Goal: Task Accomplishment & Management: Complete application form

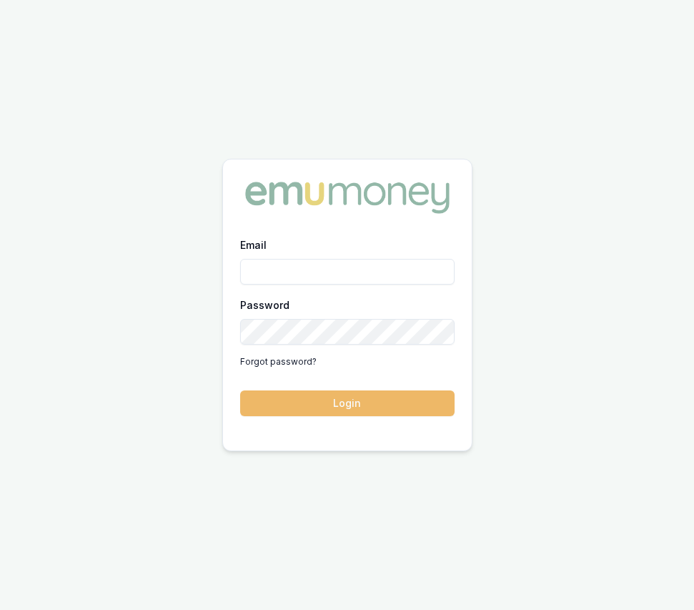
type input "eujin.ooi@emumoney.com.au"
drag, startPoint x: 320, startPoint y: 390, endPoint x: 319, endPoint y: 398, distance: 7.9
click at [320, 390] on button "Login" at bounding box center [347, 403] width 215 height 26
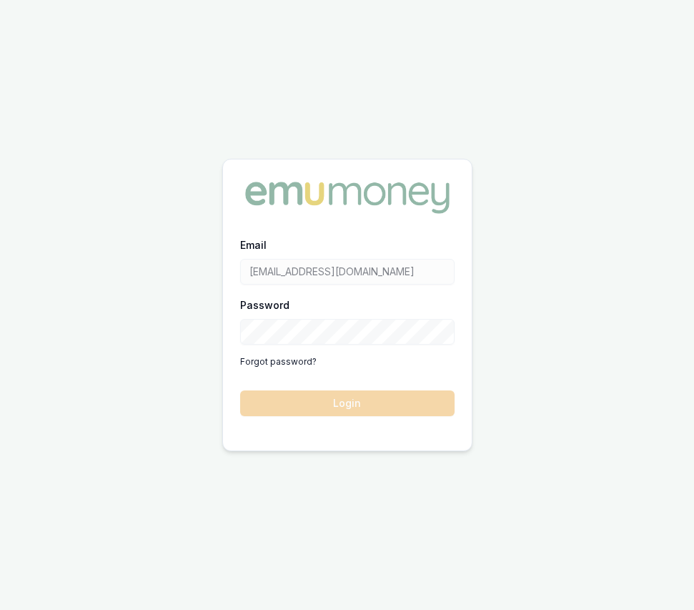
click at [319, 402] on form "Email eujin.ooi@emumoney.com.au Password Forgot password? Login" at bounding box center [347, 326] width 215 height 180
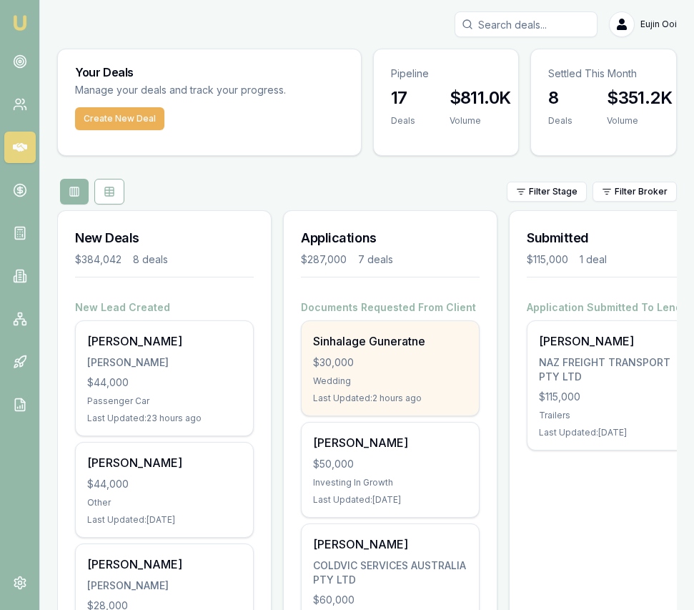
click at [358, 335] on div "Sinhalage Guneratne" at bounding box center [390, 341] width 154 height 17
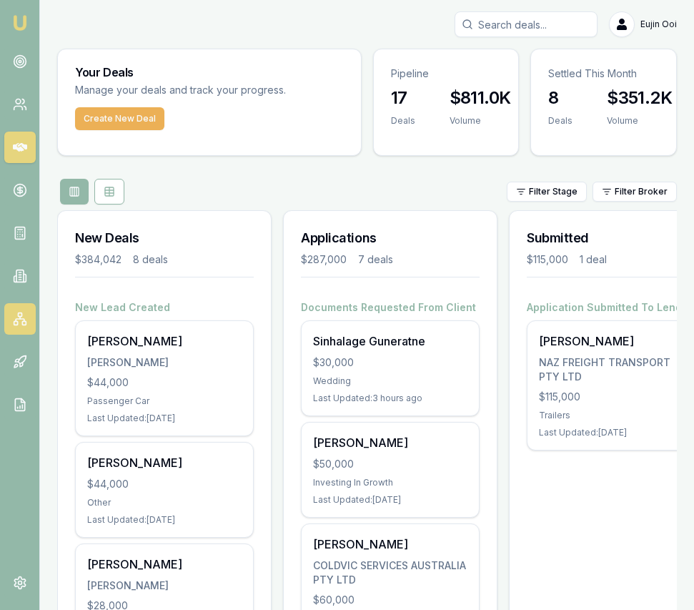
click at [21, 313] on icon at bounding box center [20, 319] width 14 height 14
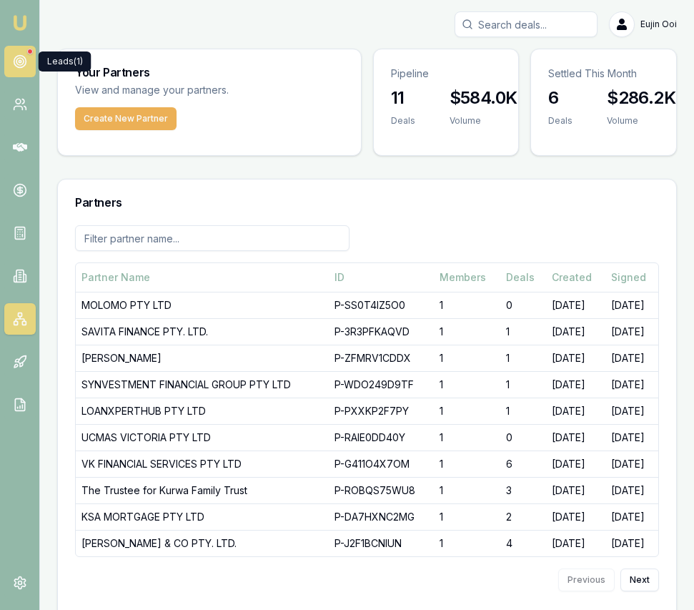
click at [19, 64] on icon at bounding box center [20, 61] width 14 height 14
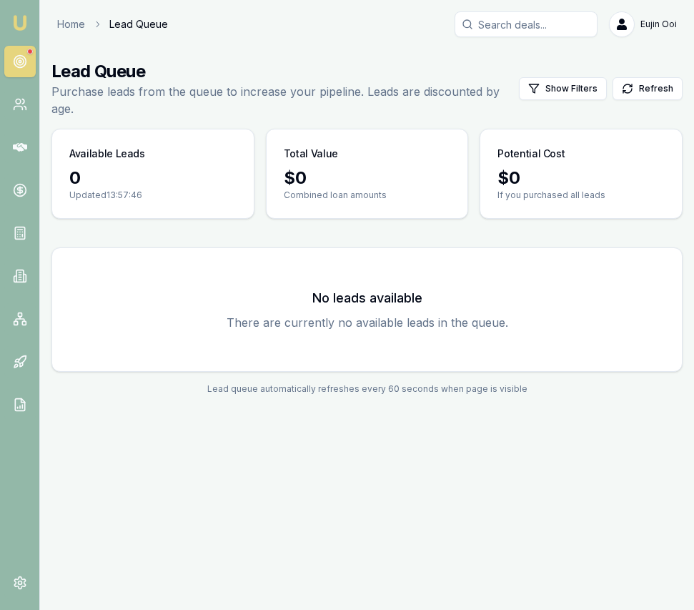
click at [22, 71] on link at bounding box center [19, 61] width 31 height 31
click at [23, 71] on link at bounding box center [19, 61] width 31 height 31
click at [28, 17] on link "Emu Broker" at bounding box center [20, 22] width 23 height 23
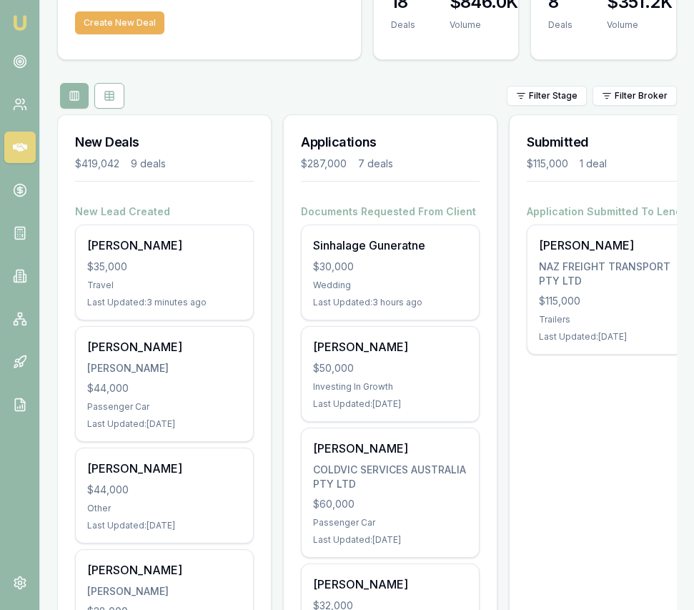
scroll to position [100, 0]
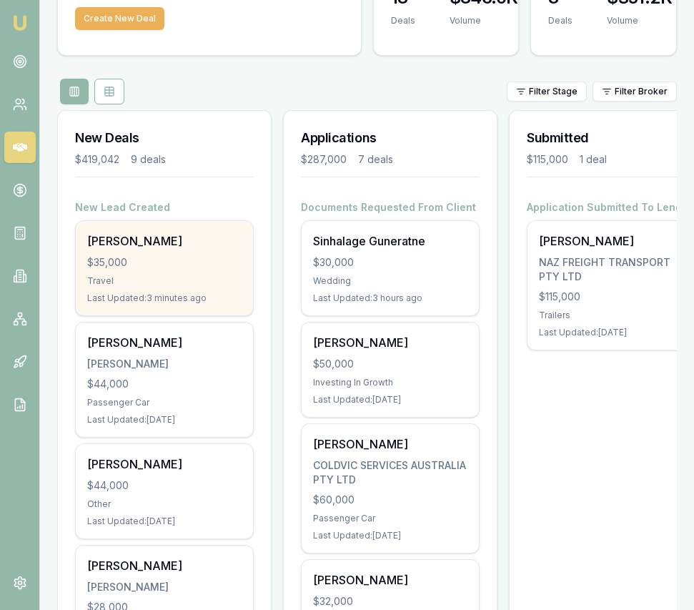
click at [189, 272] on div "Satinder singh $35,000 Travel Last Updated: 3 minutes ago" at bounding box center [164, 268] width 177 height 94
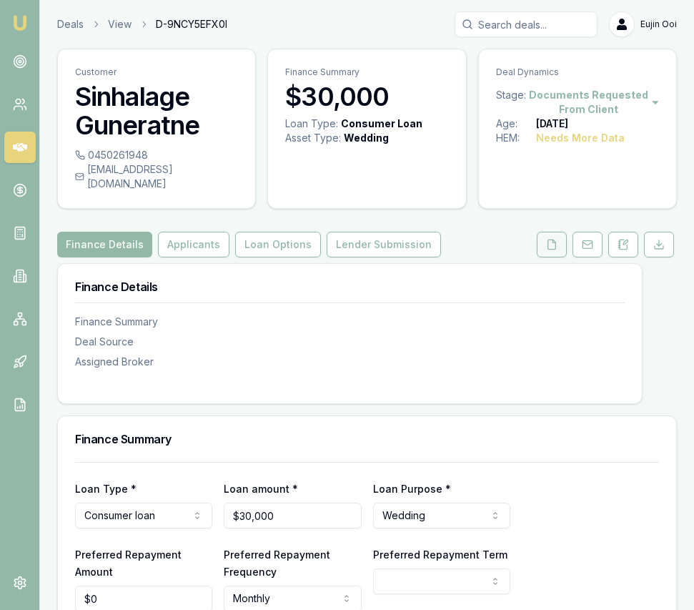
click at [551, 238] on button at bounding box center [552, 245] width 30 height 26
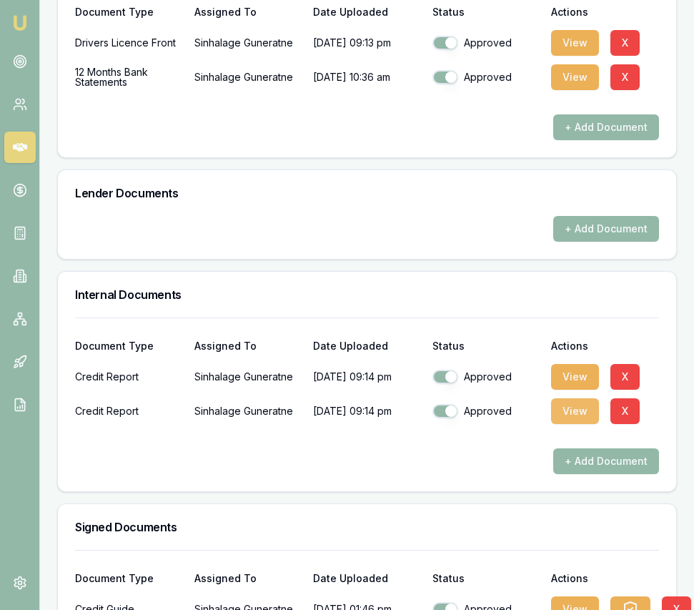
scroll to position [675, 0]
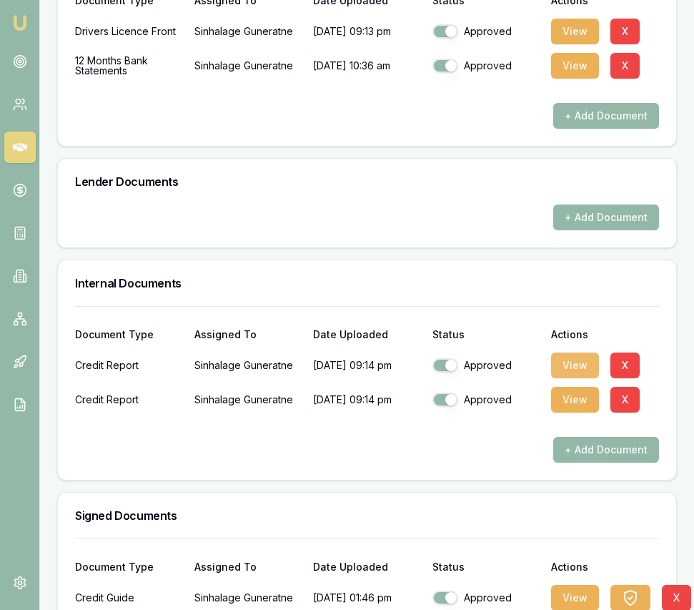
click at [569, 353] on button "View" at bounding box center [575, 366] width 48 height 26
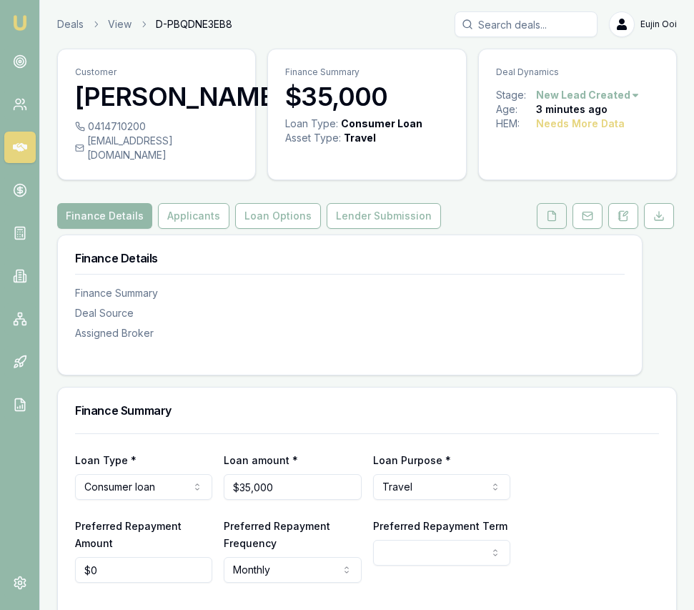
click at [555, 229] on button at bounding box center [552, 216] width 30 height 26
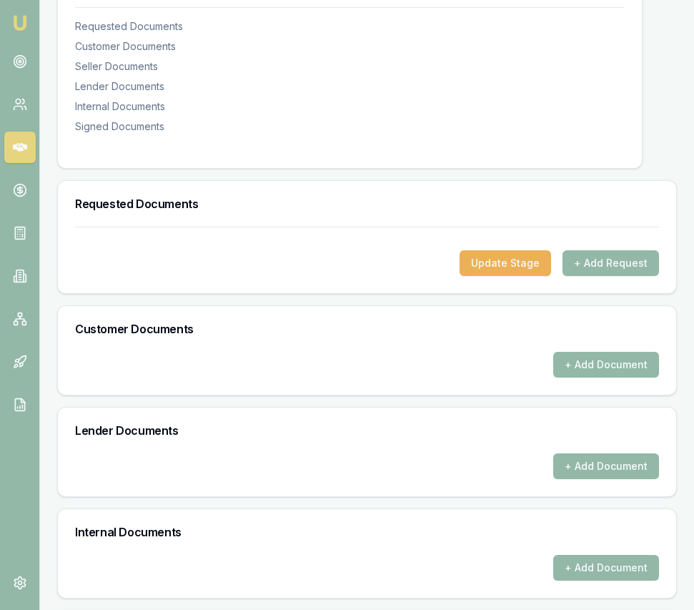
scroll to position [259, 0]
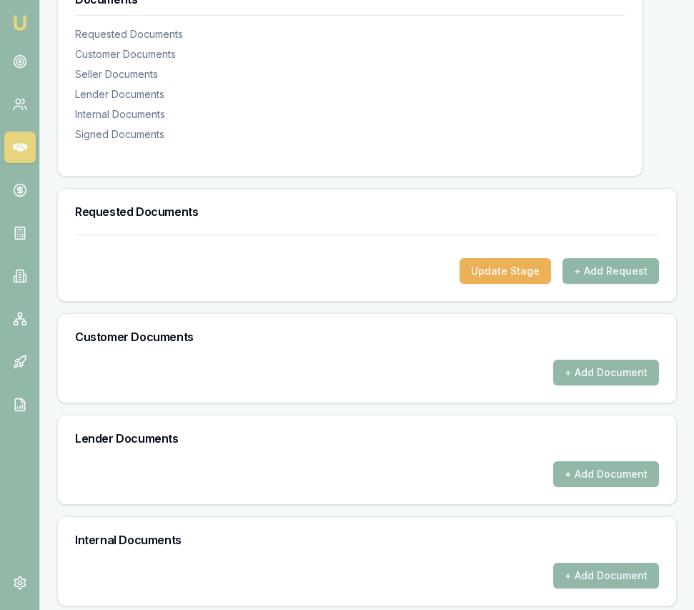
click at [602, 284] on button "+ Add Request" at bounding box center [611, 271] width 97 height 26
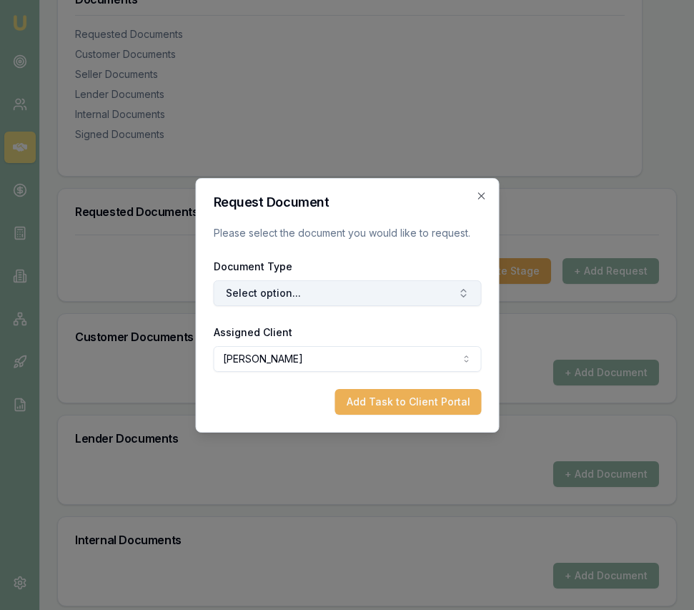
click at [366, 286] on button "Select option..." at bounding box center [347, 293] width 268 height 26
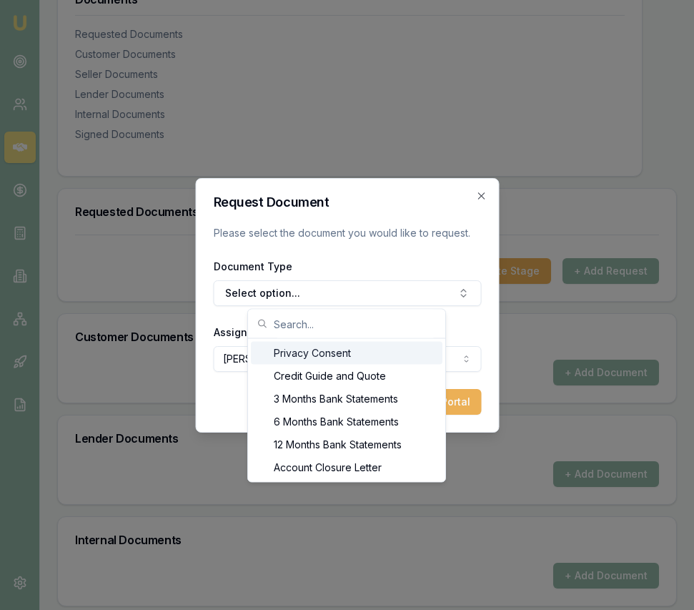
click at [364, 353] on div "Privacy Consent" at bounding box center [347, 353] width 192 height 23
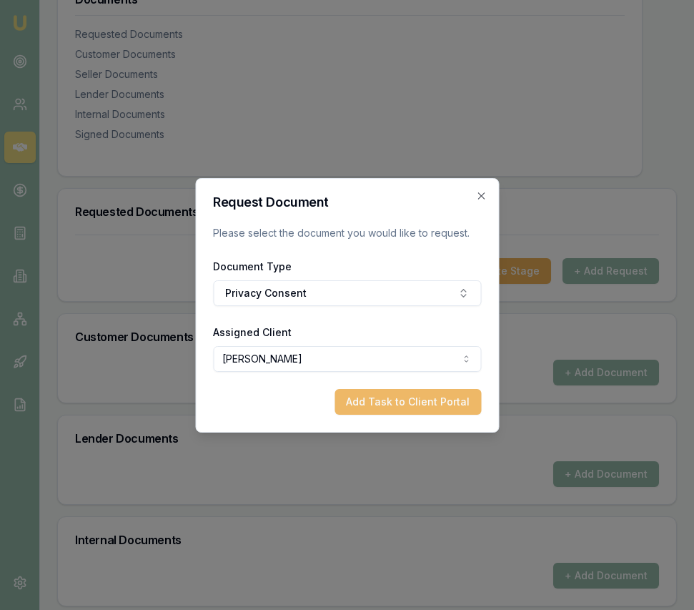
click at [392, 403] on button "Add Task to Client Portal" at bounding box center [408, 402] width 147 height 26
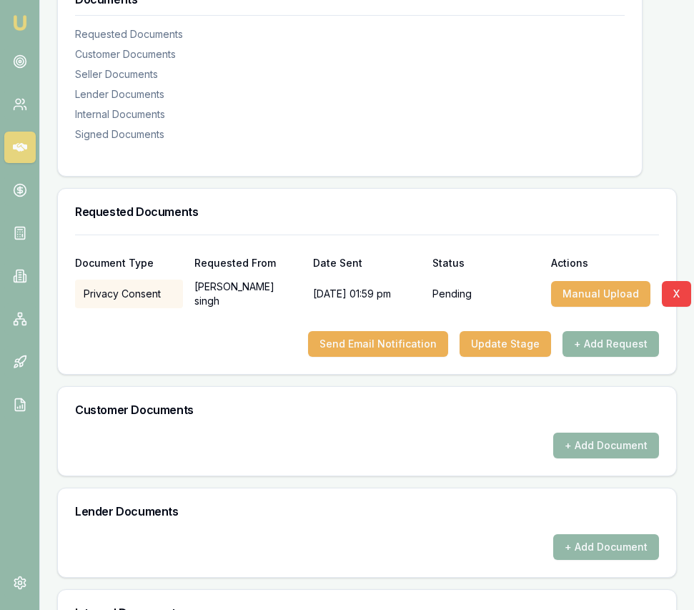
click at [604, 353] on button "+ Add Request" at bounding box center [611, 344] width 97 height 26
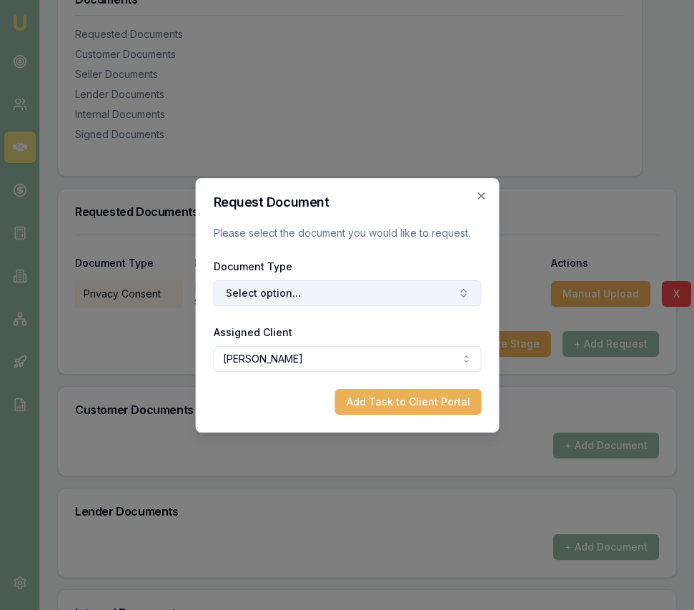
click at [379, 295] on button "Select option..." at bounding box center [347, 293] width 268 height 26
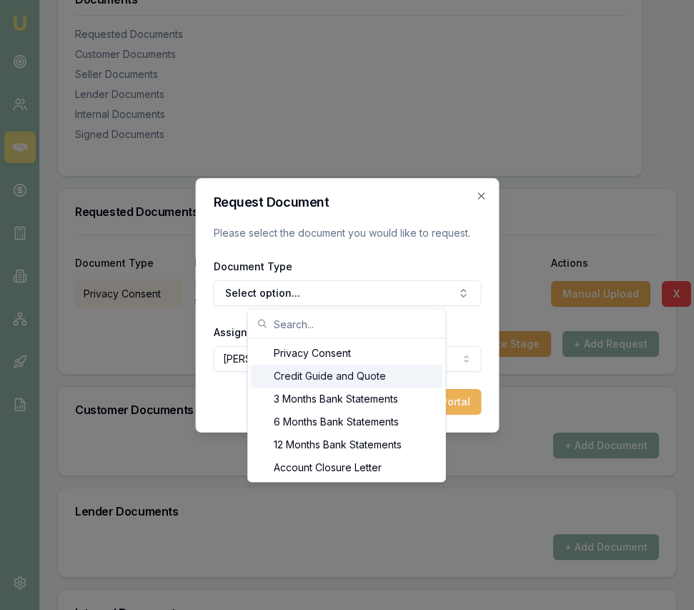
click at [355, 376] on div "Credit Guide and Quote" at bounding box center [347, 376] width 192 height 23
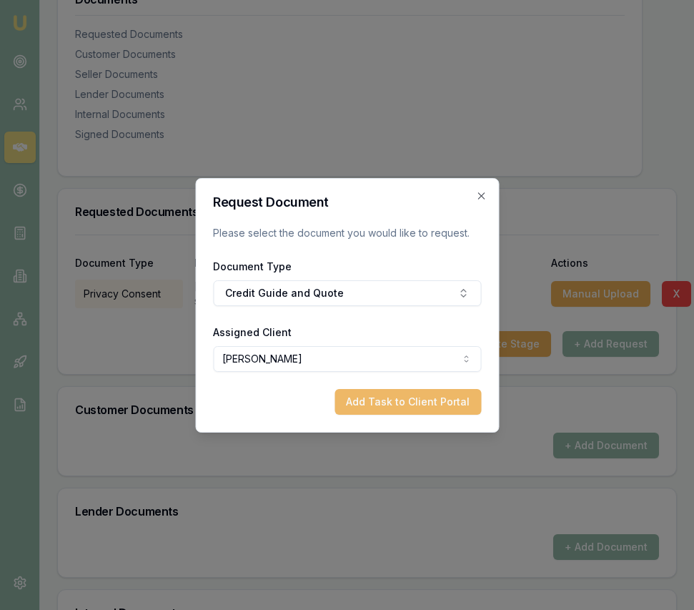
click at [410, 409] on button "Add Task to Client Portal" at bounding box center [408, 402] width 147 height 26
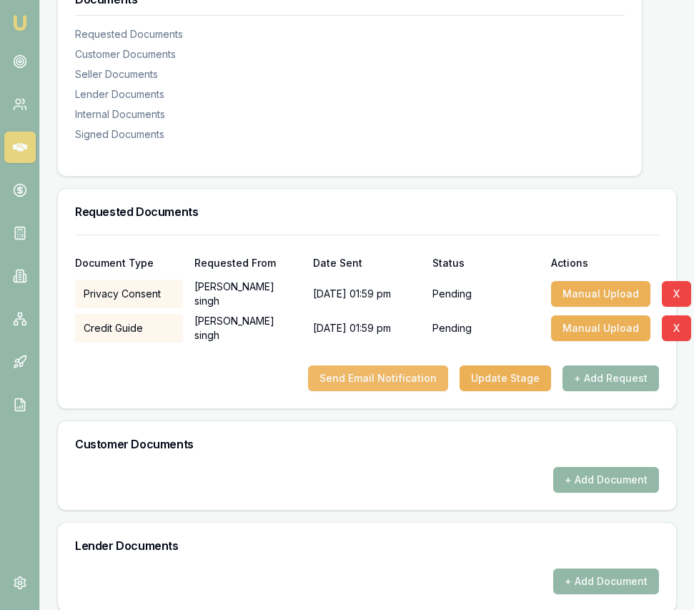
click at [421, 391] on button "Send Email Notification" at bounding box center [378, 378] width 140 height 26
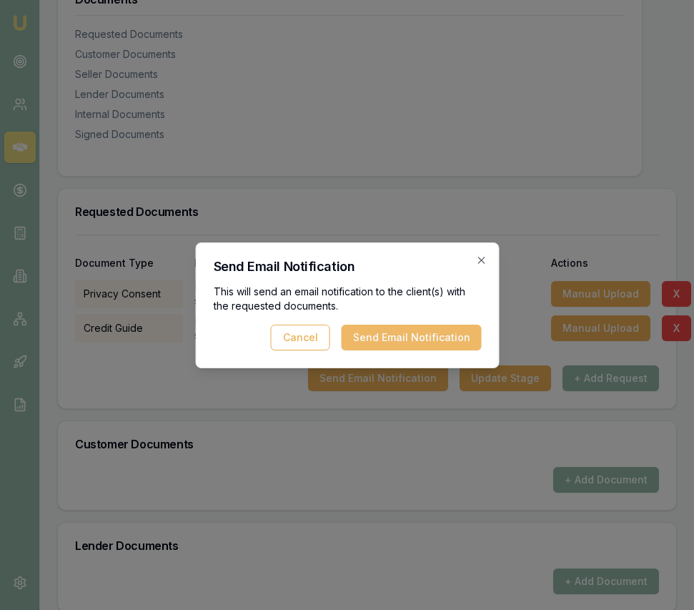
click at [412, 329] on button "Send Email Notification" at bounding box center [411, 338] width 140 height 26
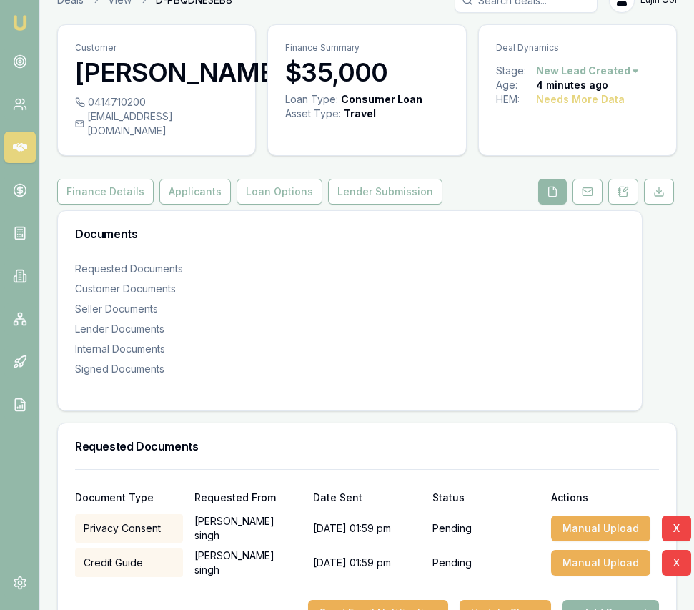
scroll to position [0, 0]
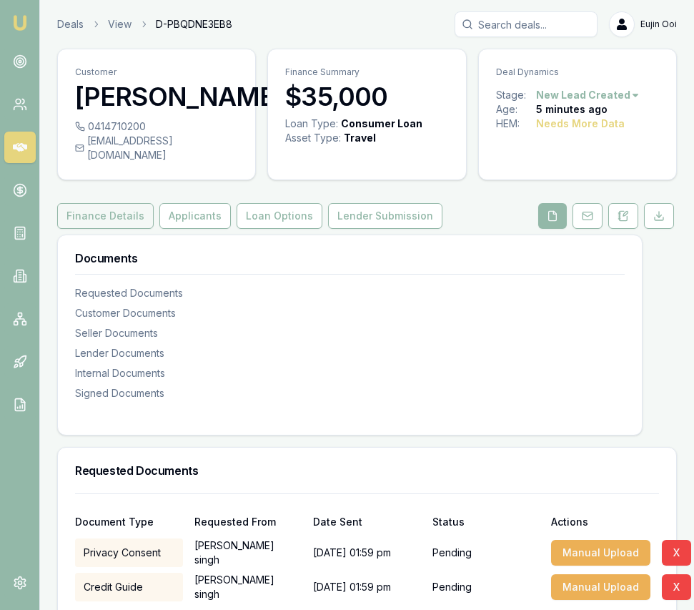
click at [80, 229] on button "Finance Details" at bounding box center [105, 216] width 97 height 26
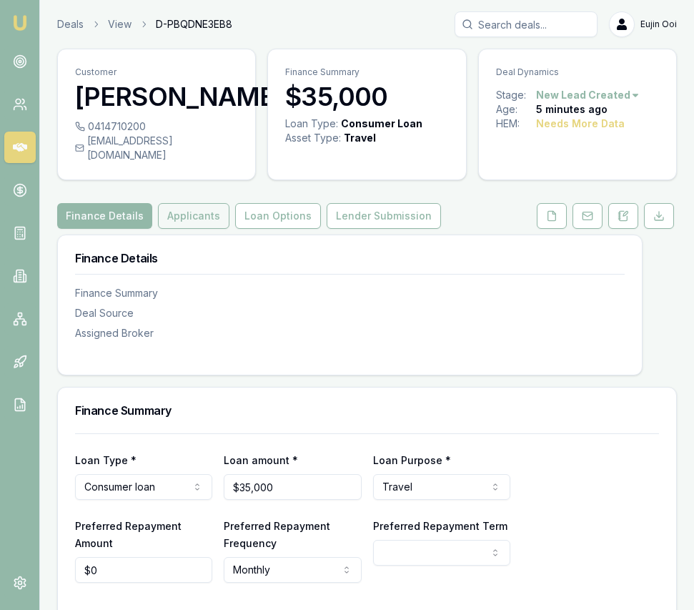
click at [197, 229] on button "Applicants" at bounding box center [194, 216] width 72 height 26
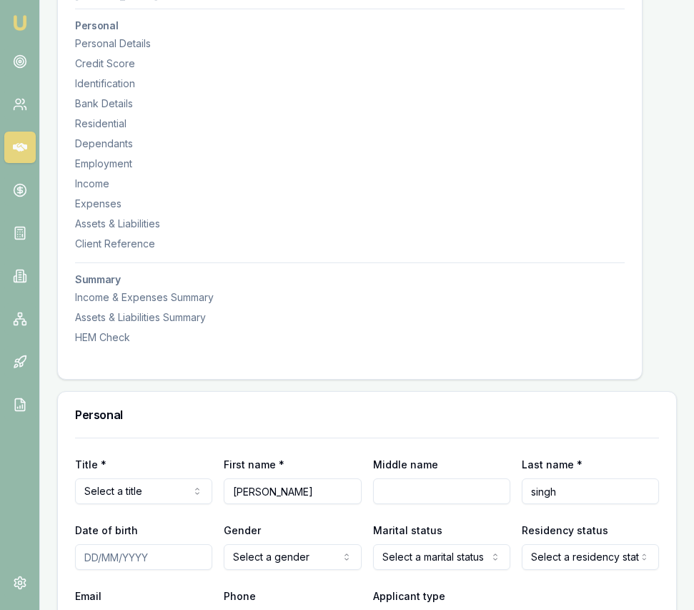
scroll to position [295, 0]
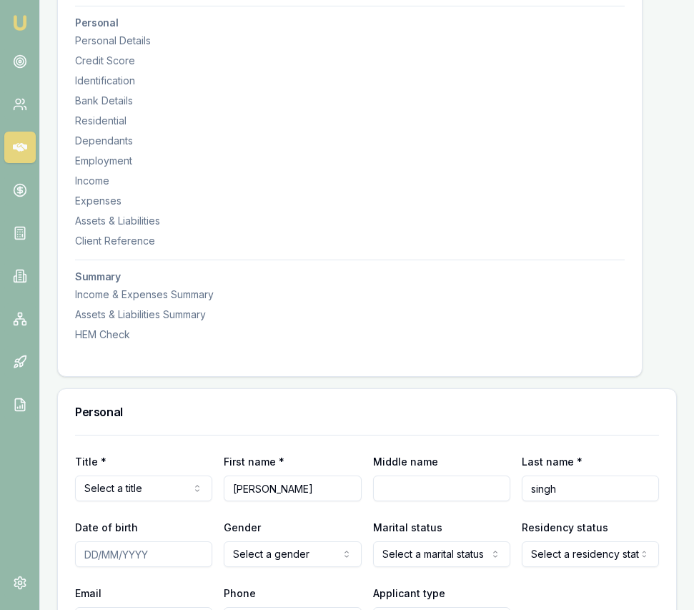
click at [421, 501] on input "Middle name" at bounding box center [441, 489] width 137 height 26
type input "Singh"
click at [561, 501] on input "singh" at bounding box center [590, 489] width 137 height 26
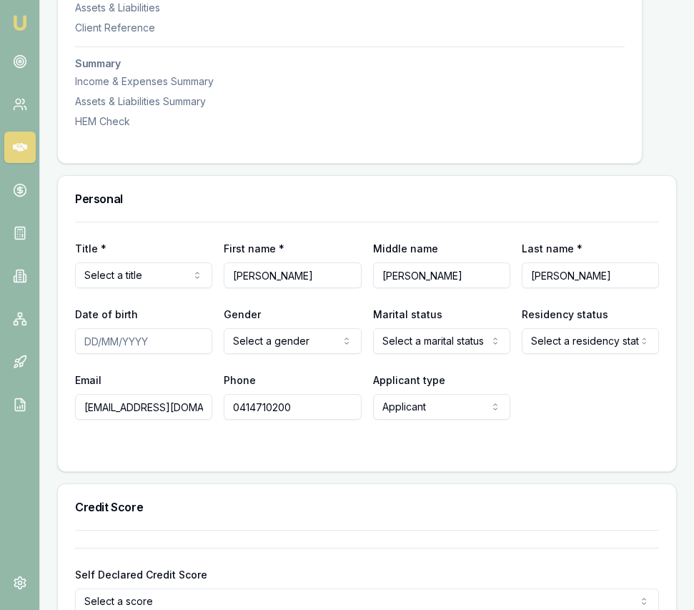
scroll to position [507, 0]
type input "Atwal"
click at [570, 421] on div "Email satindersinghdhillon54@gmail.com Phone 0414710200 Applicant type Applican…" at bounding box center [367, 396] width 584 height 49
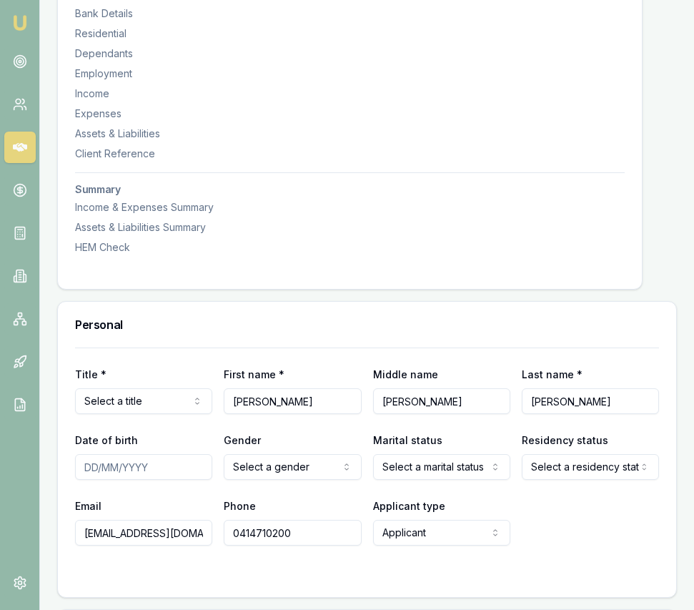
scroll to position [0, 0]
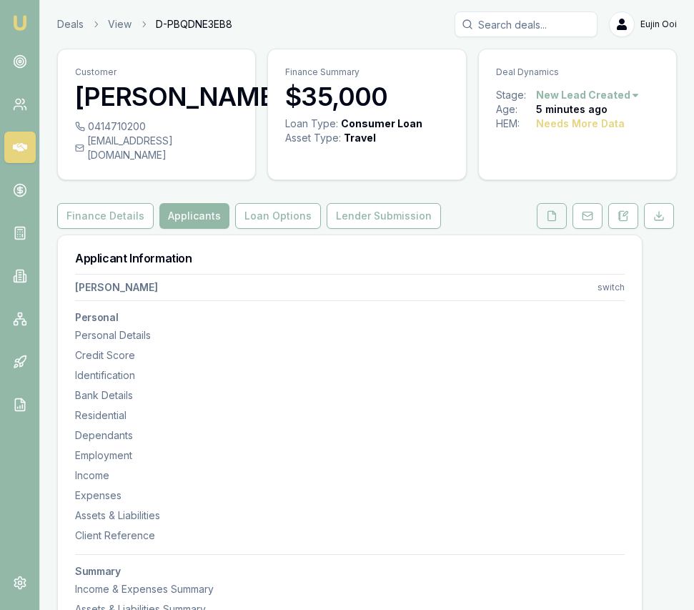
click at [545, 229] on button at bounding box center [552, 216] width 30 height 26
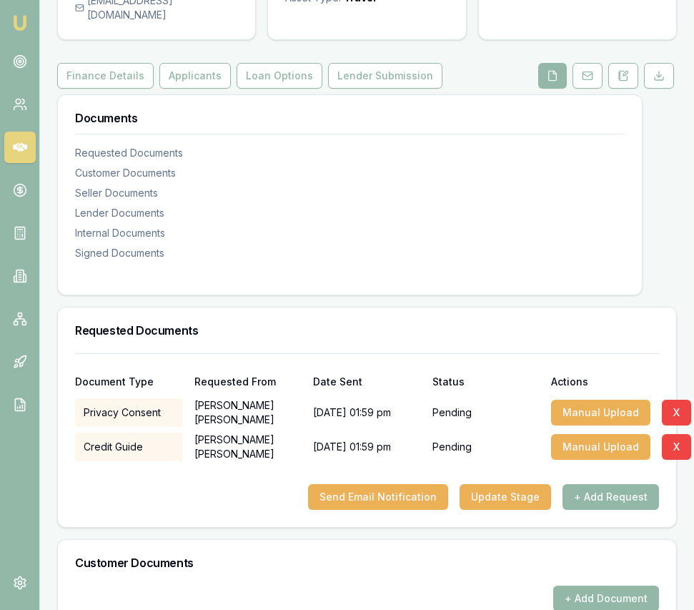
scroll to position [142, 0]
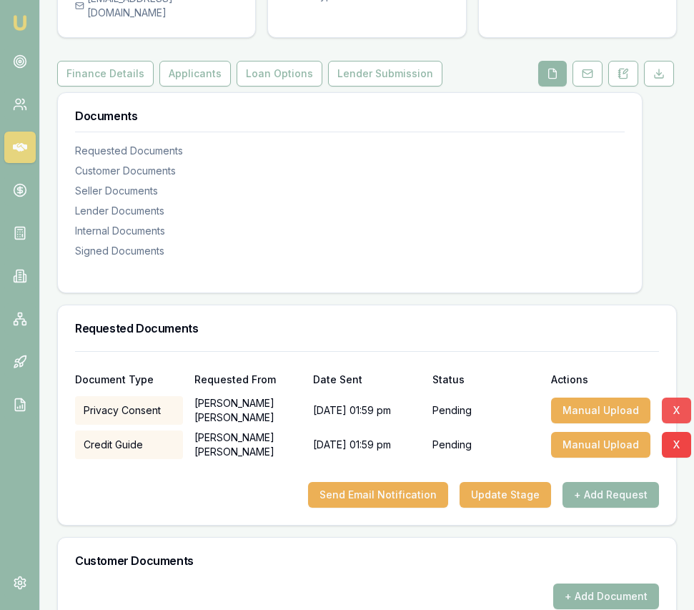
click at [666, 421] on button "X" at bounding box center [676, 411] width 29 height 26
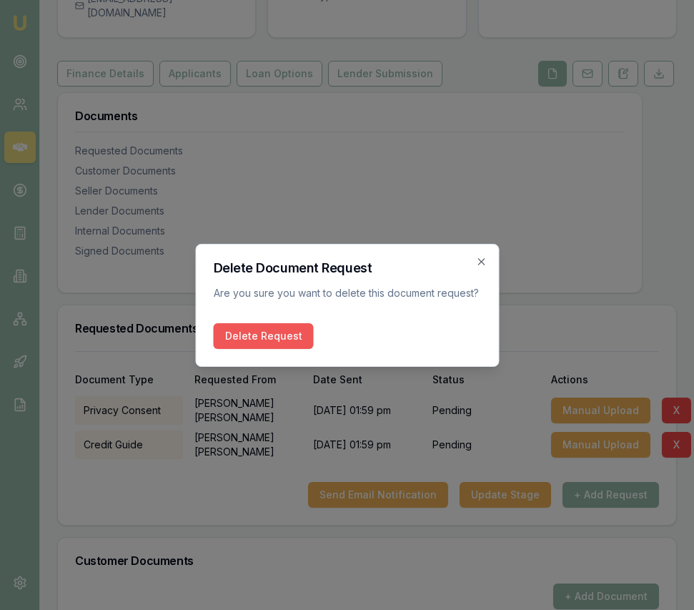
click at [292, 340] on button "Delete Request" at bounding box center [263, 336] width 100 height 26
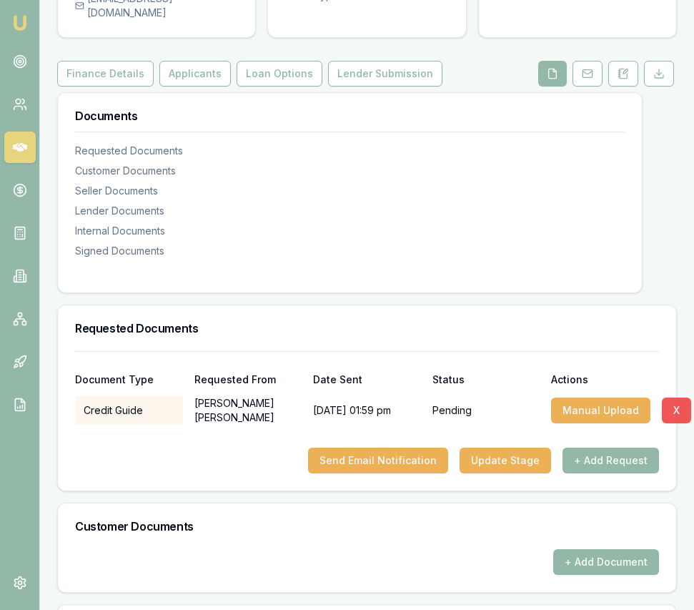
click at [666, 418] on button "X" at bounding box center [676, 411] width 29 height 26
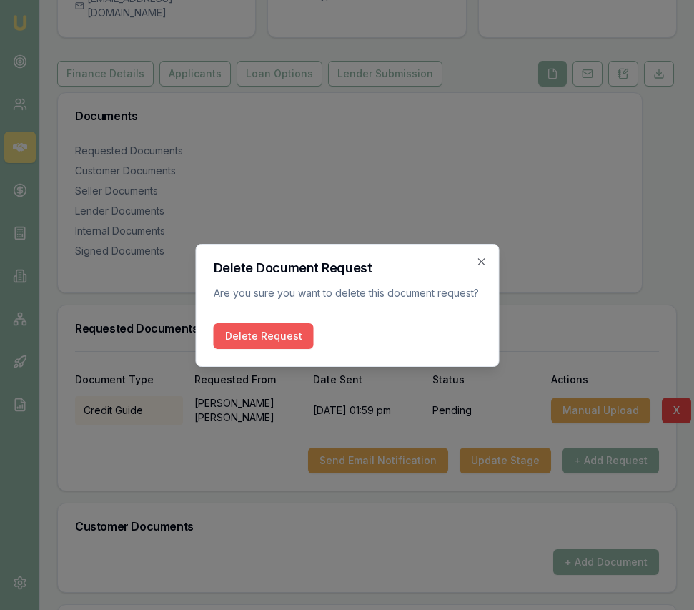
click at [253, 348] on div "Delete Document Request Are you sure you want to delete this document request? …" at bounding box center [347, 305] width 304 height 123
click at [264, 330] on button "Delete Request" at bounding box center [263, 336] width 100 height 26
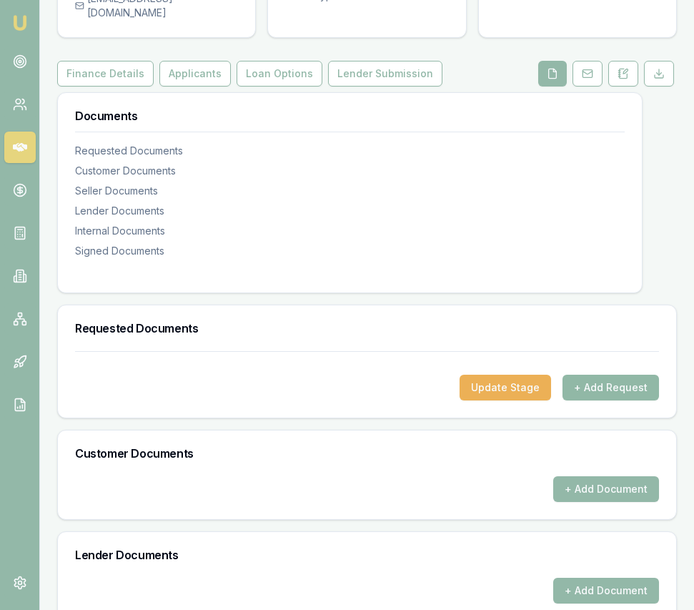
click at [593, 400] on button "+ Add Request" at bounding box center [611, 388] width 97 height 26
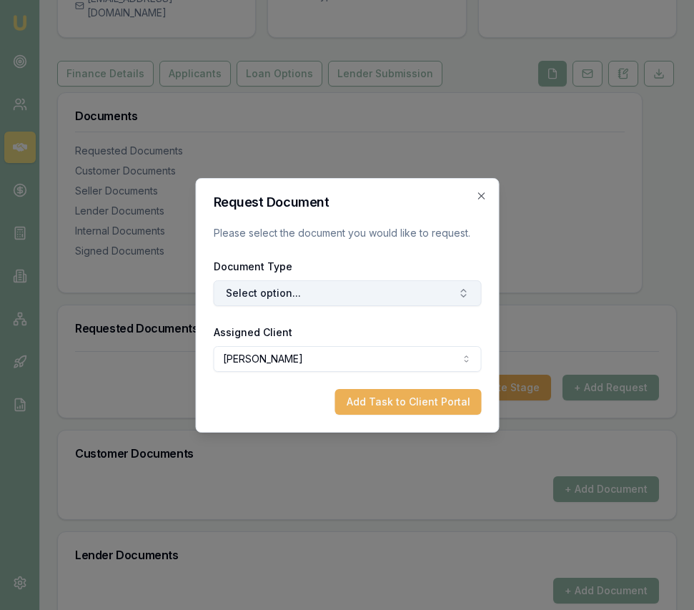
click at [374, 294] on button "Select option..." at bounding box center [347, 293] width 268 height 26
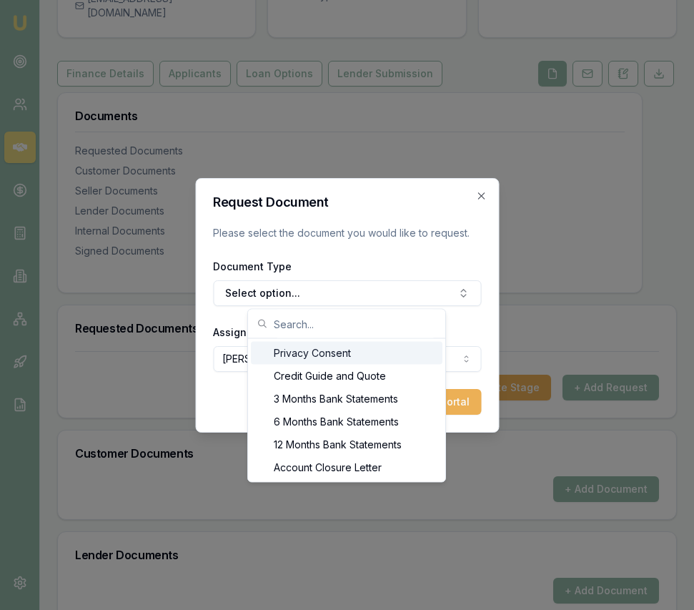
click at [368, 350] on div "Privacy Consent" at bounding box center [347, 353] width 192 height 23
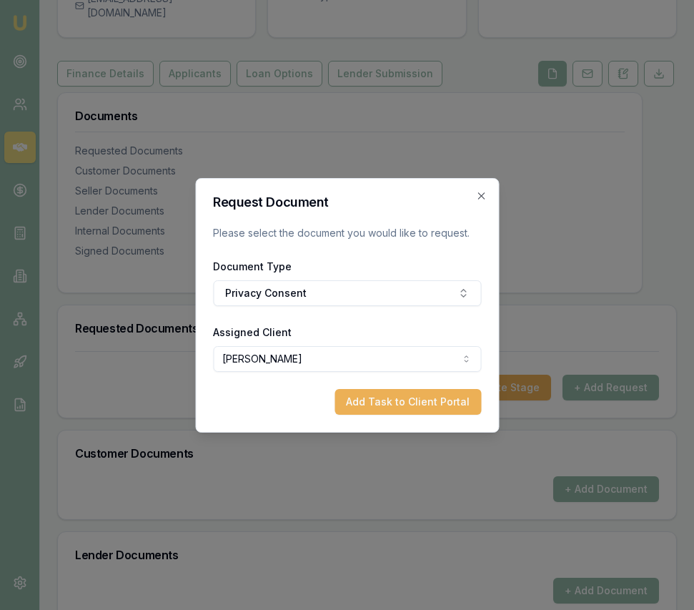
click at [422, 416] on div "Request Document Please select the document you would like to request. Document…" at bounding box center [347, 305] width 304 height 255
click at [423, 410] on button "Add Task to Client Portal" at bounding box center [408, 402] width 147 height 26
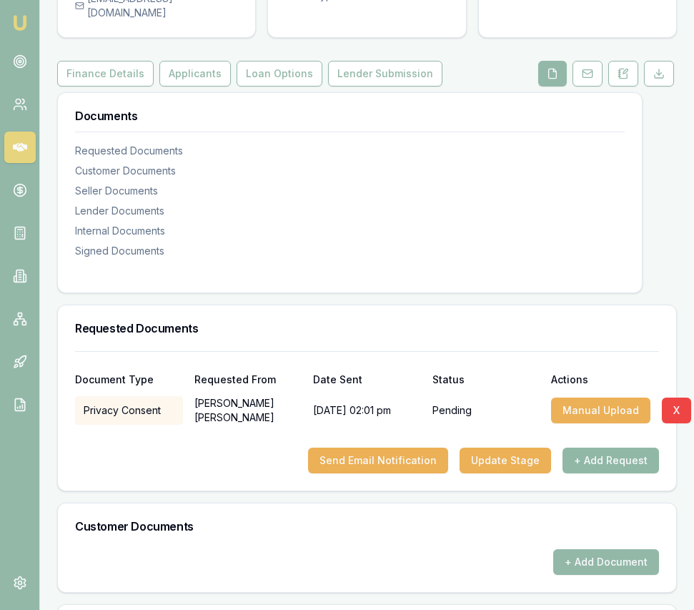
click at [619, 473] on button "+ Add Request" at bounding box center [611, 461] width 97 height 26
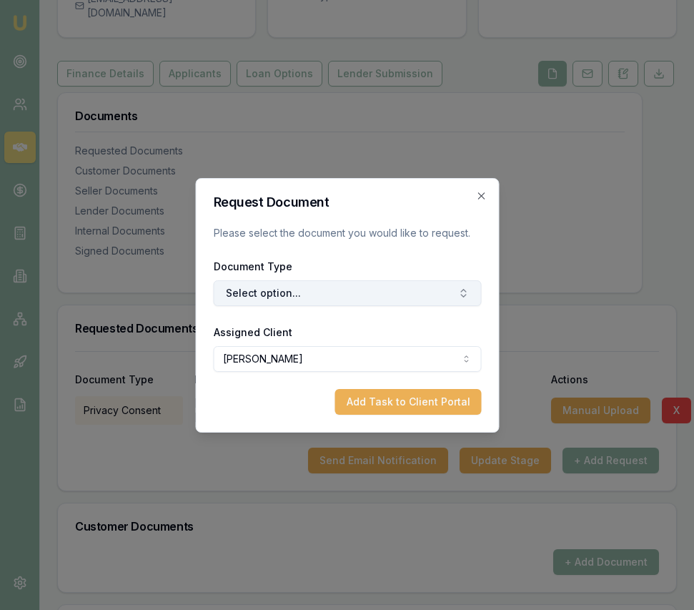
click at [350, 296] on button "Select option..." at bounding box center [347, 293] width 268 height 26
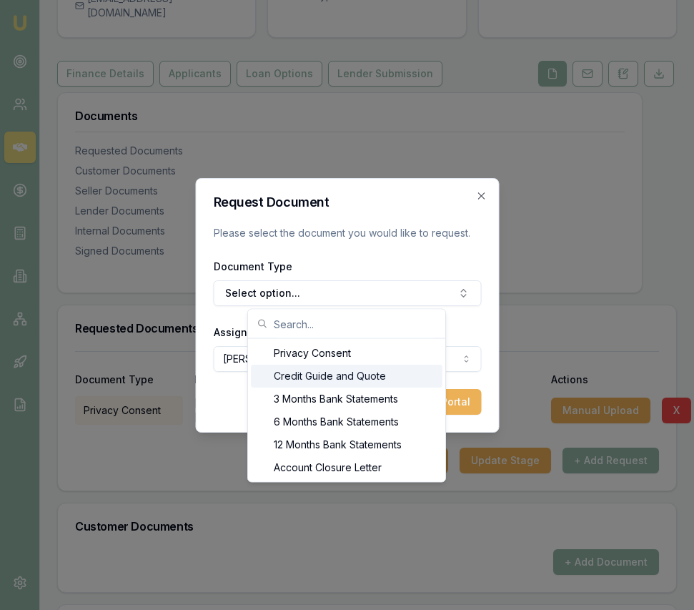
click at [328, 366] on div "Credit Guide and Quote" at bounding box center [347, 376] width 192 height 23
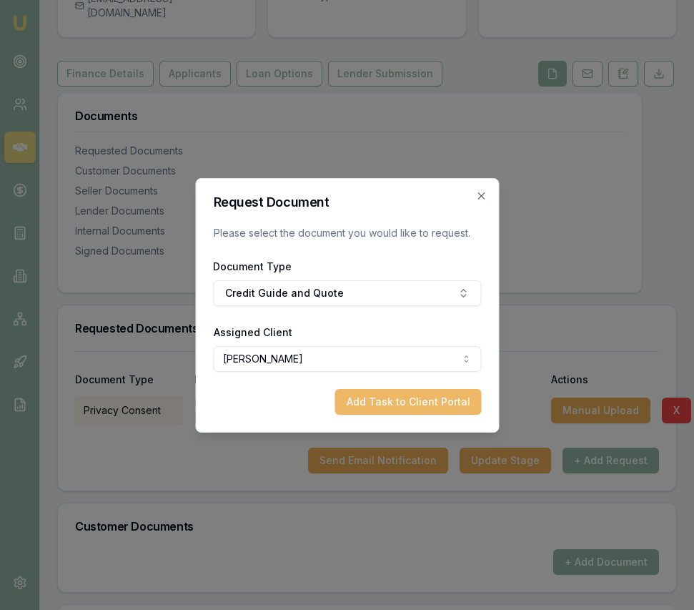
click at [432, 400] on button "Add Task to Client Portal" at bounding box center [408, 402] width 147 height 26
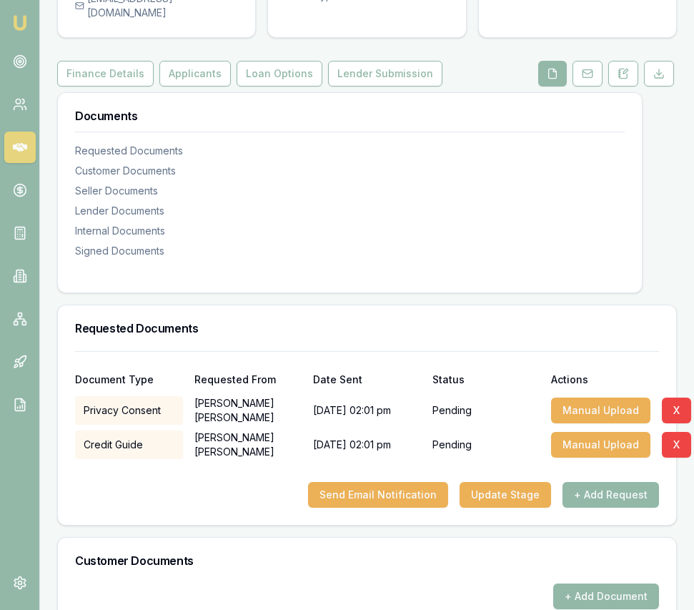
click at [456, 390] on div "Document Type Requested From Date Sent Status Actions" at bounding box center [367, 371] width 584 height 39
click at [406, 508] on button "Send Email Notification" at bounding box center [378, 495] width 140 height 26
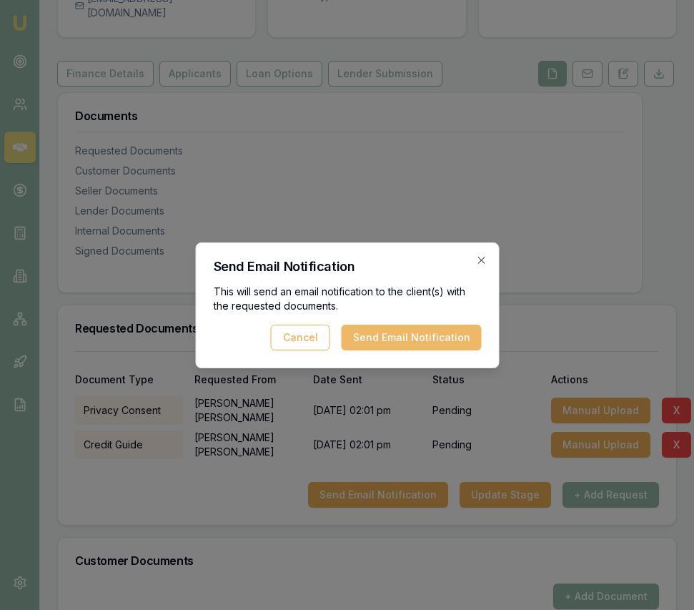
click at [421, 342] on button "Send Email Notification" at bounding box center [411, 338] width 140 height 26
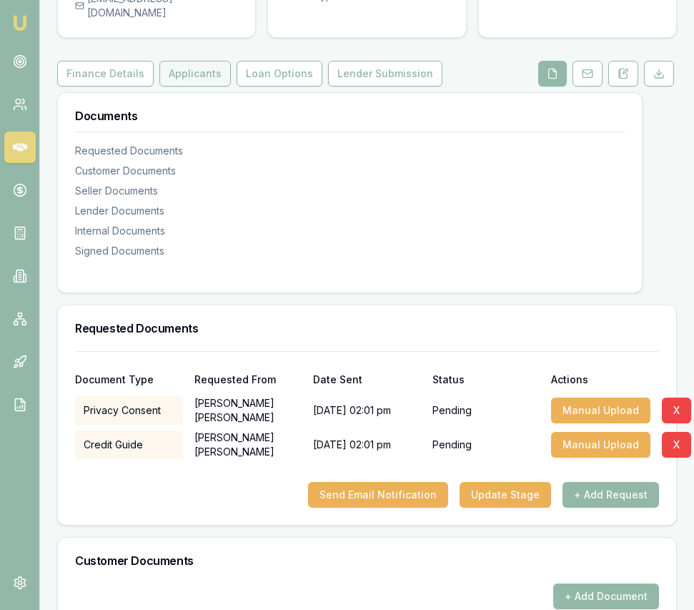
click at [208, 87] on button "Applicants" at bounding box center [195, 74] width 72 height 26
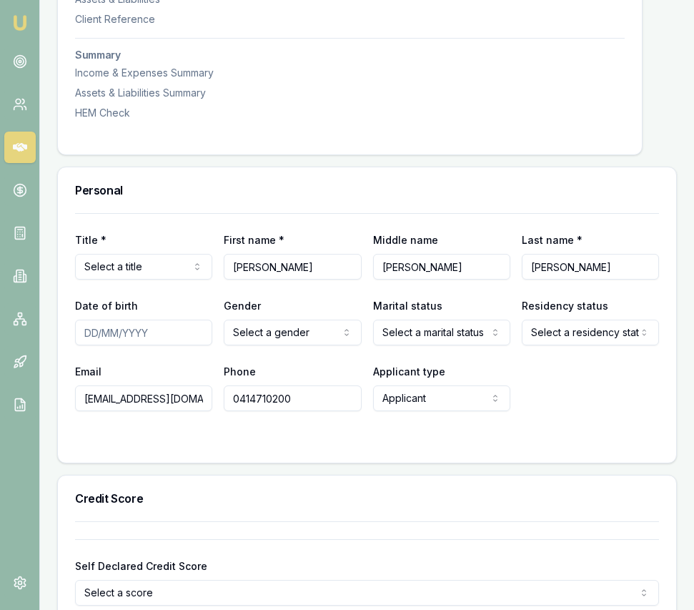
scroll to position [518, 0]
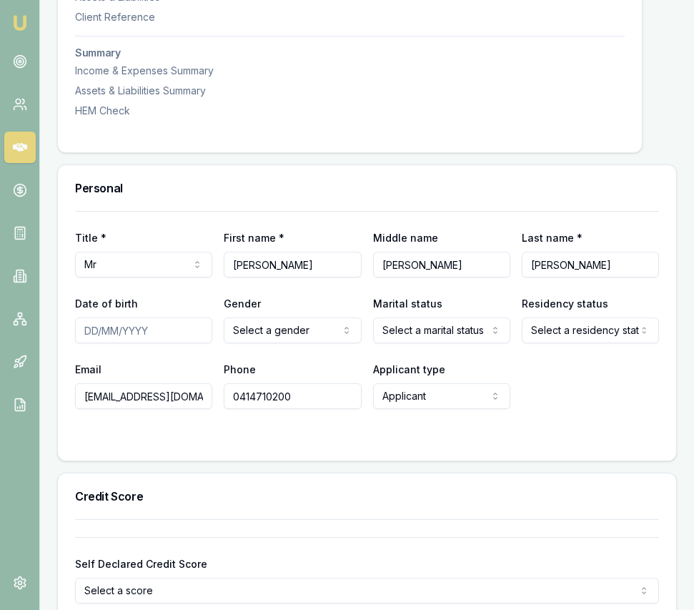
click at [82, 343] on input "Date of birth" at bounding box center [143, 331] width 137 height 26
type input "11/02/1991"
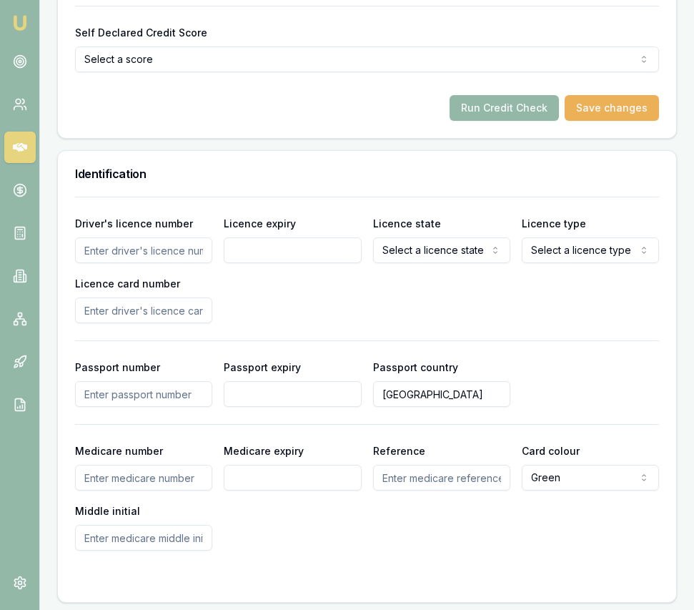
click at [169, 263] on input "Driver's licence number" at bounding box center [143, 250] width 137 height 26
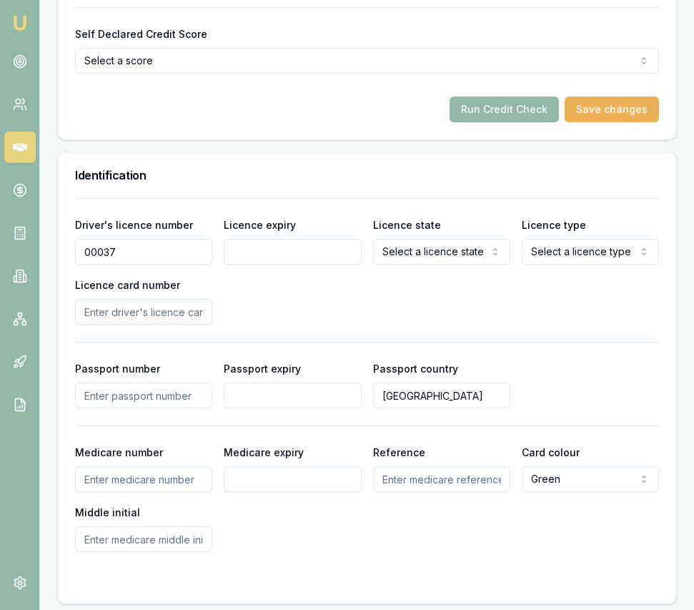
click at [169, 265] on input "00037" at bounding box center [143, 252] width 137 height 26
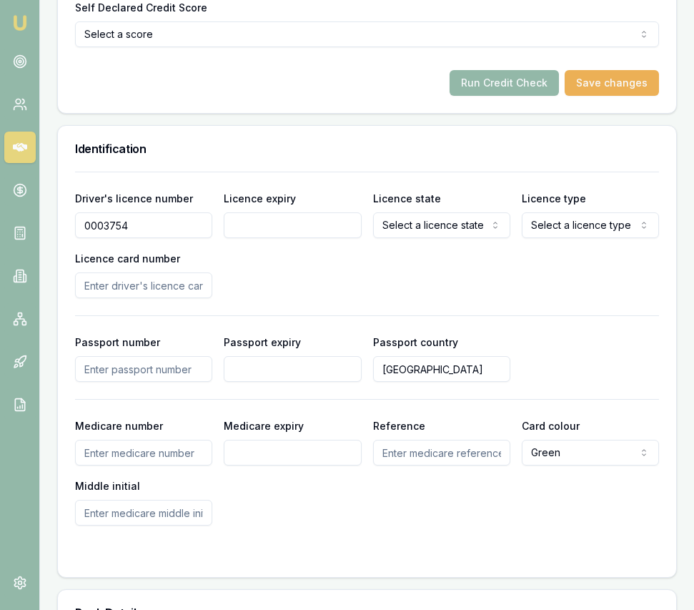
scroll to position [1077, 0]
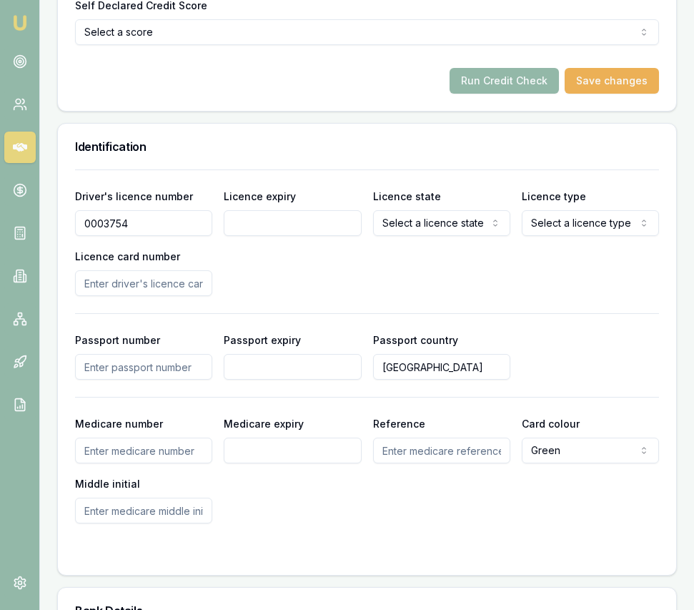
click at [129, 236] on input "0003754" at bounding box center [143, 223] width 137 height 26
type input "000375054"
click at [285, 236] on input "Licence expiry" at bounding box center [292, 223] width 137 height 26
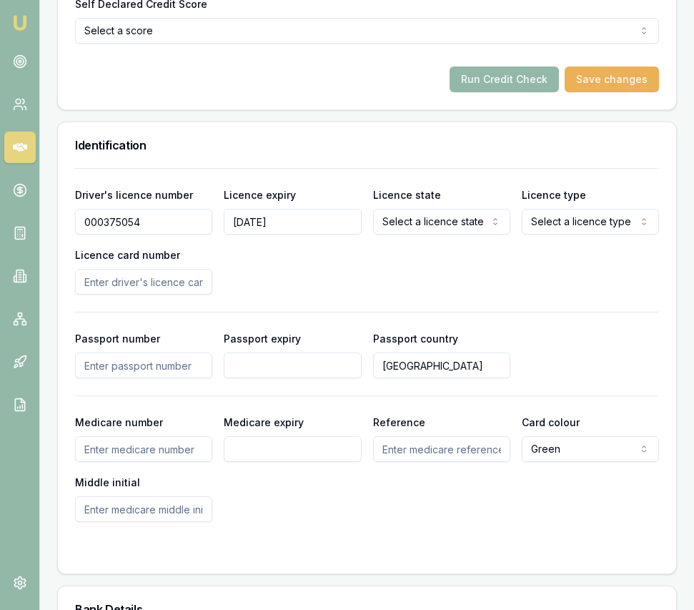
type input "14/04/2027"
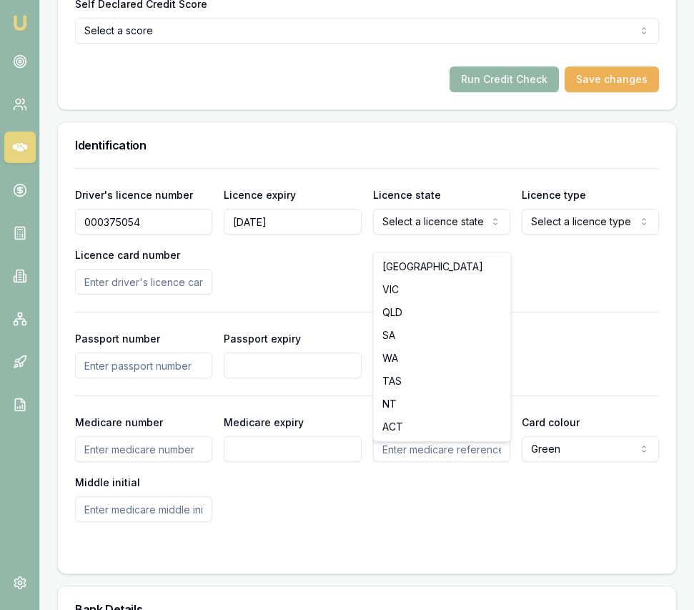
select select "VIC"
drag, startPoint x: 437, startPoint y: 287, endPoint x: 517, endPoint y: 276, distance: 80.9
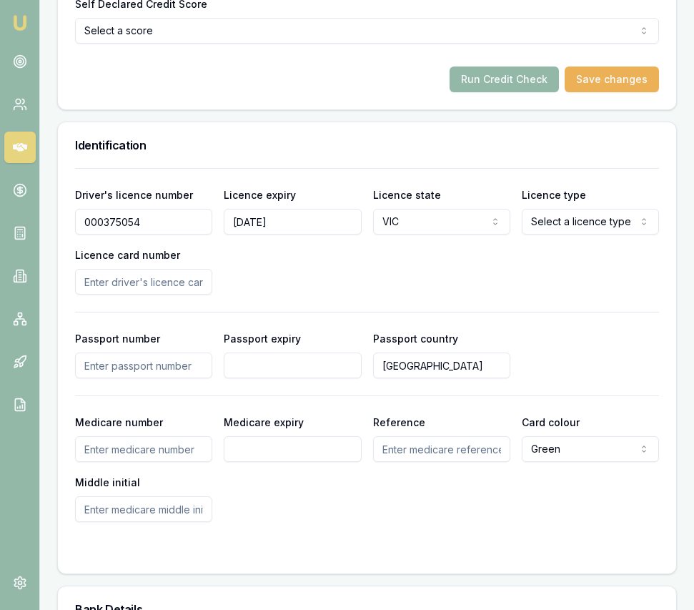
select select "OPEN_LICENCE"
click at [127, 295] on input "Licence card number" at bounding box center [143, 282] width 137 height 26
click at [482, 312] on div "Driver's licence number 000375054 Licence expiry 14/04/2027 Licence state VIC N…" at bounding box center [367, 345] width 584 height 354
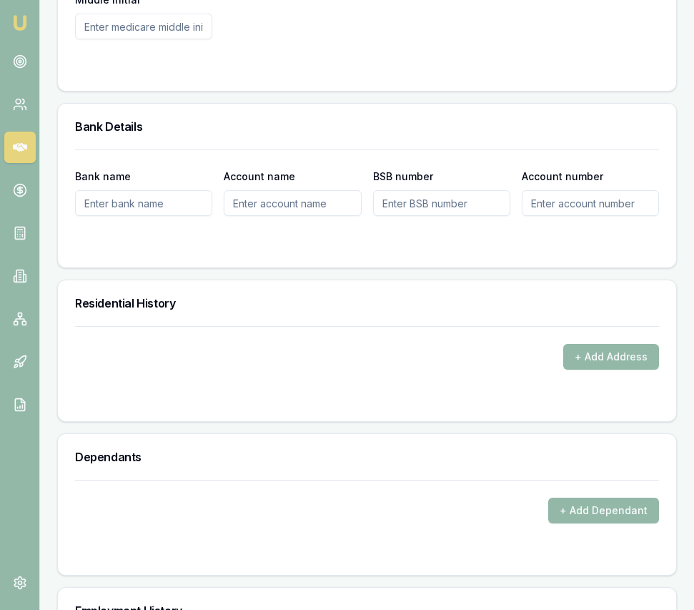
scroll to position [1590, 0]
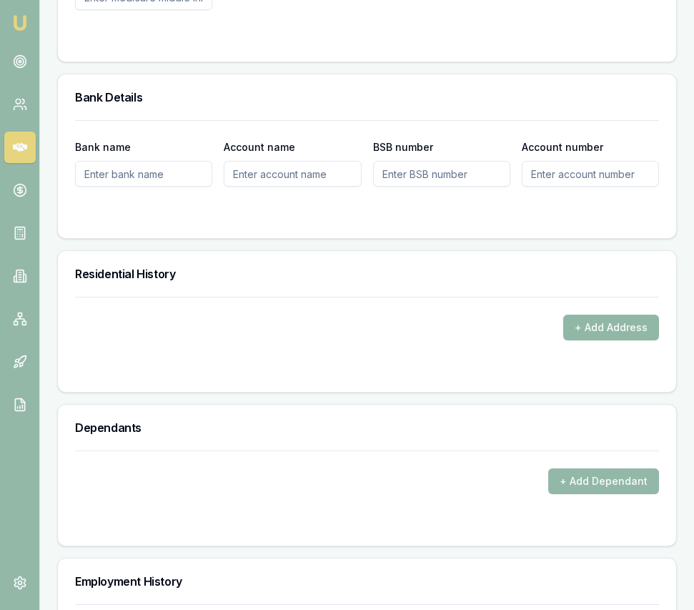
click at [611, 340] on button "+ Add Address" at bounding box center [612, 328] width 96 height 26
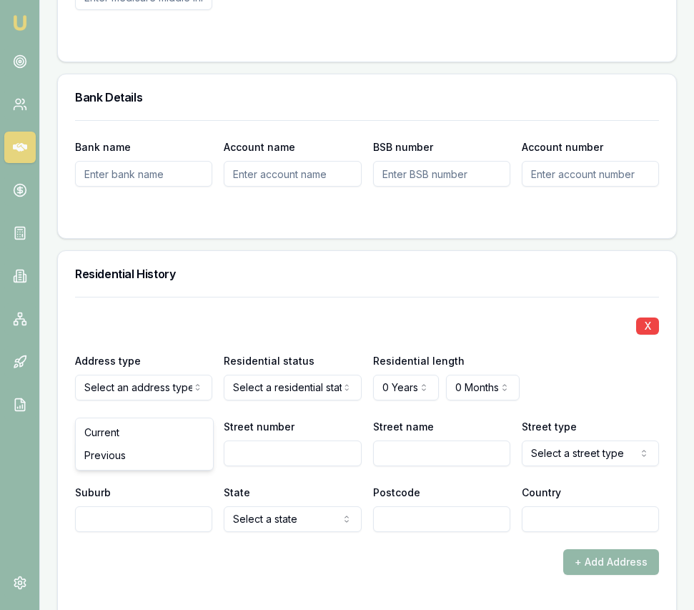
drag, startPoint x: 154, startPoint y: 437, endPoint x: 162, endPoint y: 433, distance: 9.0
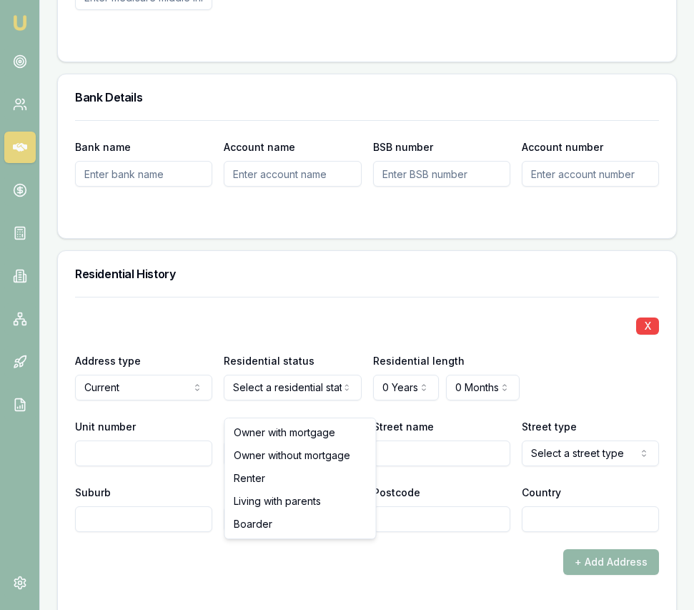
select select "RENTER"
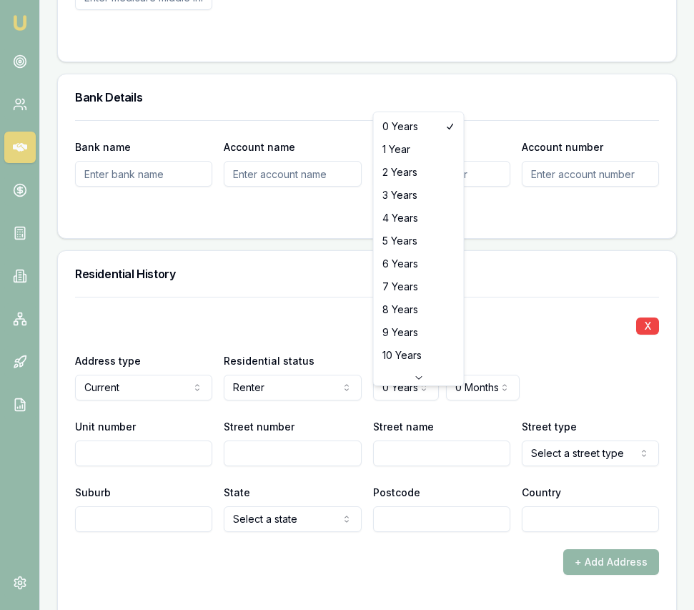
select select "4"
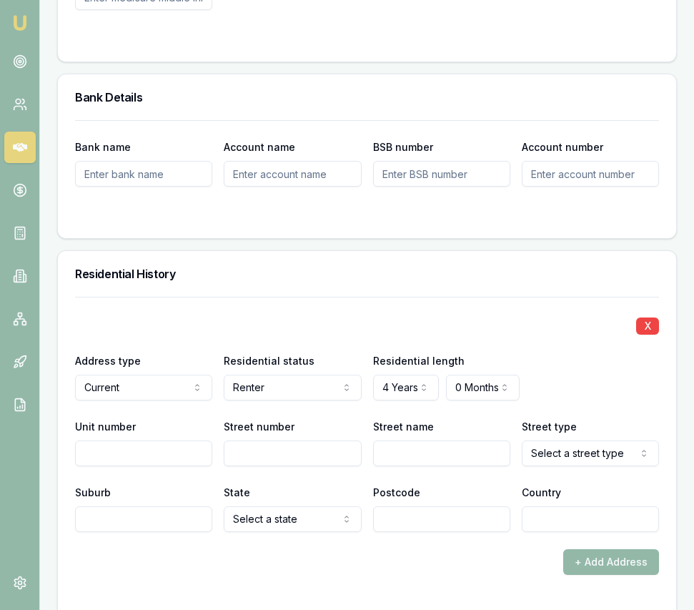
click at [260, 466] on input "Street number" at bounding box center [292, 454] width 137 height 26
type input "53"
click at [405, 481] on div "X Address type Current Current Previous Residential status Renter Owner with mo…" at bounding box center [367, 414] width 584 height 235
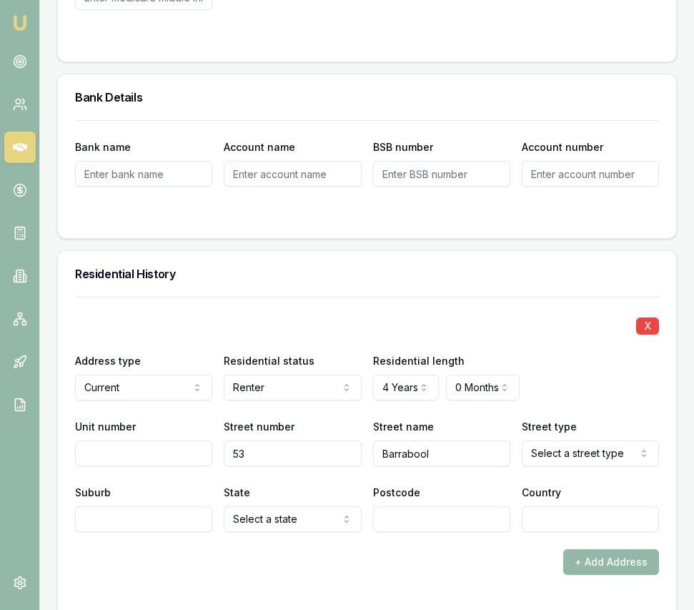
type input "Barrabool"
select select "Bank"
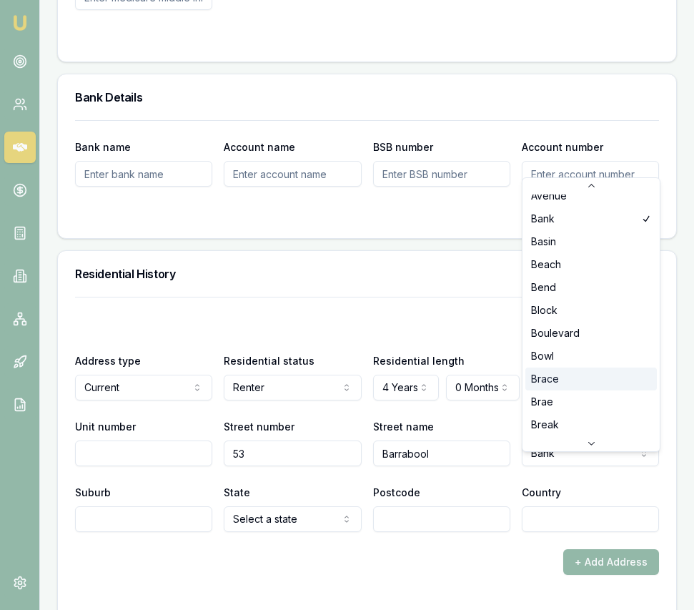
scroll to position [178, 0]
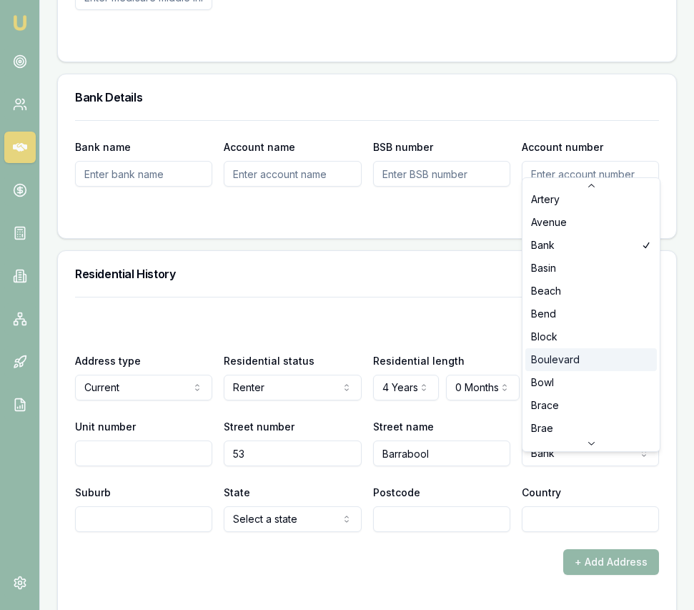
scroll to position [153, 0]
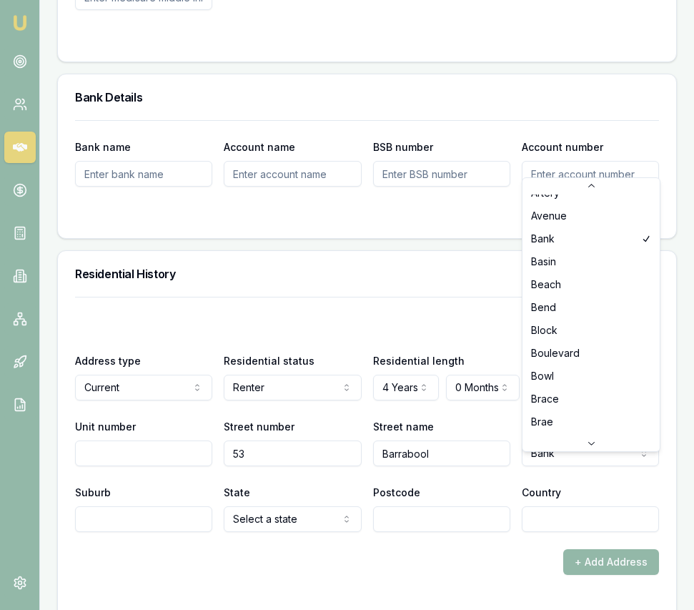
select select "Boulevard"
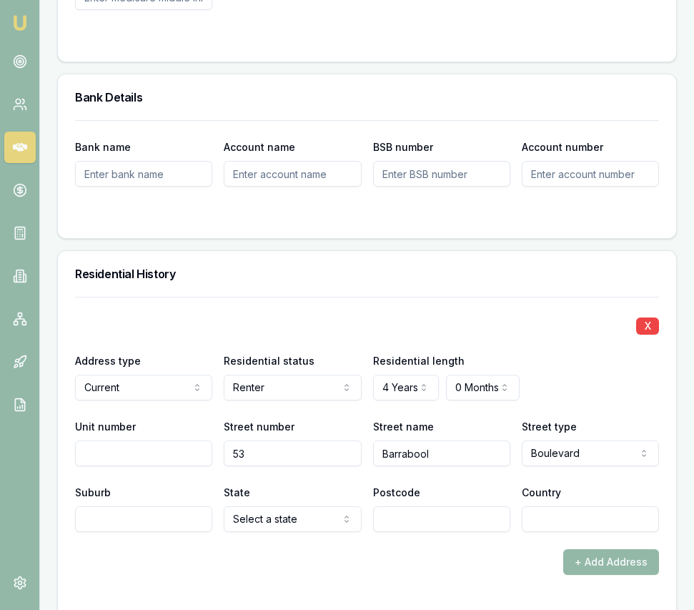
click at [169, 532] on input "Suburb" at bounding box center [143, 519] width 137 height 26
click at [170, 532] on input "Suburb" at bounding box center [143, 519] width 137 height 26
type input "Mambourin"
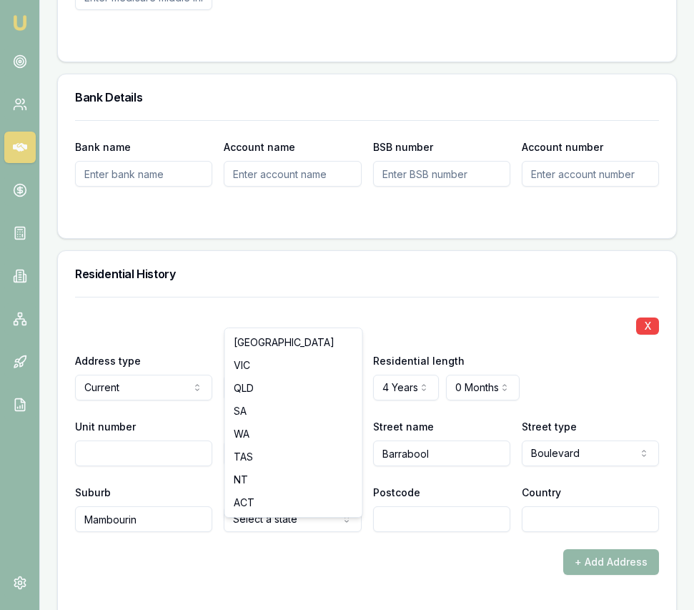
select select "VIC"
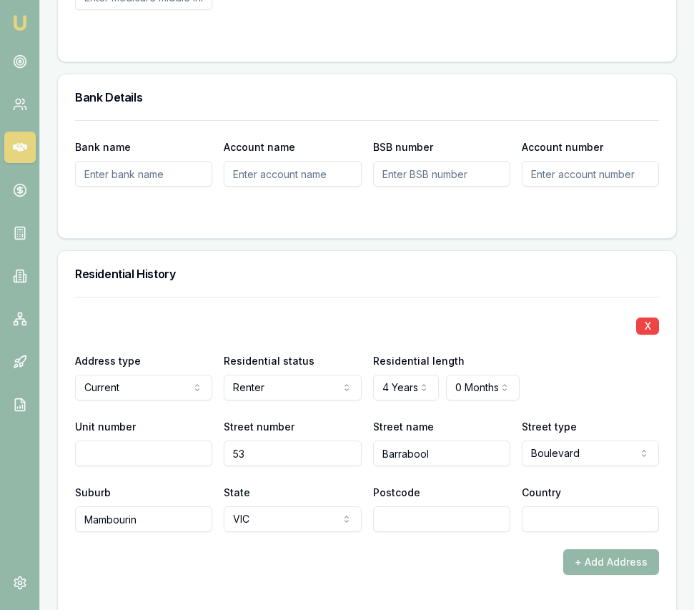
click at [451, 532] on input "Postcode" at bounding box center [441, 519] width 137 height 26
type input "3024"
click at [556, 532] on input "Country" at bounding box center [590, 519] width 137 height 26
type input "Australia"
click at [523, 574] on div "+ Add Address" at bounding box center [367, 562] width 584 height 26
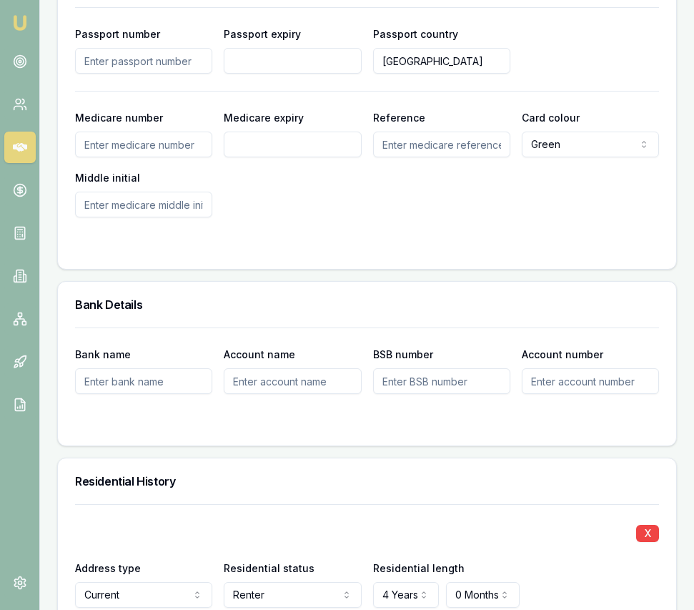
scroll to position [1378, 0]
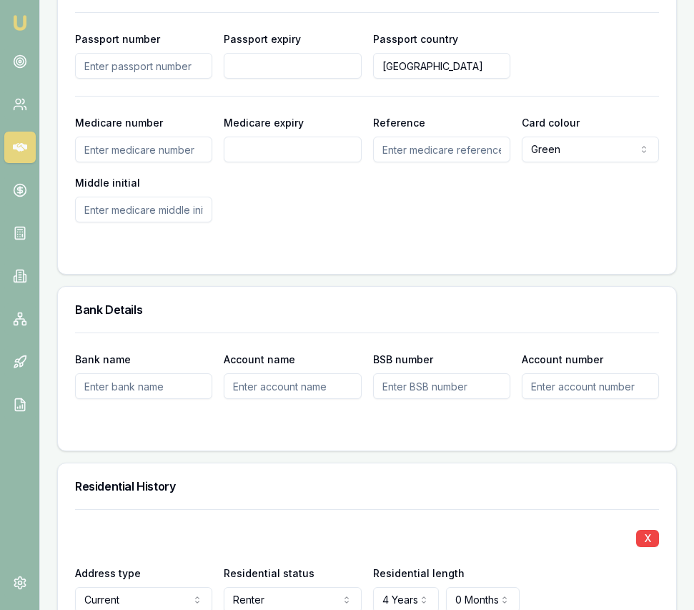
click at [154, 79] on input "Passport number" at bounding box center [143, 66] width 137 height 26
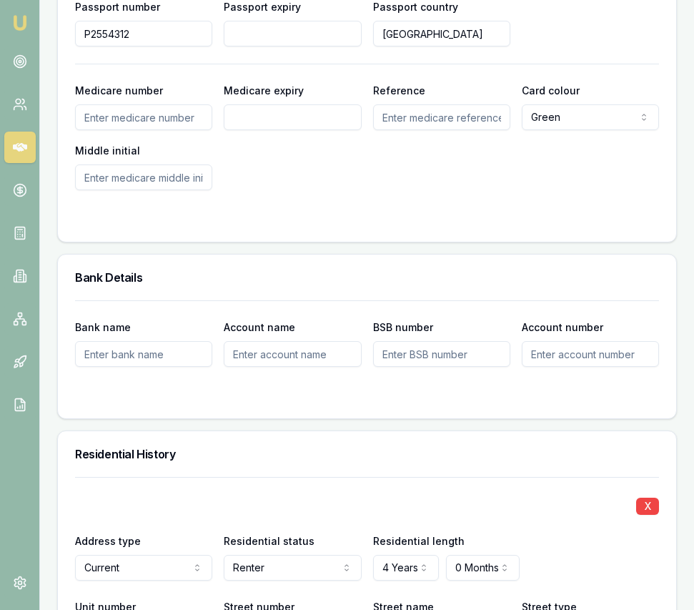
type input "P2554312"
click at [311, 225] on div at bounding box center [367, 218] width 584 height 11
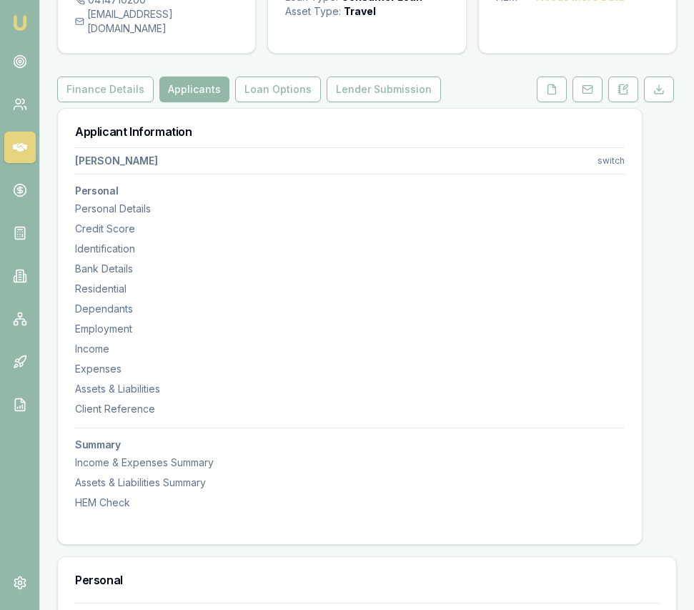
scroll to position [0, 0]
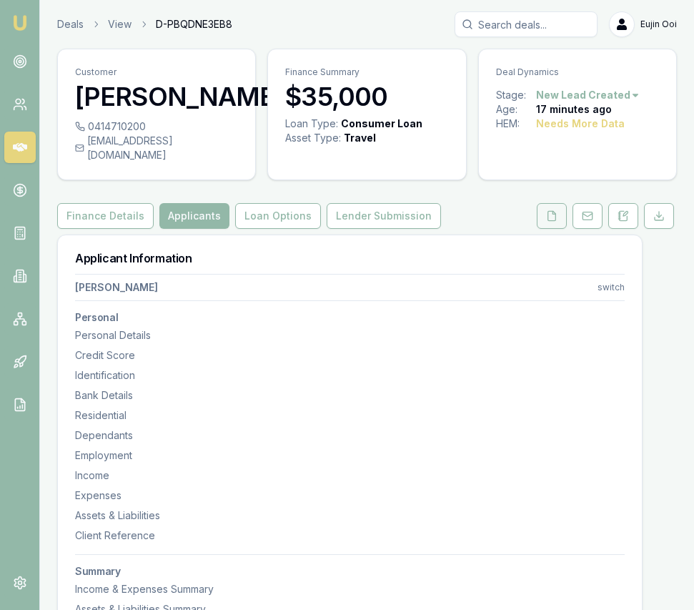
click at [538, 229] on button at bounding box center [552, 216] width 30 height 26
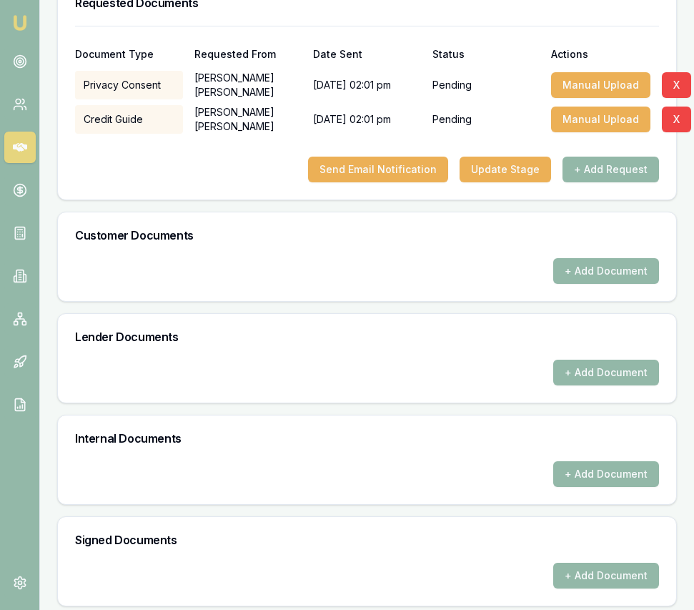
scroll to position [490, 0]
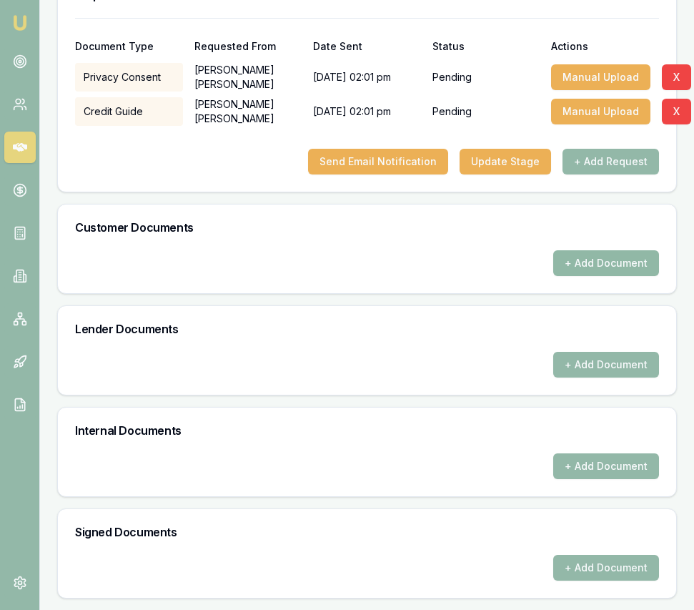
click at [573, 251] on button "+ Add Document" at bounding box center [607, 263] width 106 height 26
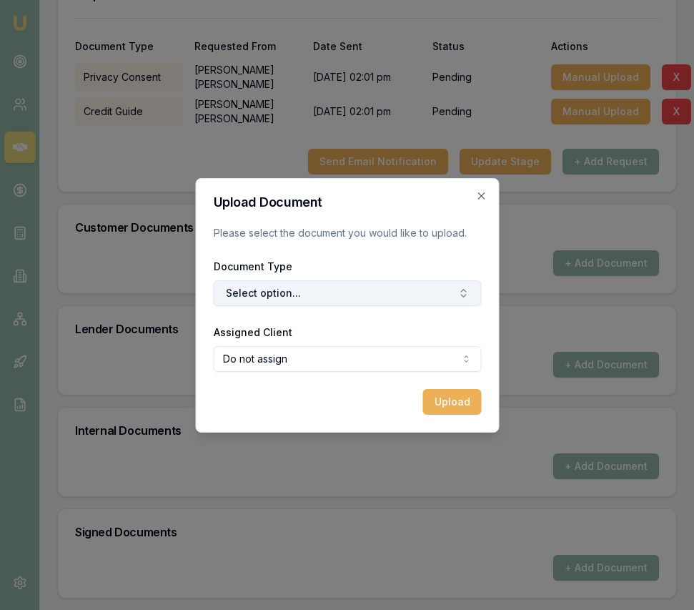
click at [390, 290] on button "Select option..." at bounding box center [347, 293] width 268 height 26
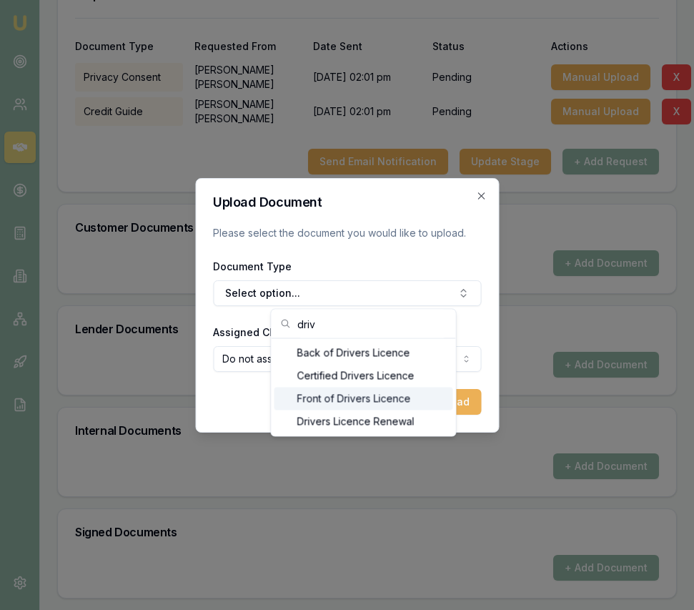
type input "driv"
click at [333, 400] on div "Front of Drivers Licence" at bounding box center [364, 399] width 179 height 23
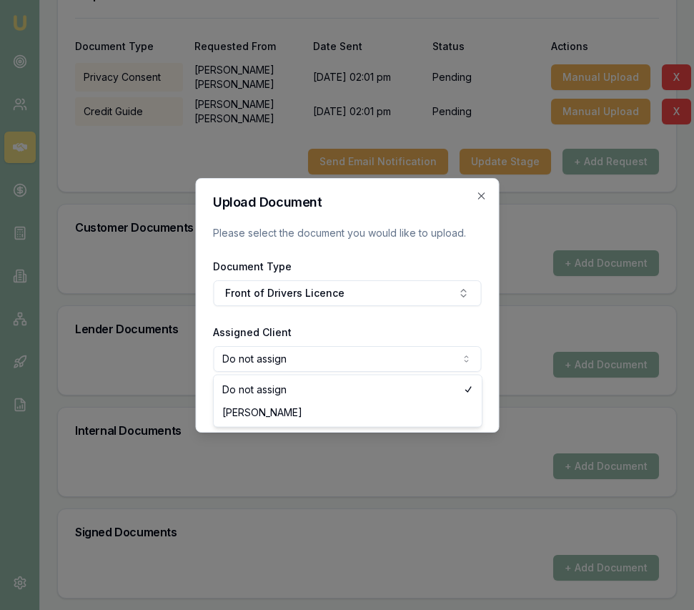
select select "U-UCECYMTEEK"
click at [453, 405] on button "Upload" at bounding box center [452, 402] width 59 height 26
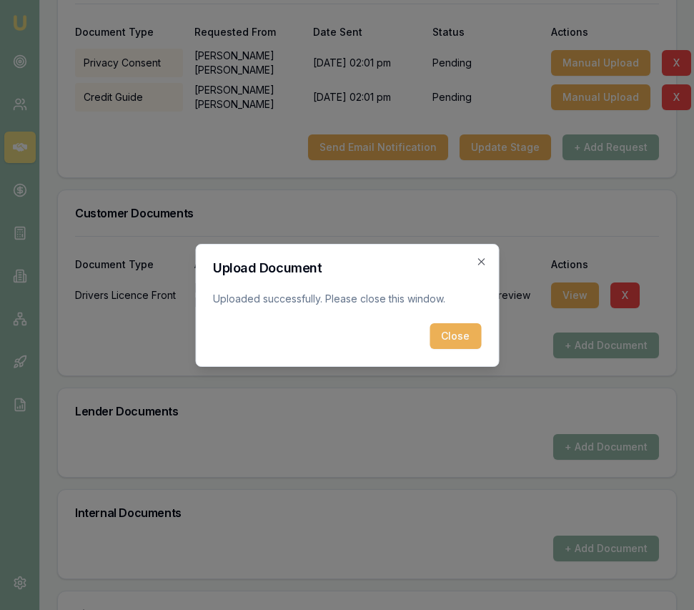
click at [466, 332] on button "Close" at bounding box center [455, 336] width 51 height 26
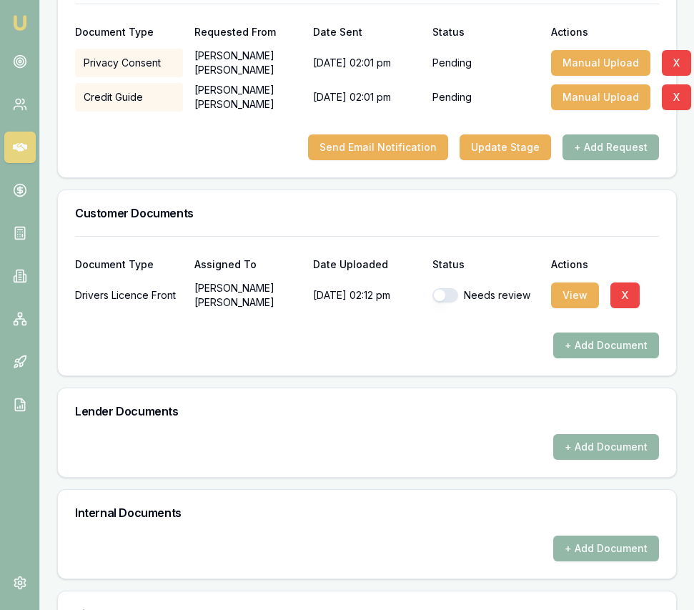
click at [581, 355] on button "+ Add Document" at bounding box center [607, 346] width 106 height 26
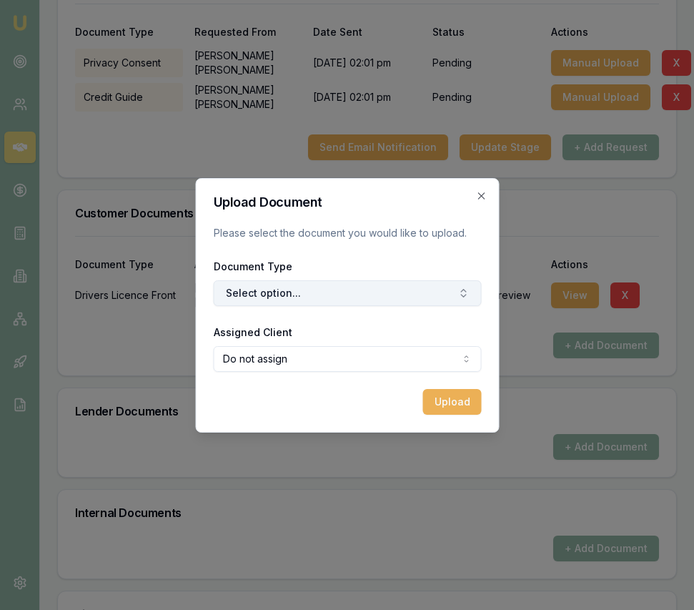
click at [415, 299] on button "Select option..." at bounding box center [347, 293] width 268 height 26
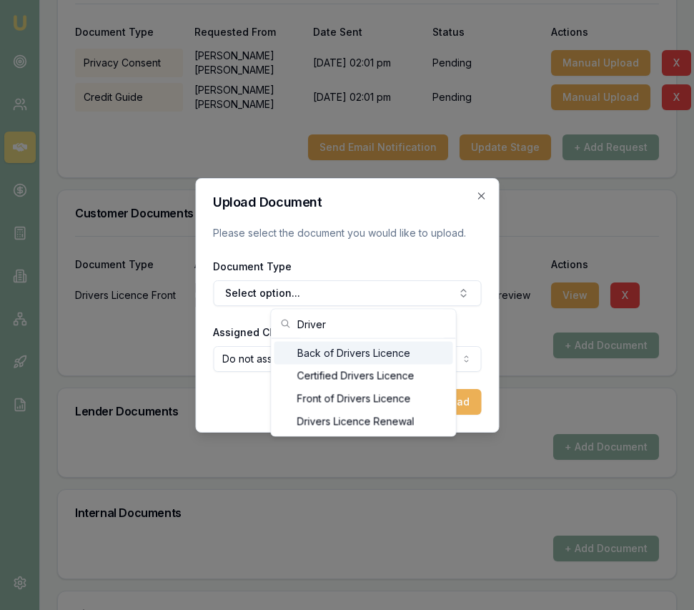
type input "Driver"
click at [400, 356] on div "Back of Drivers Licence" at bounding box center [364, 353] width 179 height 23
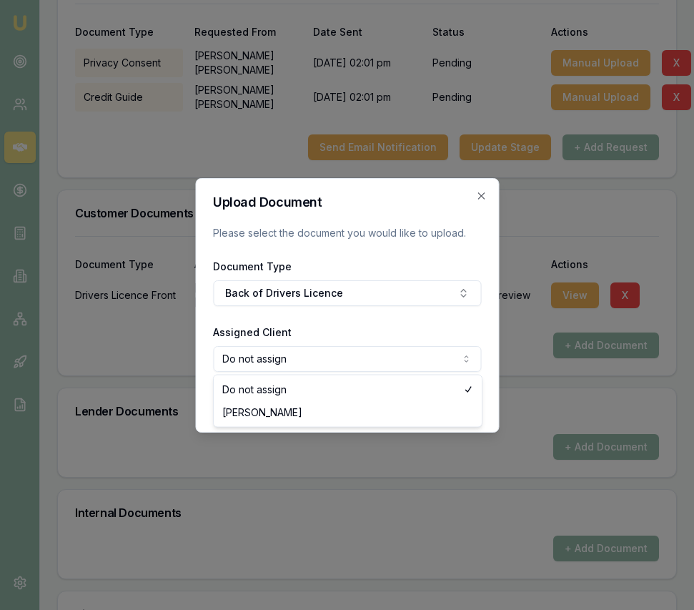
select select "U-UCECYMTEEK"
click at [445, 406] on button "Upload" at bounding box center [452, 402] width 59 height 26
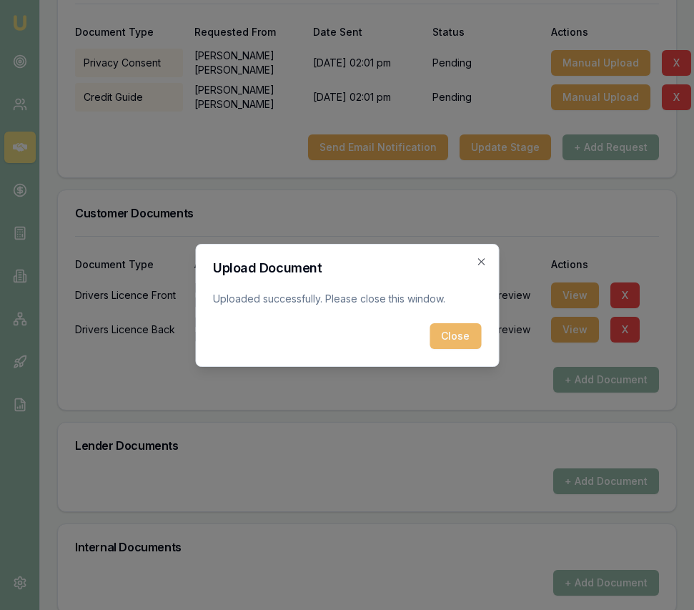
click at [459, 342] on button "Close" at bounding box center [455, 336] width 51 height 26
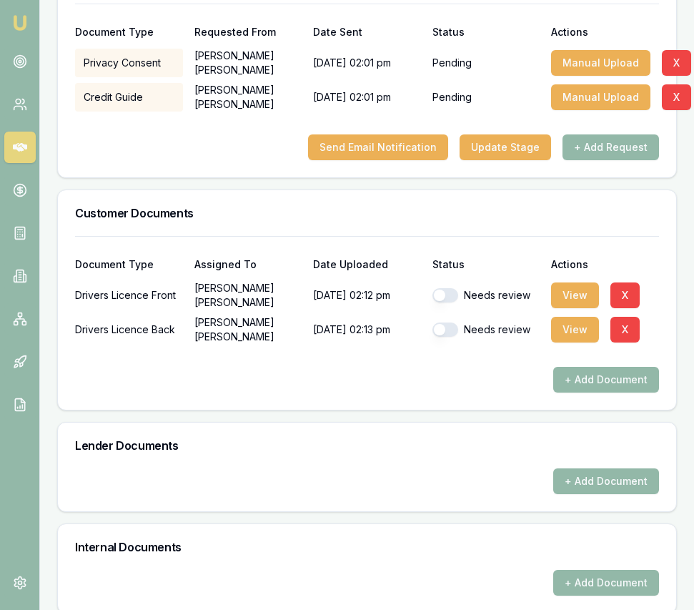
click at [452, 337] on div "Needs review" at bounding box center [487, 330] width 108 height 14
click at [448, 302] on div "Needs review" at bounding box center [487, 295] width 108 height 29
click at [447, 303] on button "button" at bounding box center [446, 295] width 26 height 14
checkbox input "true"
click at [448, 337] on button "button" at bounding box center [446, 330] width 26 height 14
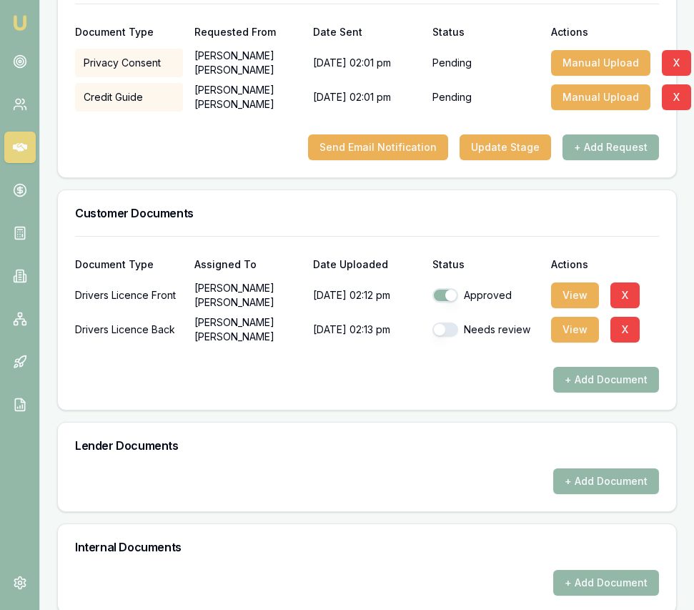
checkbox input "true"
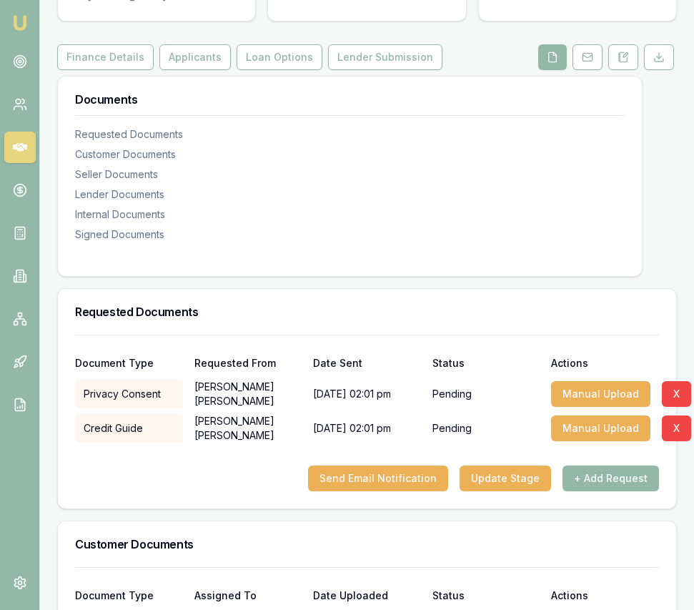
scroll to position [165, 0]
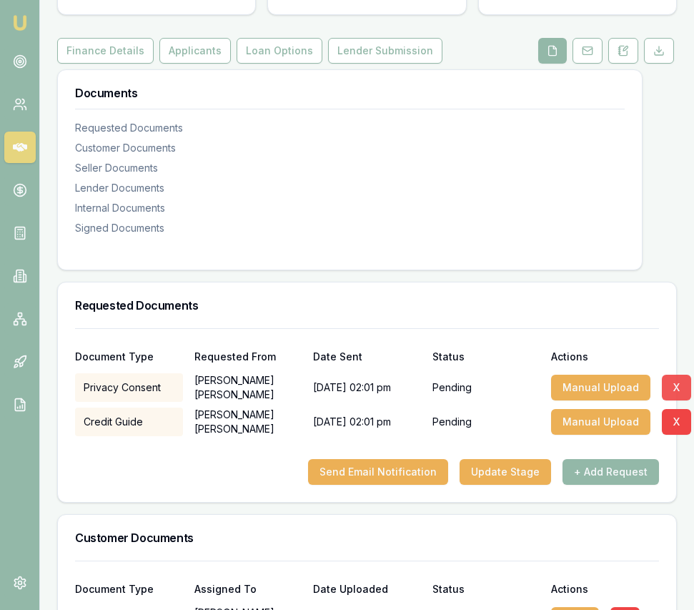
click at [674, 400] on button "X" at bounding box center [676, 388] width 29 height 26
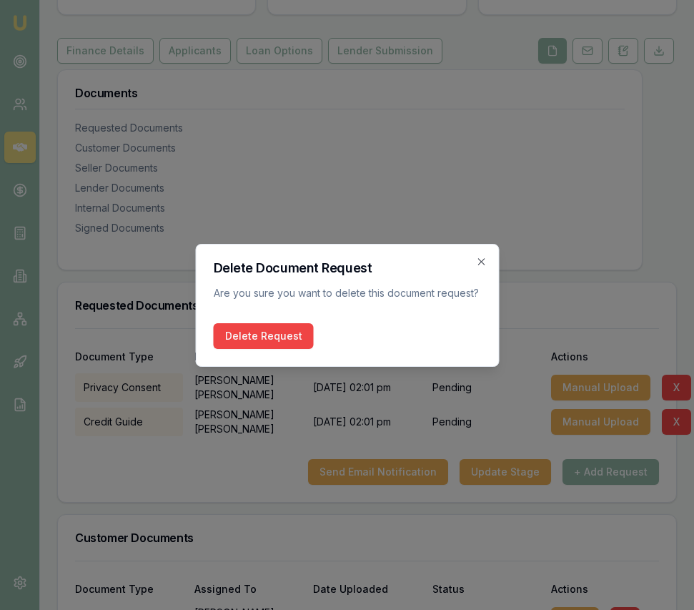
click at [264, 338] on button "Delete Request" at bounding box center [263, 336] width 100 height 26
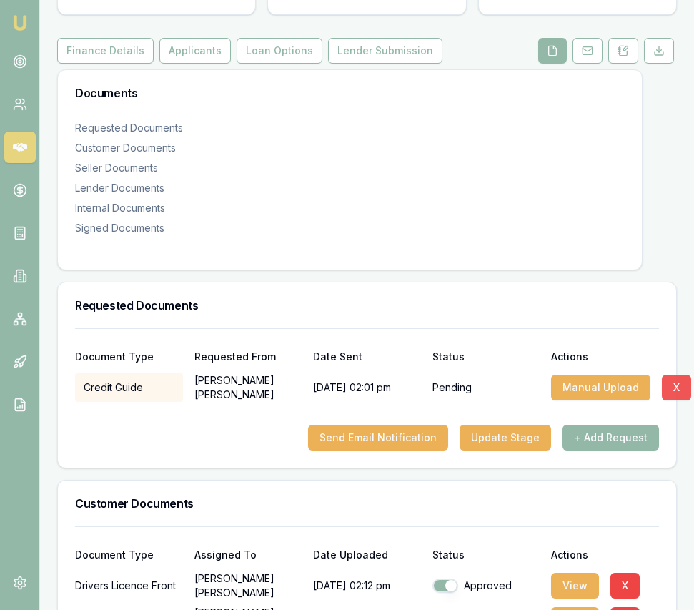
click at [678, 398] on button "X" at bounding box center [676, 388] width 29 height 26
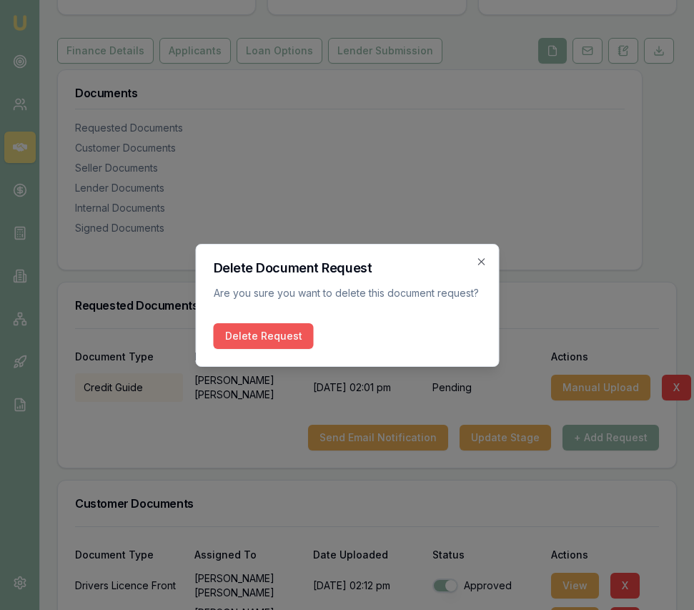
click at [265, 338] on button "Delete Request" at bounding box center [263, 336] width 100 height 26
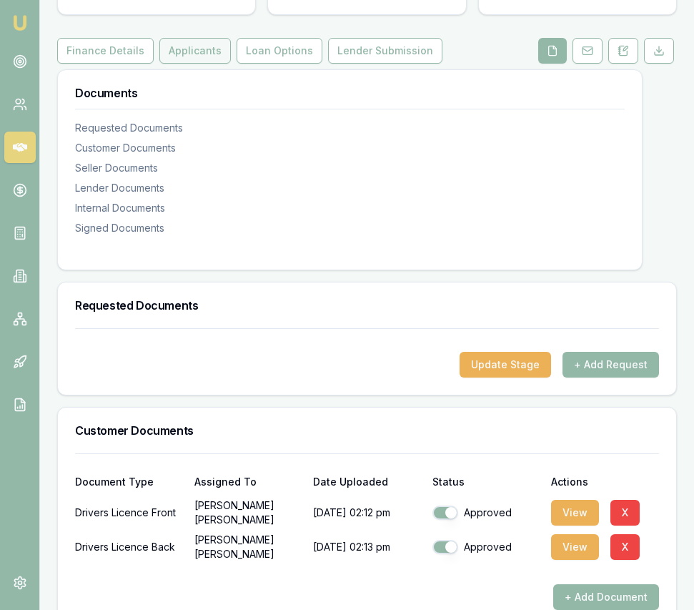
click at [188, 64] on button "Applicants" at bounding box center [195, 51] width 72 height 26
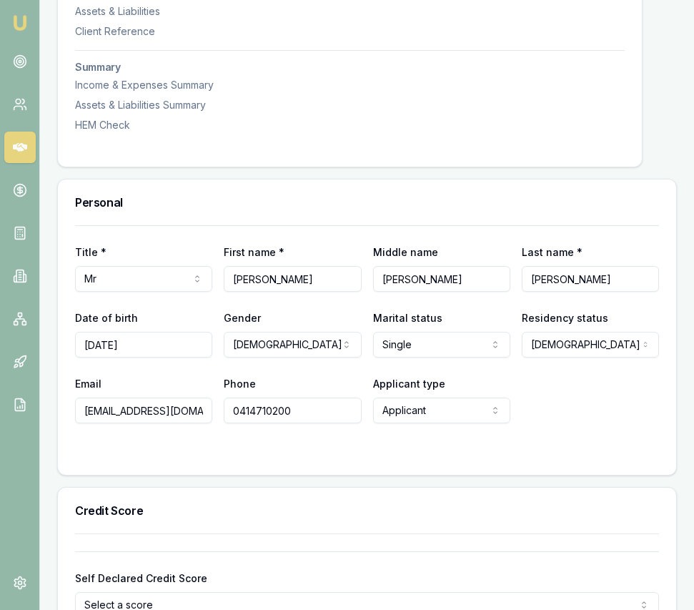
scroll to position [531, 0]
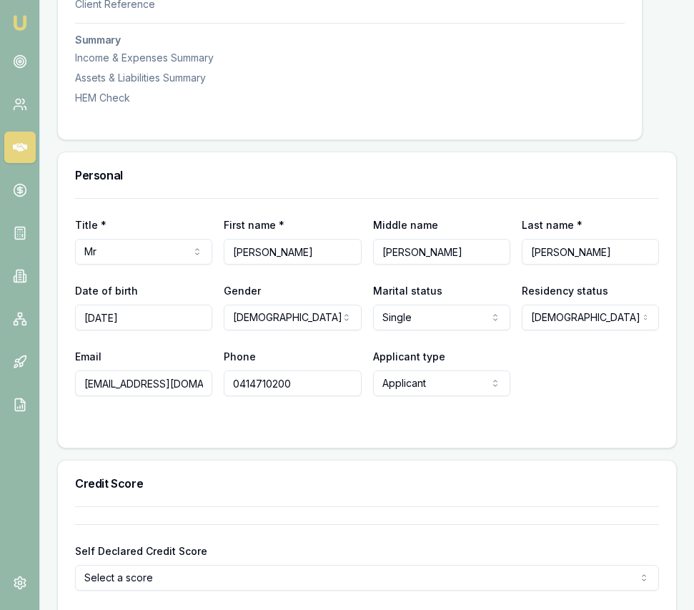
click at [171, 396] on input "satindersinghdhillon54@gmail.com" at bounding box center [143, 383] width 137 height 26
click at [175, 395] on input "satindersinghdhillon54@gmail.com" at bounding box center [143, 383] width 137 height 26
paste input "satinderatwal72@gmail.com"
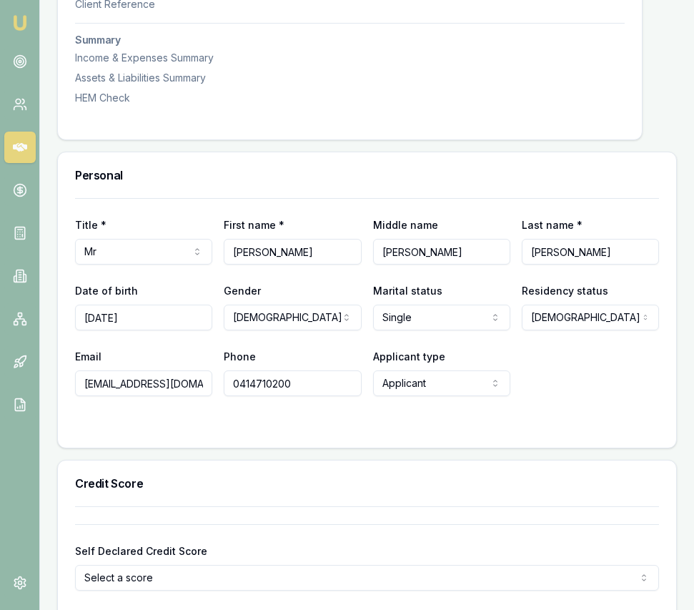
scroll to position [0, 14]
type input "satinderatwal72@gmail.com"
click at [204, 447] on div "Title * Mr Mr Mrs Miss Ms Dr Prof First name * Satinder Middle name Singh Last …" at bounding box center [367, 323] width 619 height 250
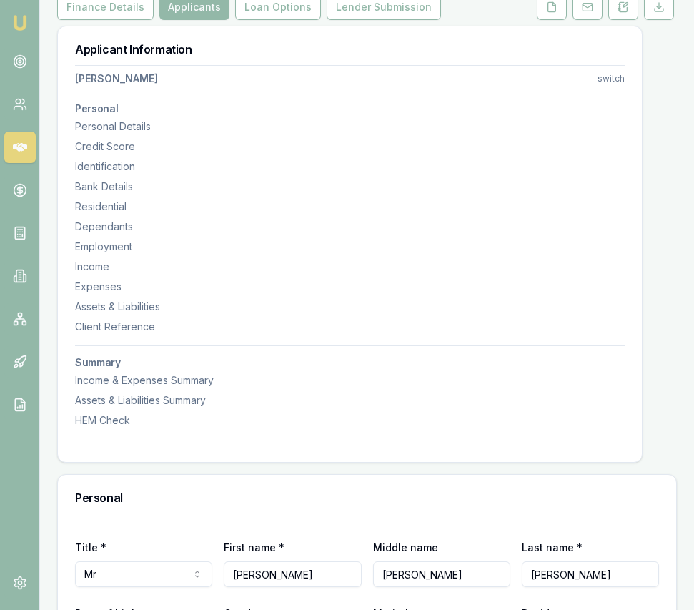
scroll to position [0, 0]
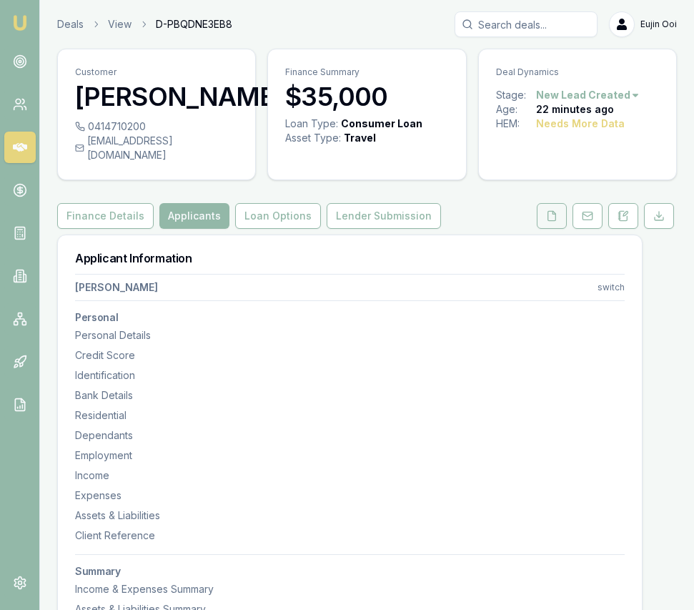
click at [541, 229] on button at bounding box center [552, 216] width 30 height 26
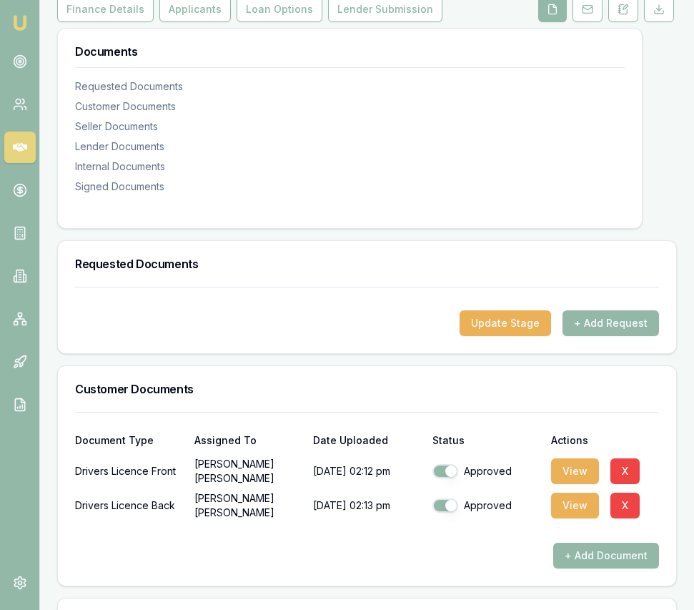
scroll to position [221, 0]
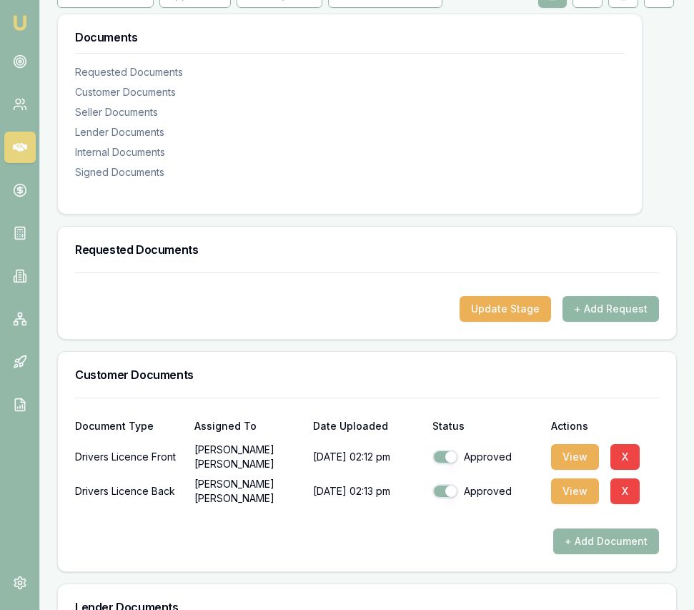
click at [599, 321] on button "+ Add Request" at bounding box center [611, 309] width 97 height 26
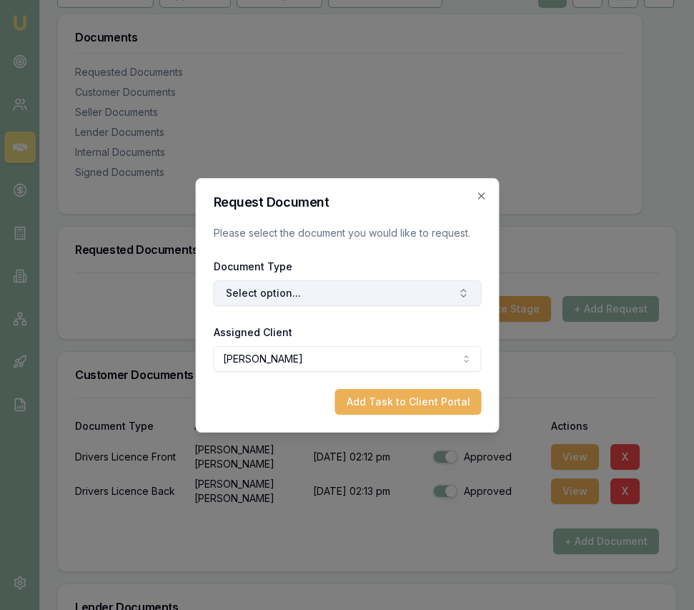
click at [283, 289] on button "Select option..." at bounding box center [347, 293] width 268 height 26
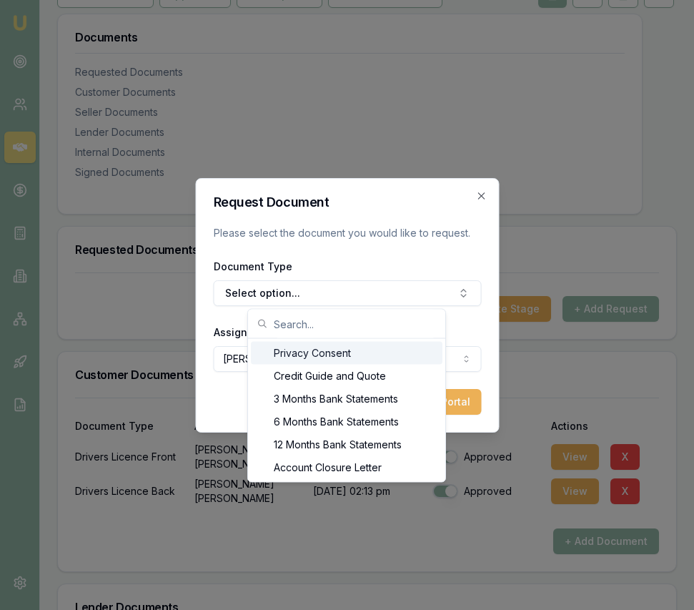
drag, startPoint x: 280, startPoint y: 351, endPoint x: 295, endPoint y: 355, distance: 16.3
click at [280, 351] on div "Privacy Consent" at bounding box center [347, 353] width 192 height 23
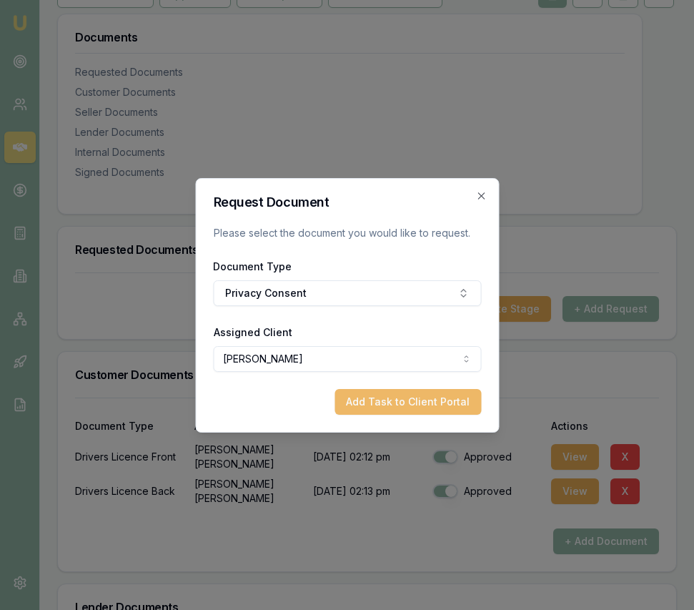
click at [426, 401] on button "Add Task to Client Portal" at bounding box center [408, 402] width 147 height 26
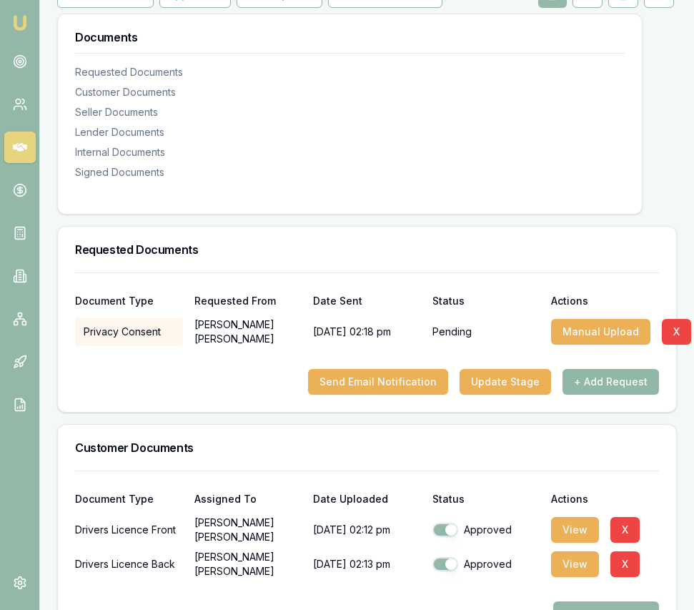
click at [616, 395] on button "+ Add Request" at bounding box center [611, 382] width 97 height 26
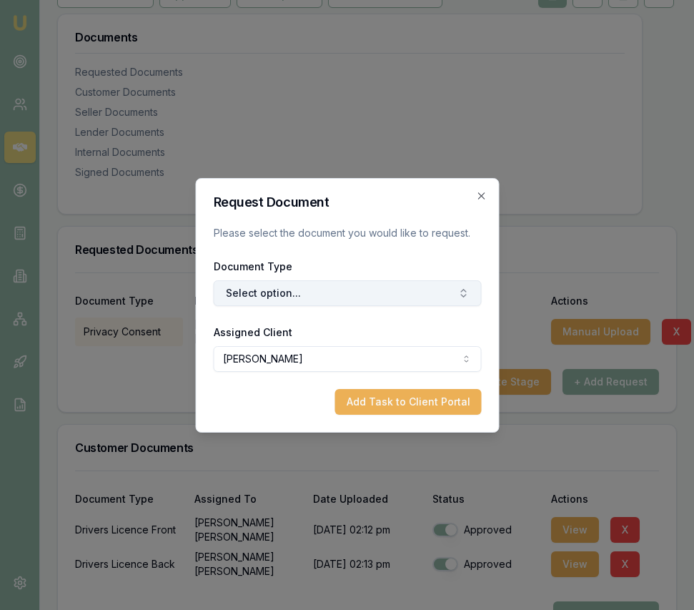
click at [363, 300] on button "Select option..." at bounding box center [347, 293] width 268 height 26
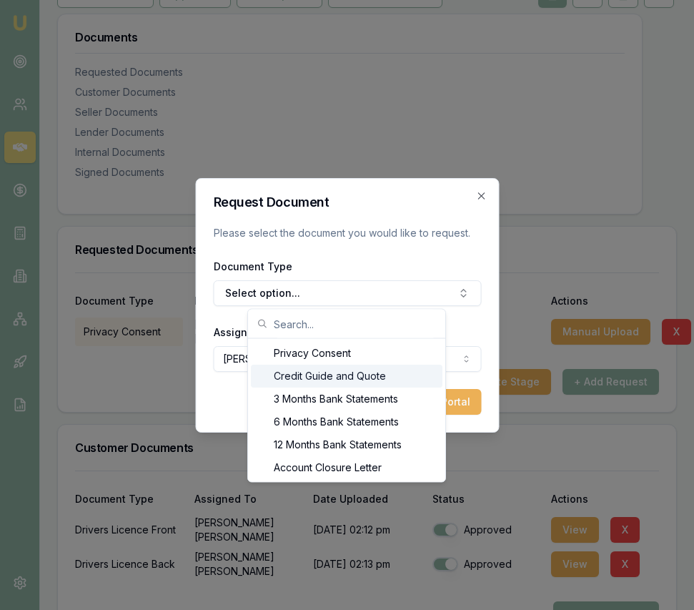
click at [334, 368] on div "Credit Guide and Quote" at bounding box center [347, 376] width 192 height 23
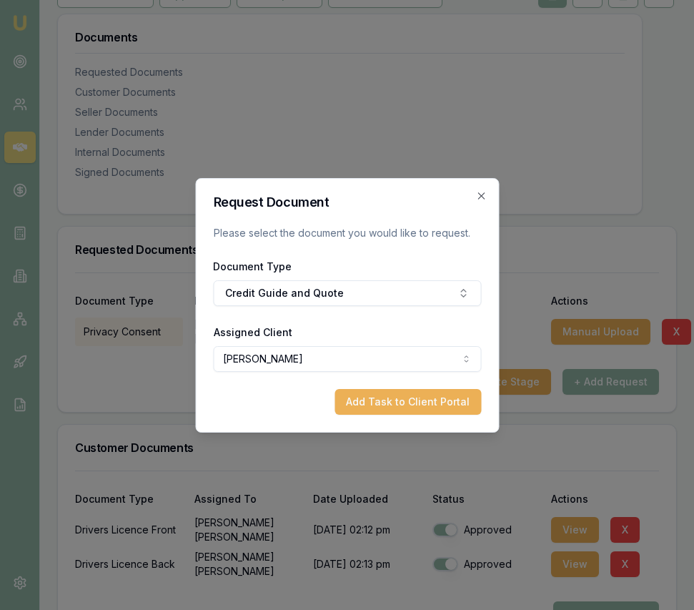
click at [423, 400] on button "Add Task to Client Portal" at bounding box center [408, 402] width 147 height 26
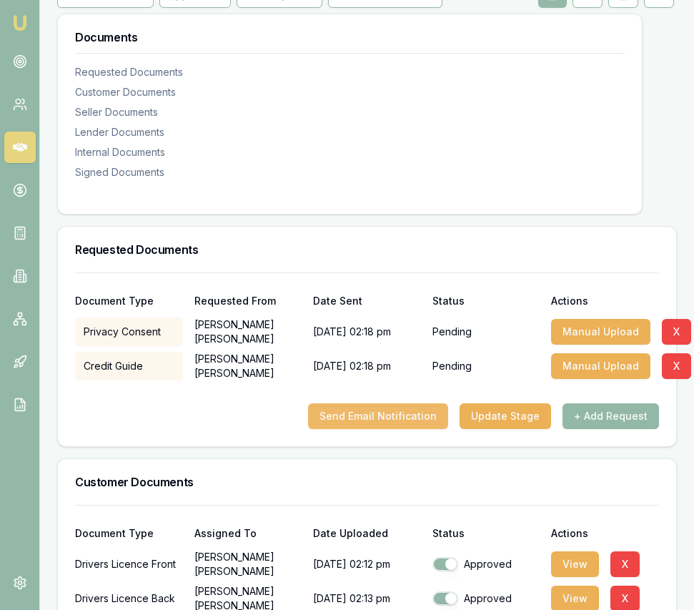
click at [429, 428] on button "Send Email Notification" at bounding box center [378, 416] width 140 height 26
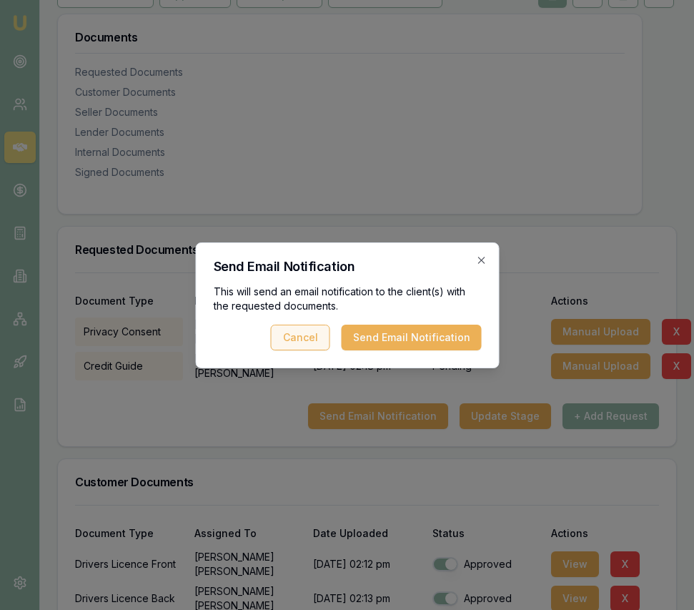
click at [390, 340] on button "Send Email Notification" at bounding box center [411, 338] width 140 height 26
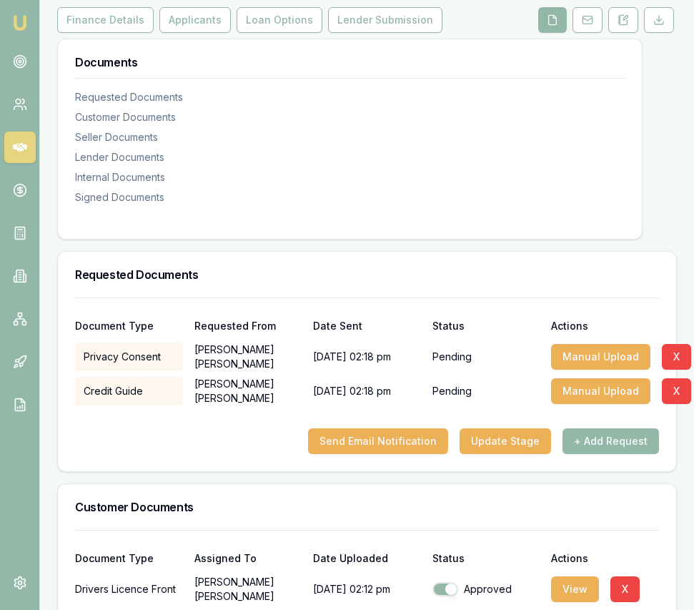
scroll to position [0, 0]
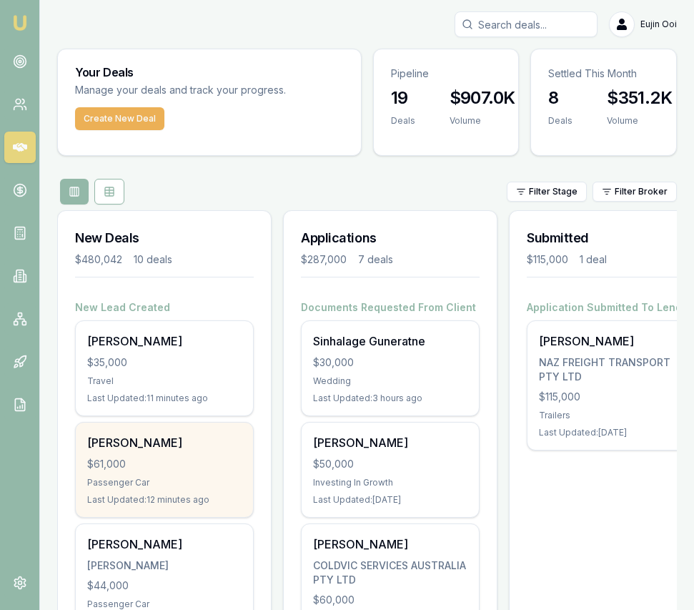
click at [192, 468] on div "$61,000" at bounding box center [164, 464] width 154 height 14
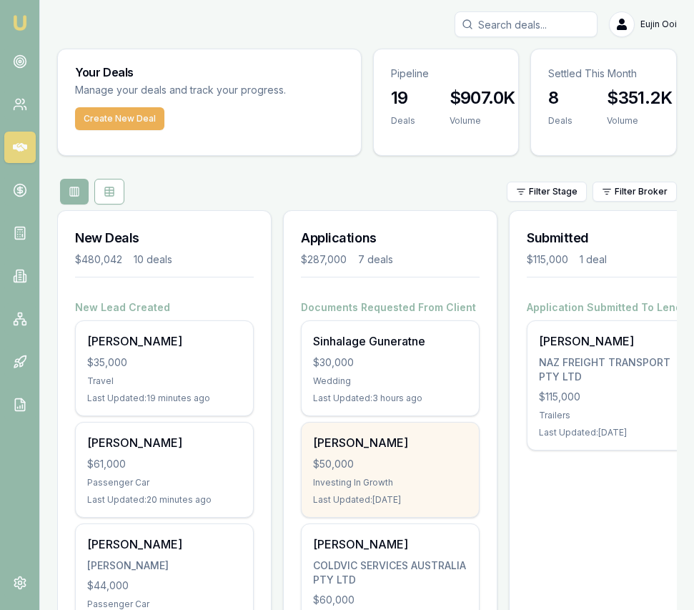
scroll to position [20, 0]
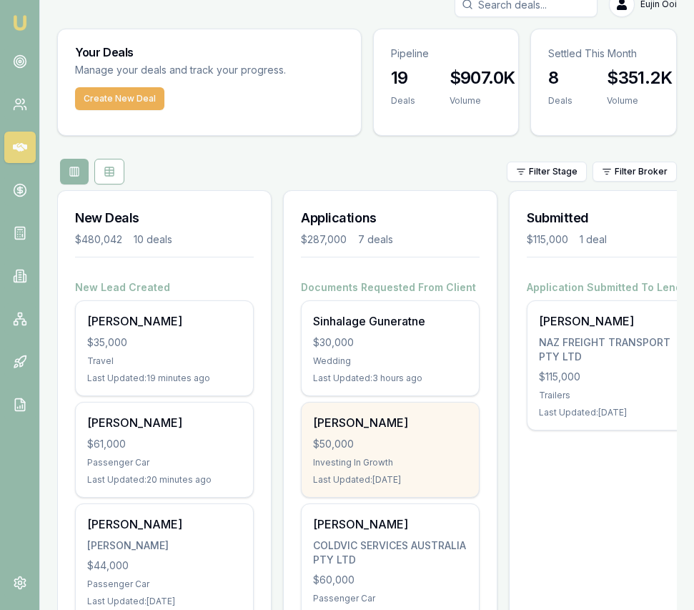
click at [442, 461] on div "Sejal Madaan $50,000 Investing In Growth Last Updated: 1 day ago" at bounding box center [390, 450] width 177 height 94
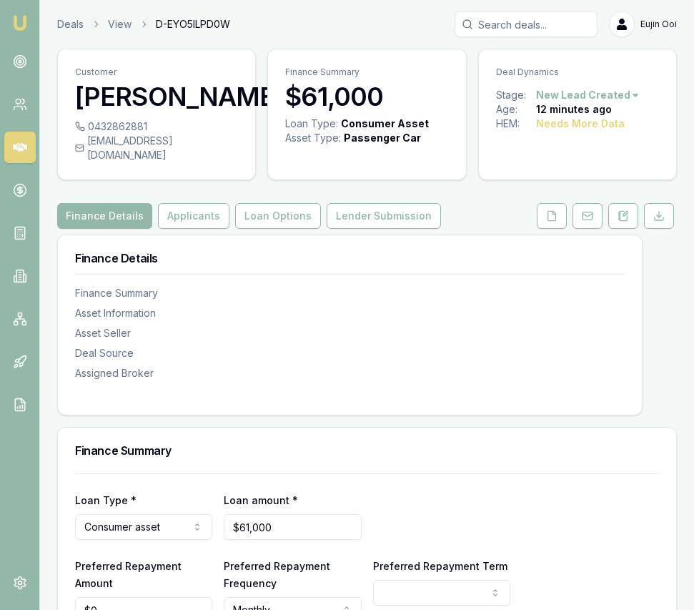
scroll to position [19, 0]
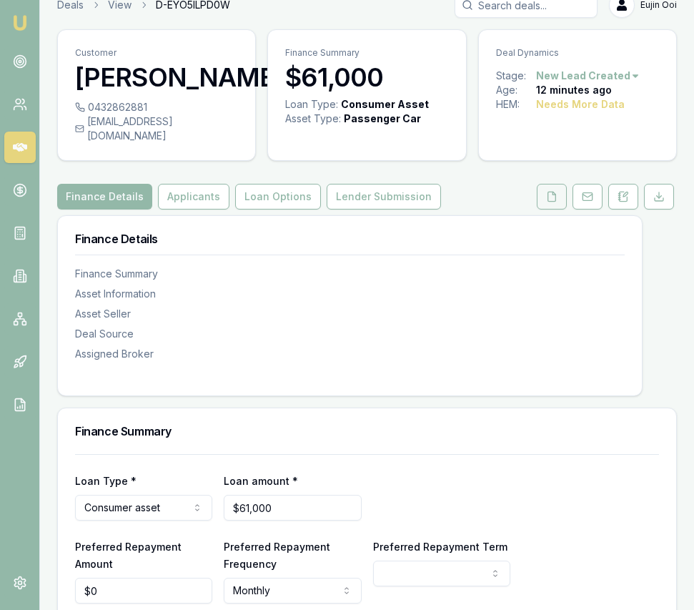
click at [554, 210] on button at bounding box center [552, 197] width 30 height 26
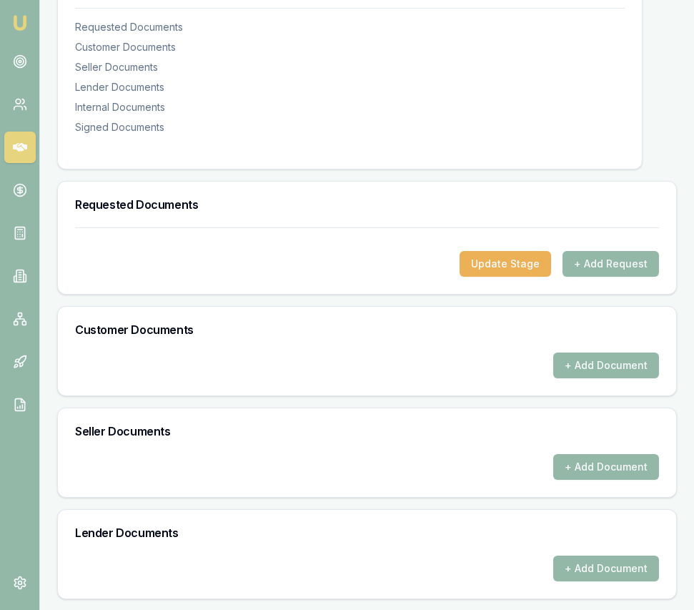
scroll to position [267, 0]
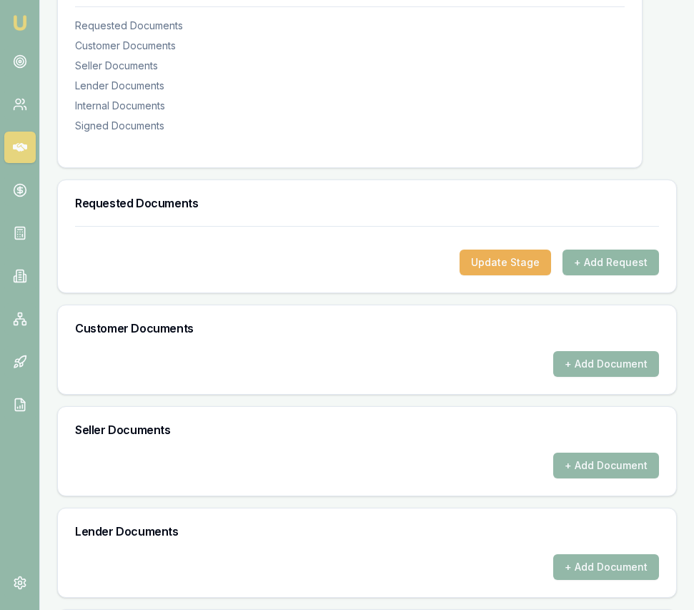
click at [606, 269] on button "+ Add Request" at bounding box center [611, 263] width 97 height 26
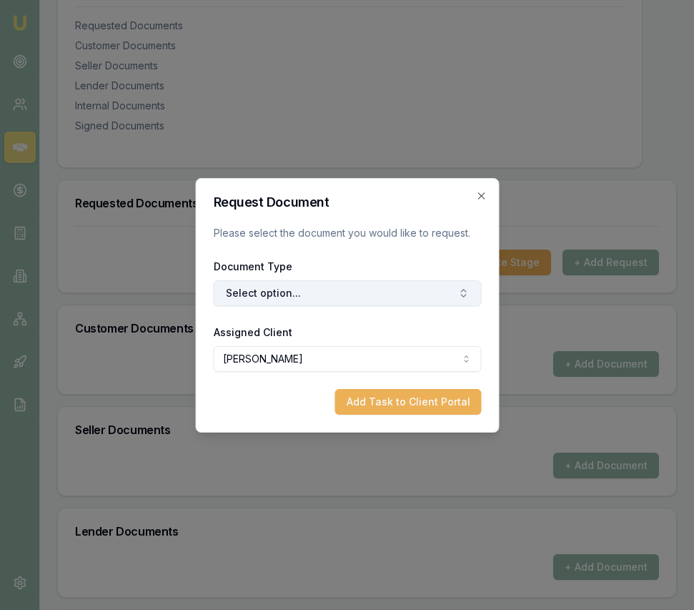
click at [373, 285] on button "Select option..." at bounding box center [347, 293] width 268 height 26
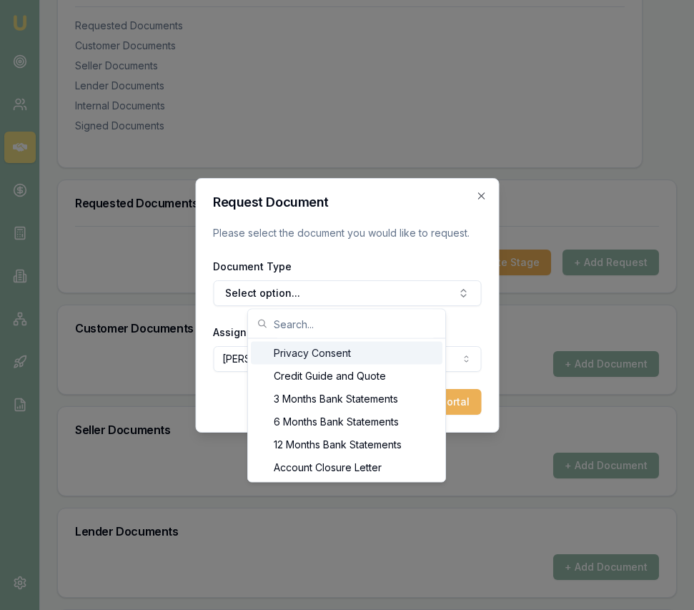
click at [351, 360] on div "Privacy Consent" at bounding box center [347, 353] width 192 height 23
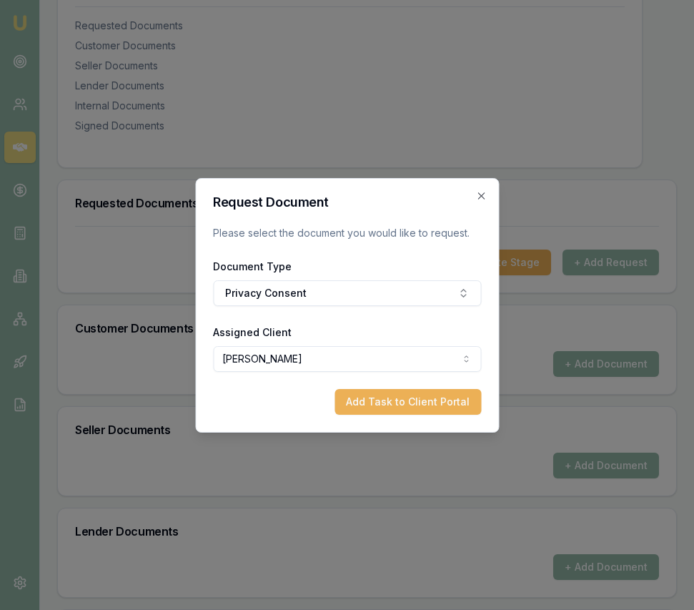
click at [378, 405] on button "Add Task to Client Portal" at bounding box center [408, 402] width 147 height 26
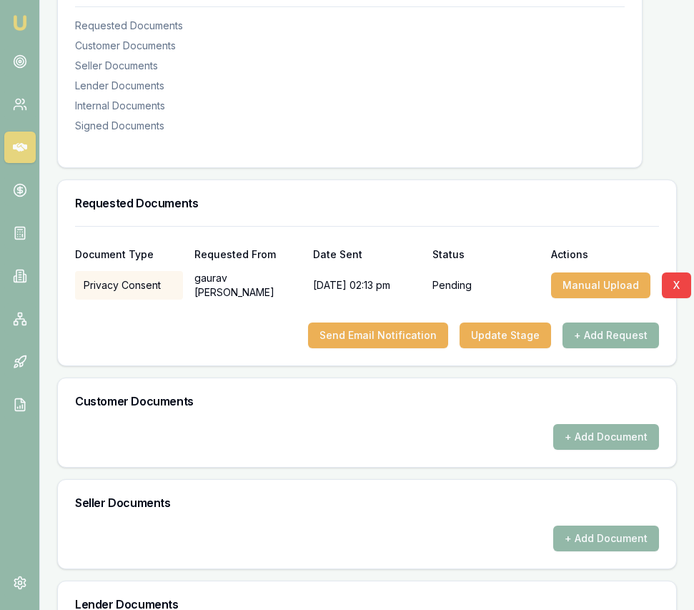
click at [607, 348] on button "+ Add Request" at bounding box center [611, 336] width 97 height 26
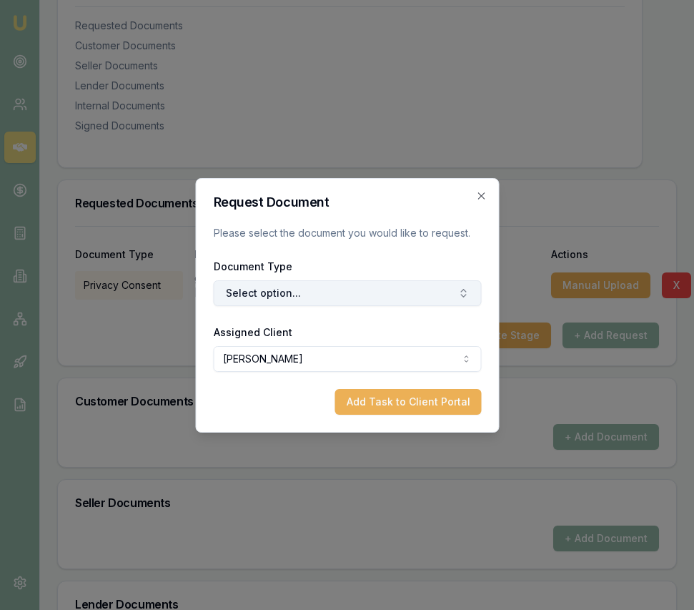
click at [378, 300] on button "Select option..." at bounding box center [347, 293] width 268 height 26
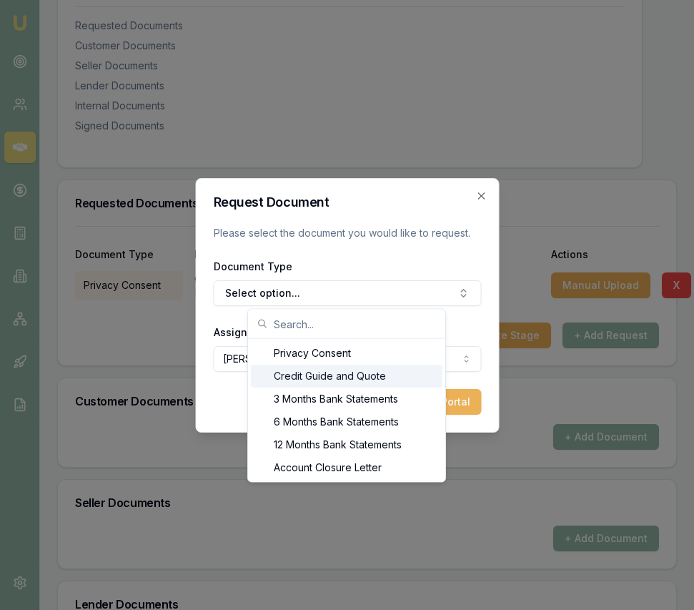
click at [326, 383] on div "Credit Guide and Quote" at bounding box center [347, 376] width 192 height 23
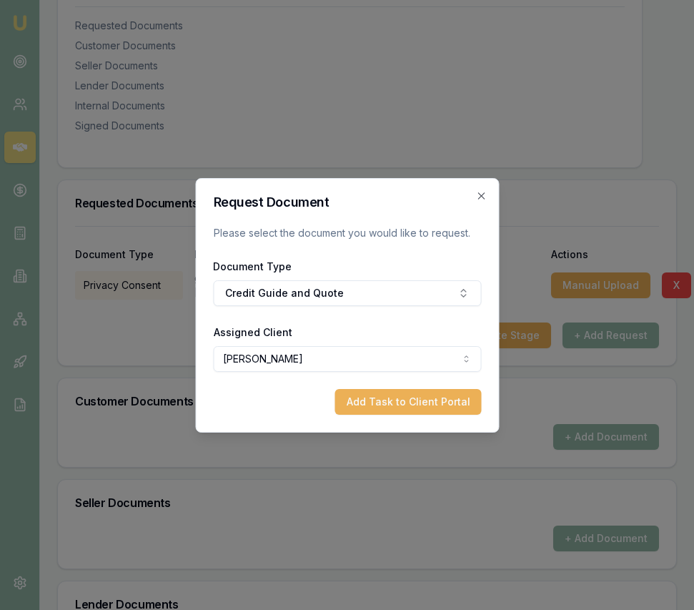
click at [378, 399] on button "Add Task to Client Portal" at bounding box center [408, 402] width 147 height 26
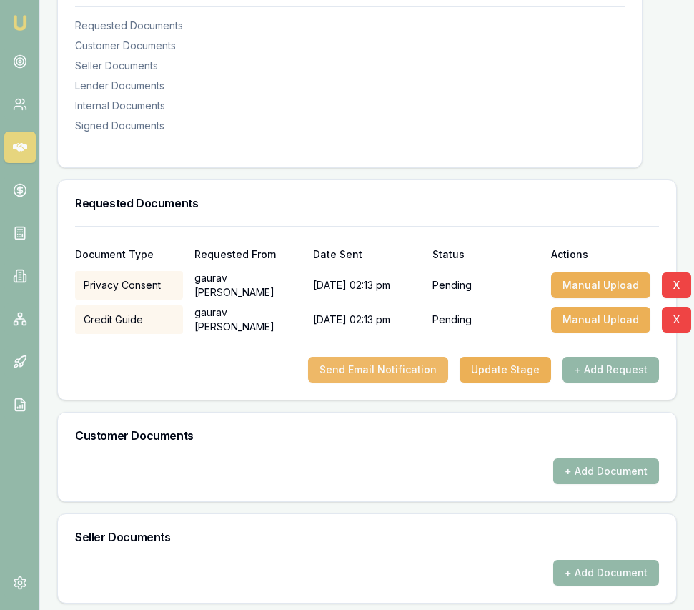
click at [401, 383] on button "Send Email Notification" at bounding box center [378, 370] width 140 height 26
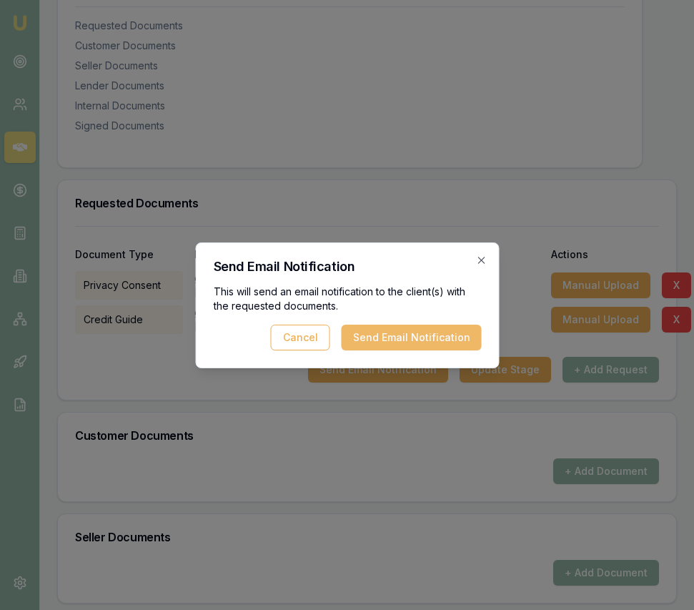
click at [384, 339] on button "Send Email Notification" at bounding box center [411, 338] width 140 height 26
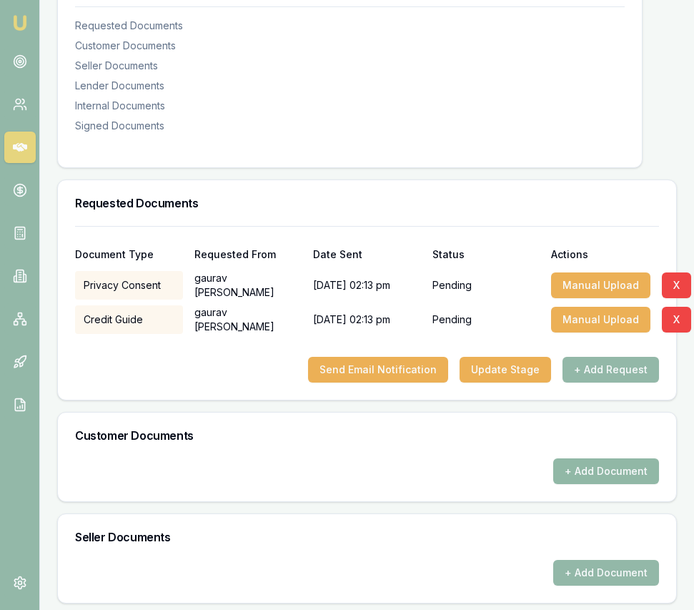
click at [599, 483] on button "+ Add Document" at bounding box center [607, 471] width 106 height 26
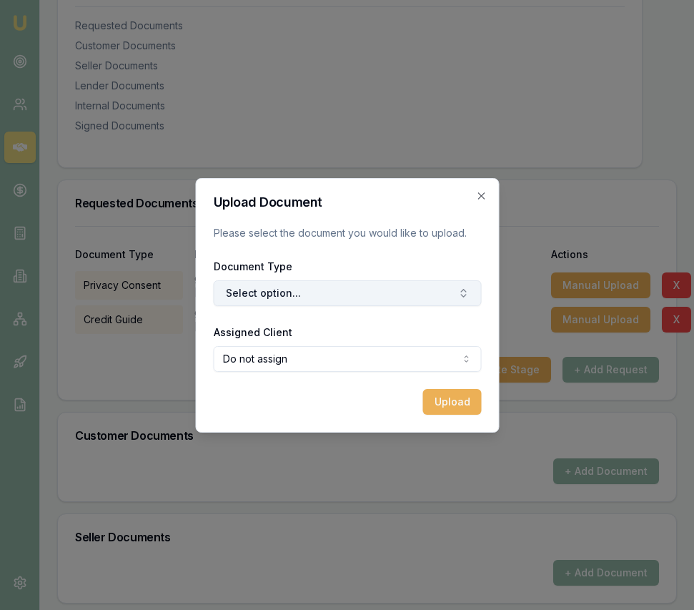
click at [322, 291] on button "Select option..." at bounding box center [347, 293] width 268 height 26
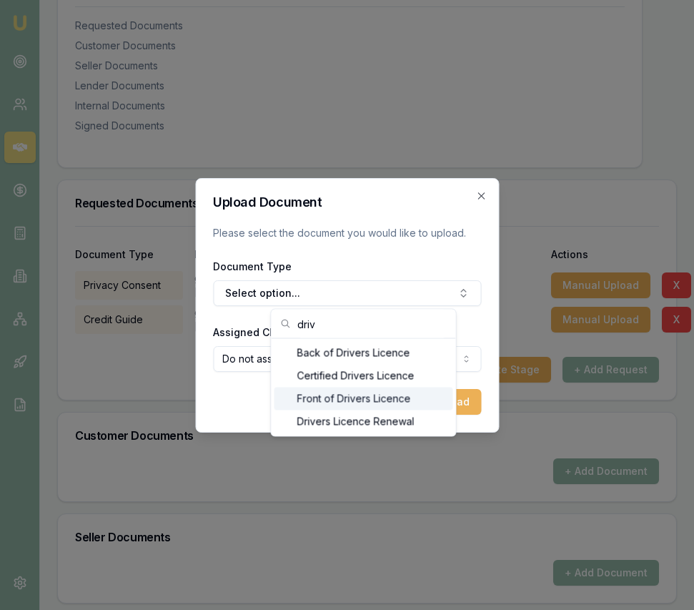
type input "driv"
click at [318, 403] on div "Front of Drivers Licence" at bounding box center [364, 399] width 179 height 23
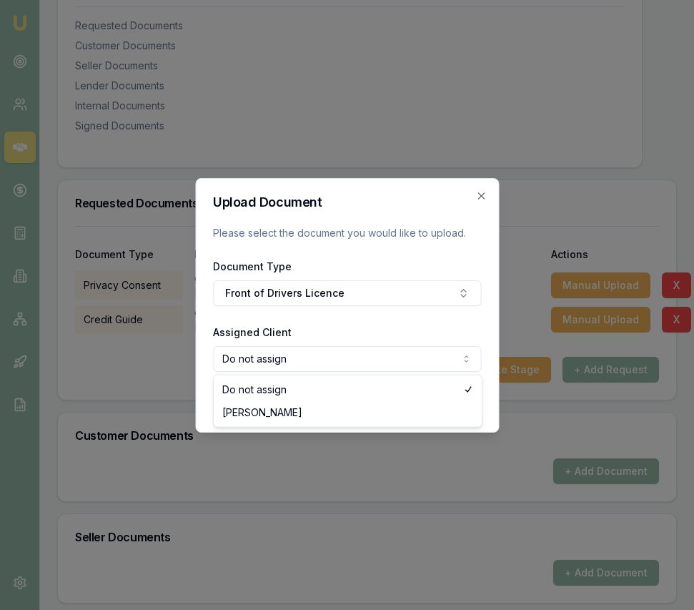
click at [320, 343] on body "Emu Broker Deals View D-EYO5ILPD0W Eujin Ooi Toggle Menu Customer gaurav sharma…" at bounding box center [347, 38] width 694 height 610
select select "U-25FXWGILJC"
click at [448, 390] on button "Upload" at bounding box center [452, 402] width 59 height 26
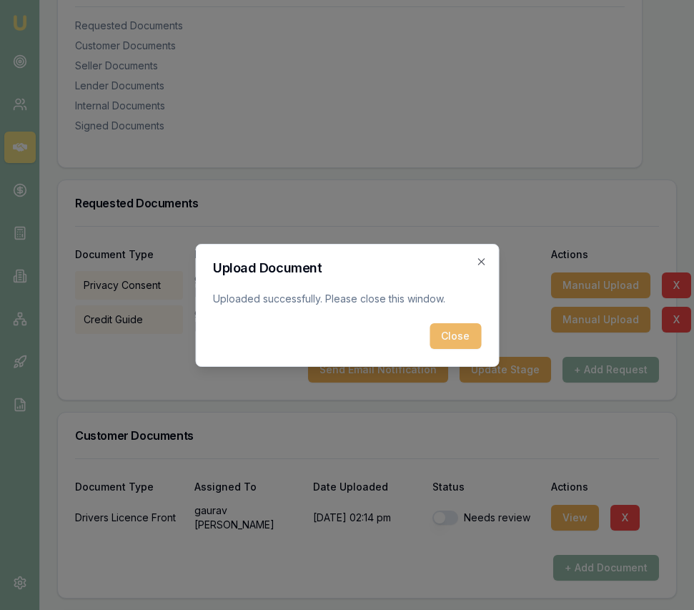
click at [468, 328] on button "Close" at bounding box center [455, 336] width 51 height 26
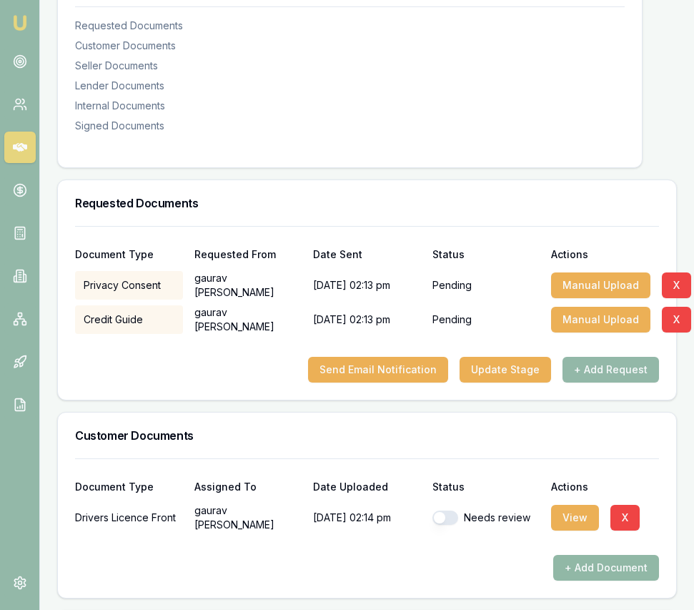
click at [589, 581] on button "+ Add Document" at bounding box center [607, 568] width 106 height 26
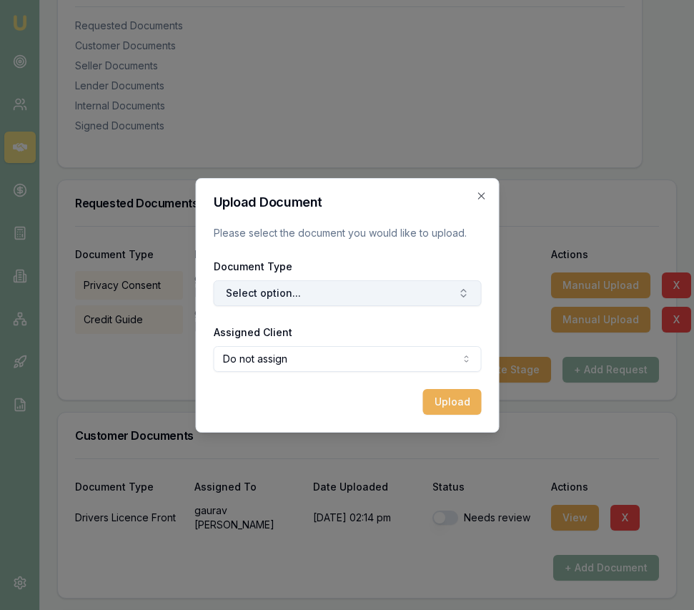
click at [400, 280] on button "Select option..." at bounding box center [347, 293] width 268 height 26
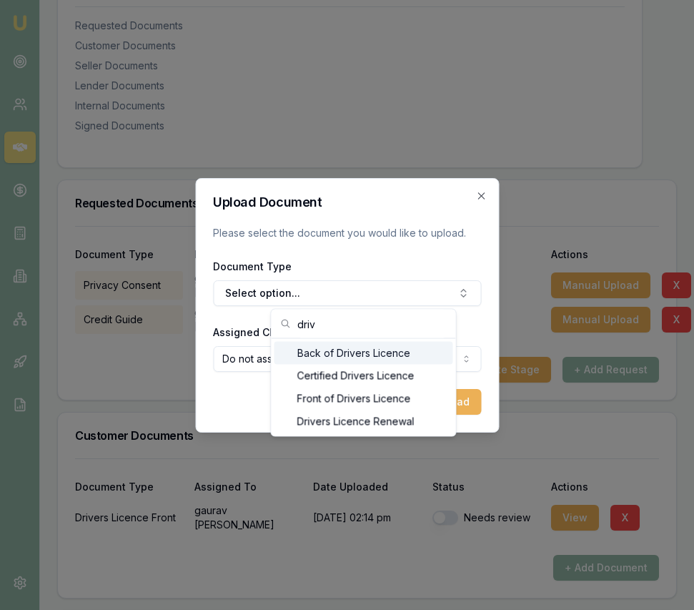
type input "driv"
click at [353, 350] on div "Back of Drivers Licence" at bounding box center [364, 353] width 179 height 23
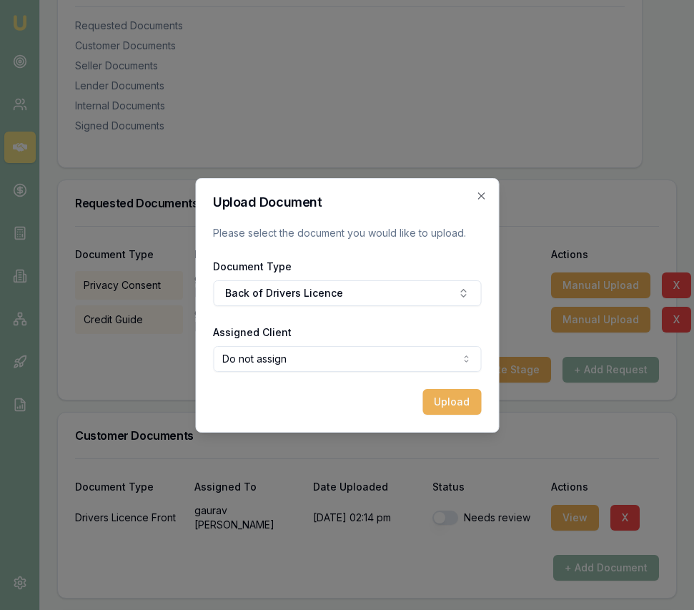
click at [350, 343] on body "Emu Broker Deals View D-EYO5ILPD0W Eujin Ooi Toggle Menu Customer gaurav sharma…" at bounding box center [347, 38] width 694 height 610
select select "U-25FXWGILJC"
click at [457, 413] on button "Upload" at bounding box center [452, 402] width 59 height 26
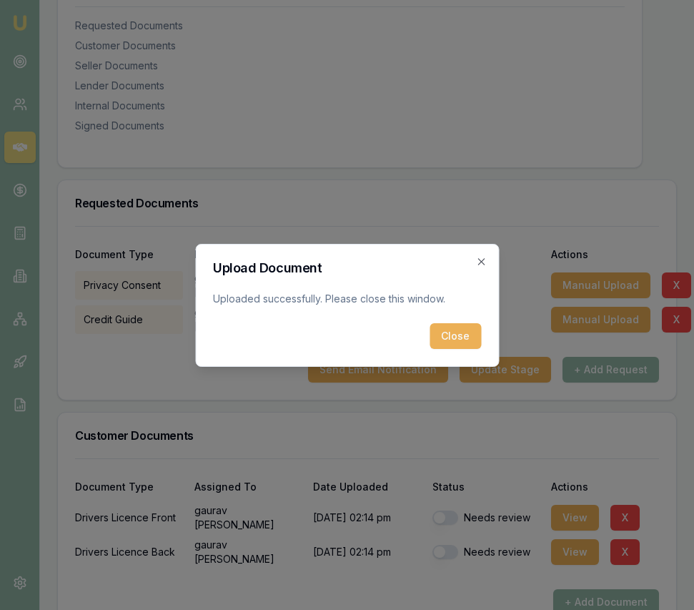
drag, startPoint x: 467, startPoint y: 333, endPoint x: 466, endPoint y: 343, distance: 9.3
click at [467, 333] on button "Close" at bounding box center [455, 336] width 51 height 26
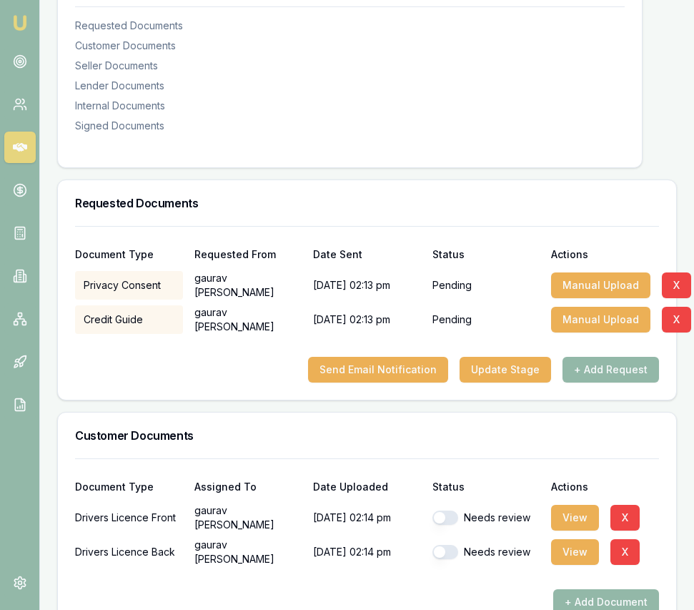
click at [454, 525] on button "button" at bounding box center [446, 518] width 26 height 14
checkbox input "true"
click at [451, 559] on button "button" at bounding box center [446, 552] width 26 height 14
checkbox input "true"
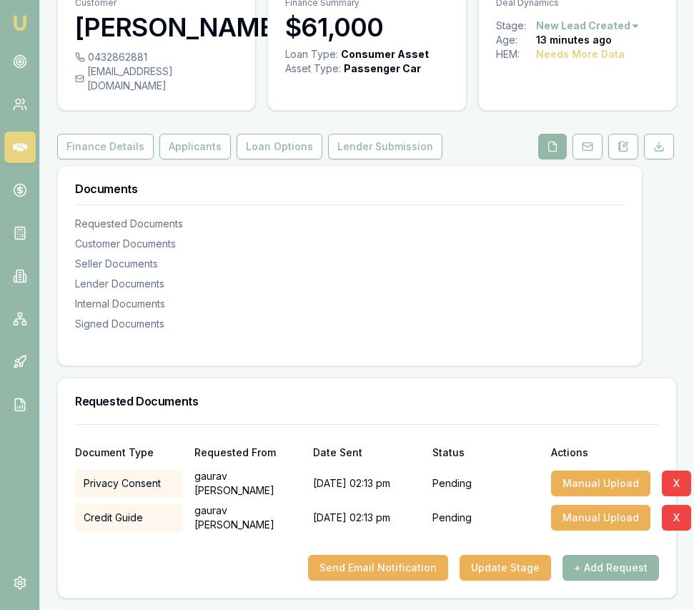
scroll to position [0, 0]
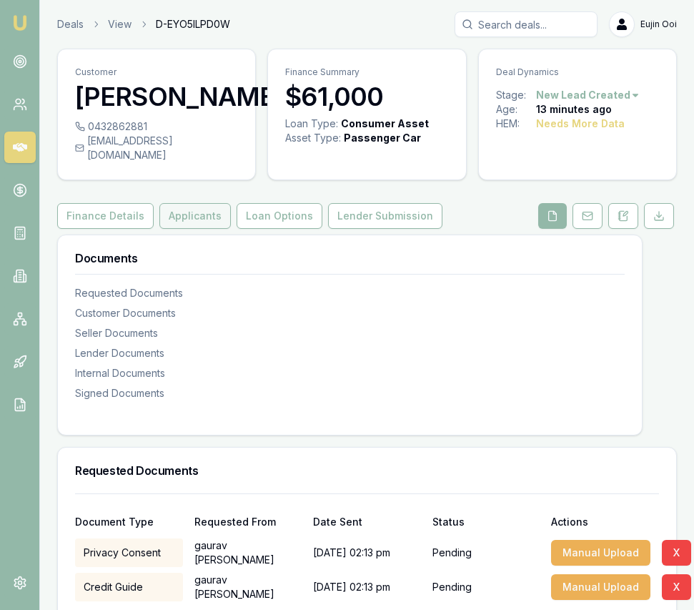
click at [183, 229] on button "Applicants" at bounding box center [195, 216] width 72 height 26
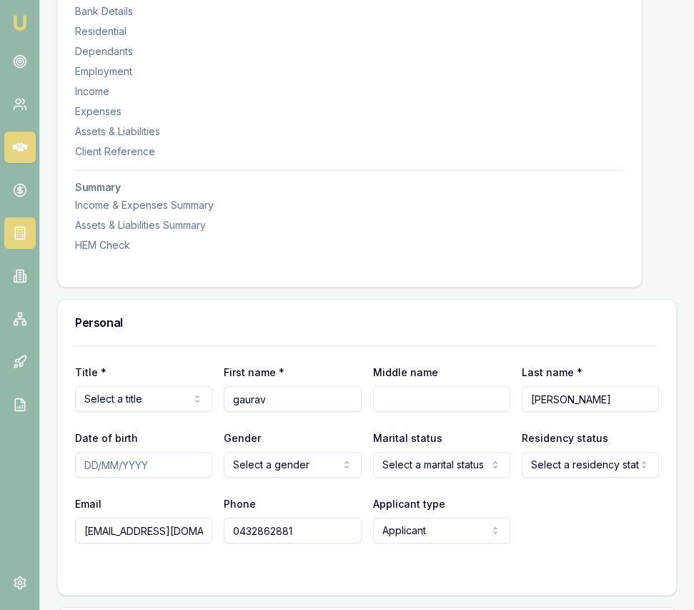
scroll to position [390, 0]
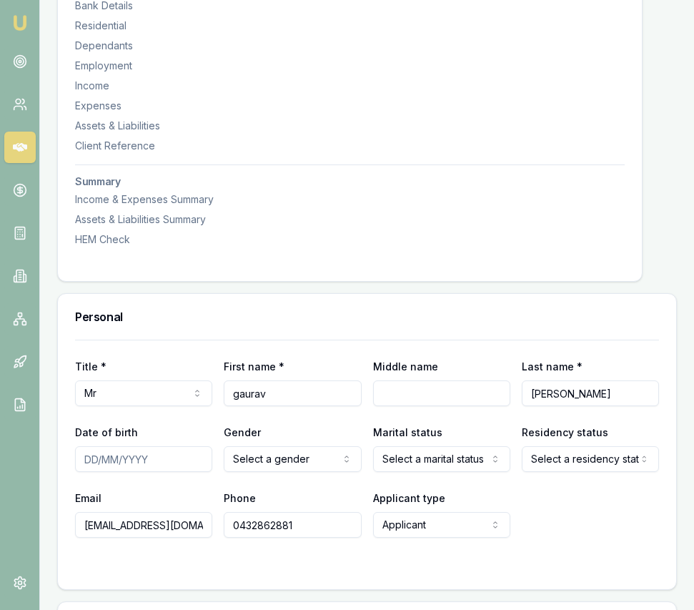
click at [86, 472] on input "Date of birth" at bounding box center [143, 459] width 137 height 26
type input "06/02/1990"
click at [268, 488] on div "Title * Mr Mr Mrs Miss Ms Dr Prof First name * gaurav Middle name Last name * s…" at bounding box center [367, 439] width 584 height 198
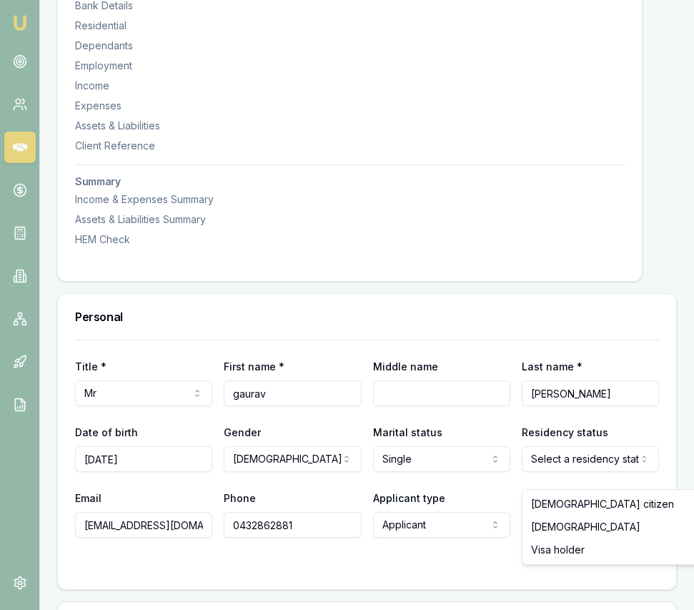
select select "VISA_HOLDER"
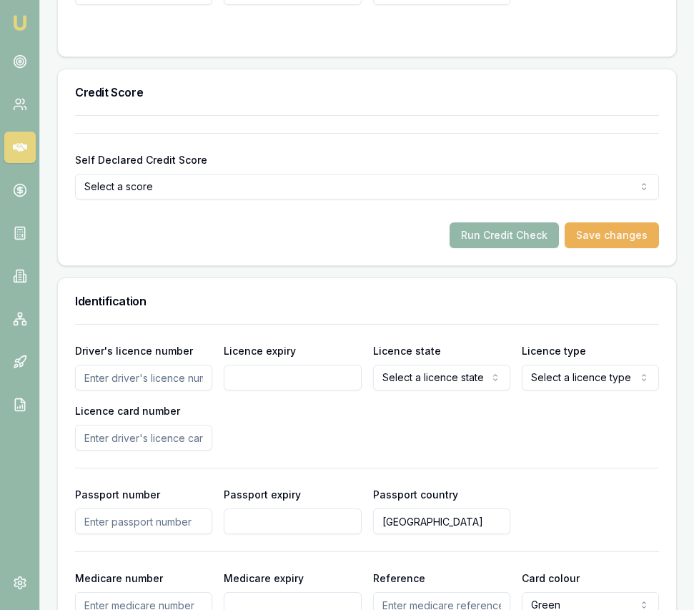
scroll to position [927, 0]
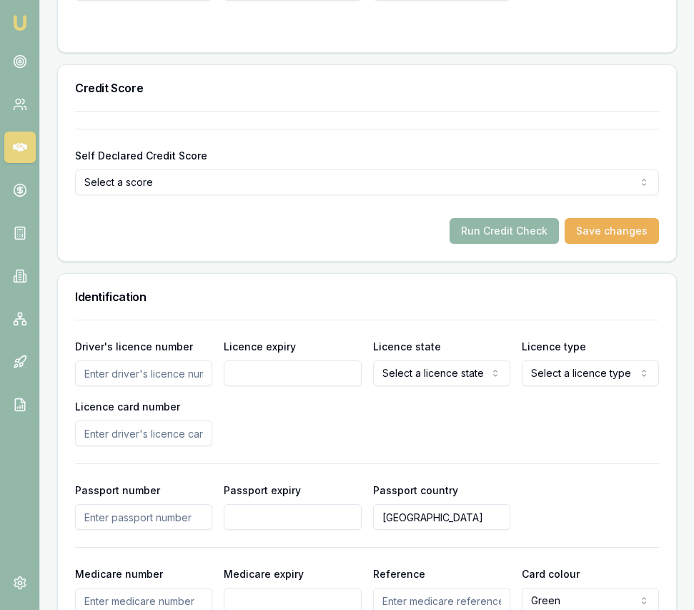
click at [167, 386] on input "Driver's licence number" at bounding box center [143, 373] width 137 height 26
type input "043158927"
click at [277, 386] on input "Licence expiry" at bounding box center [292, 373] width 137 height 26
type input "09/11/2027"
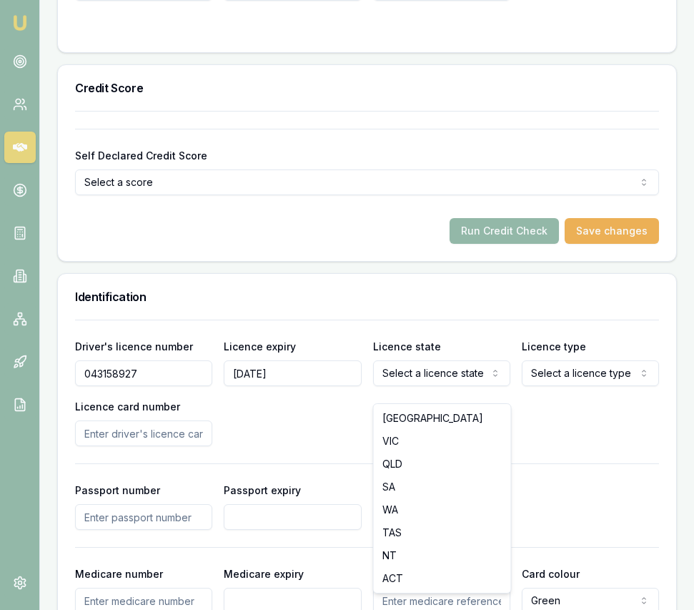
select select "VIC"
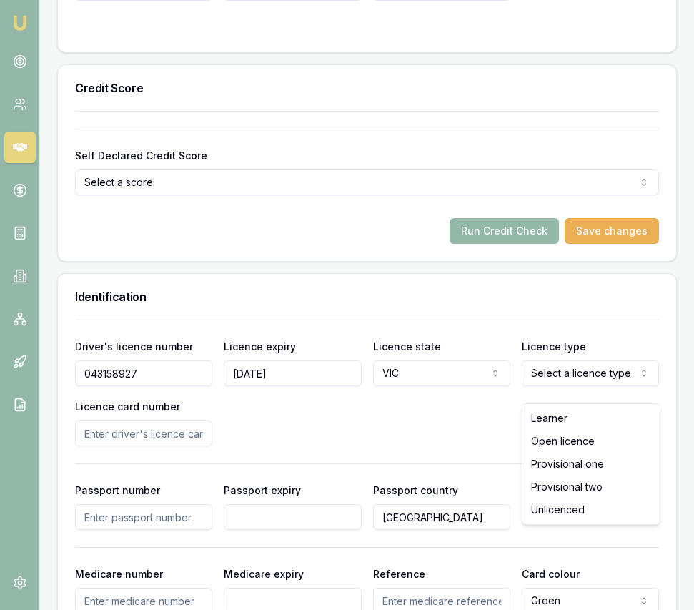
select select "OPEN_LICENCE"
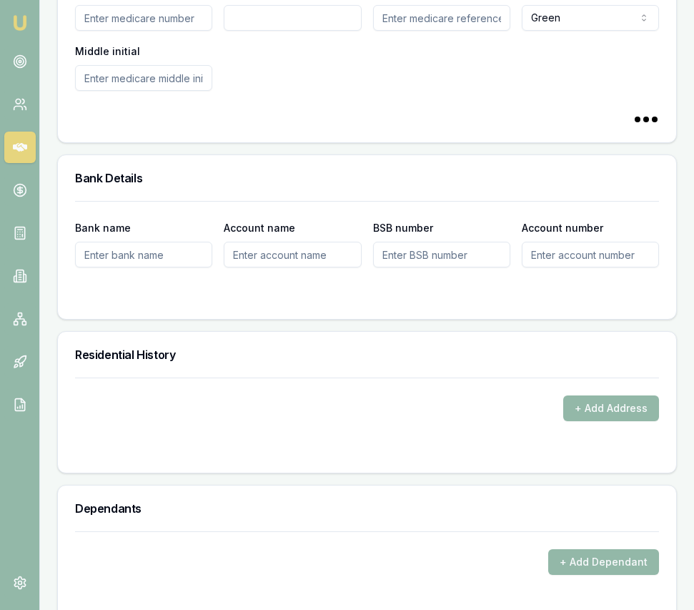
scroll to position [1507, 0]
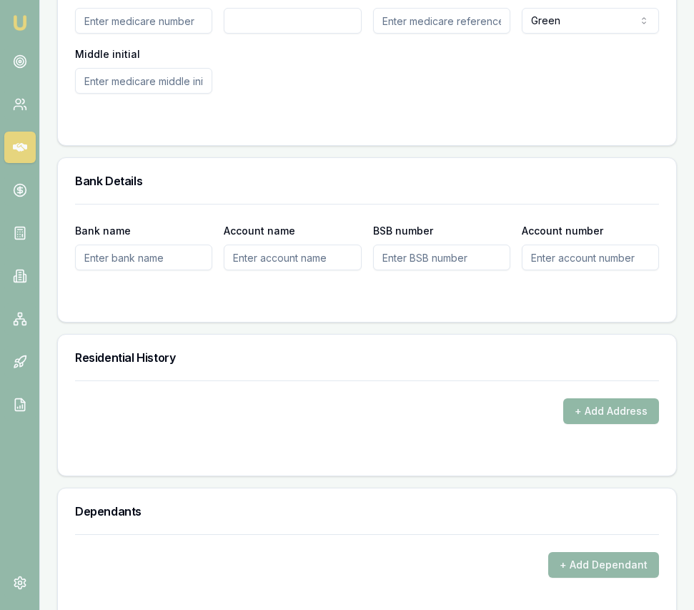
click at [585, 424] on button "+ Add Address" at bounding box center [612, 411] width 96 height 26
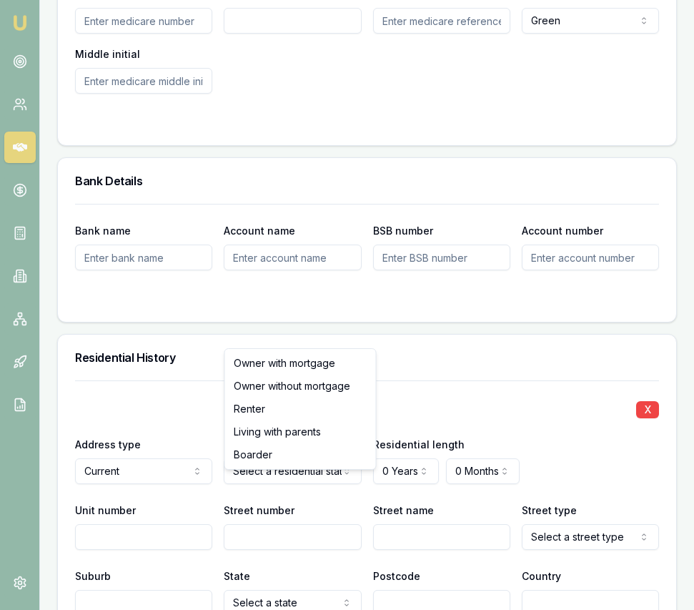
select select "BOARDER"
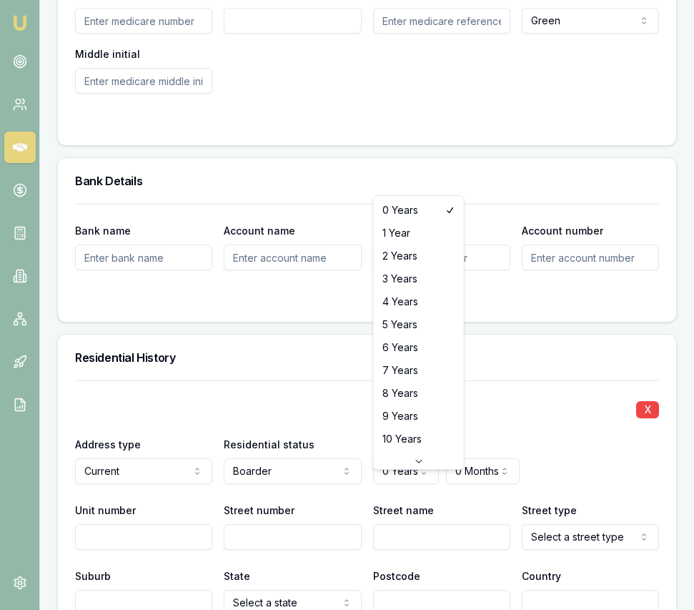
select select "8"
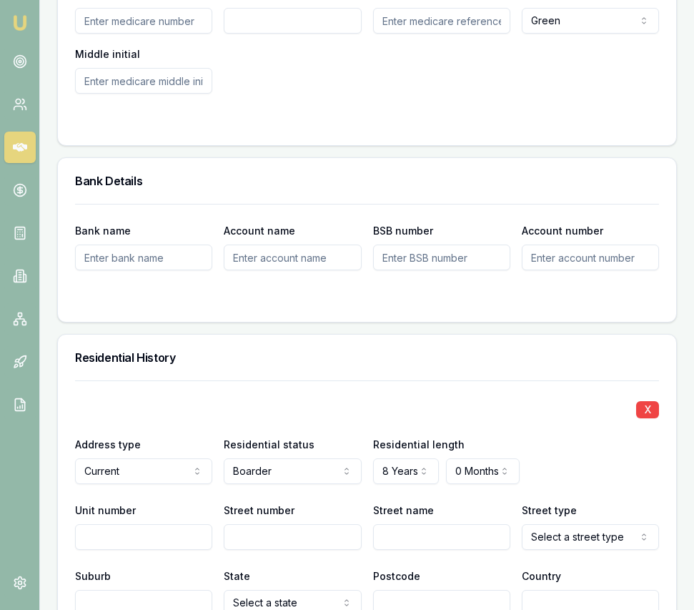
click at [252, 550] on input "Street number" at bounding box center [292, 537] width 137 height 26
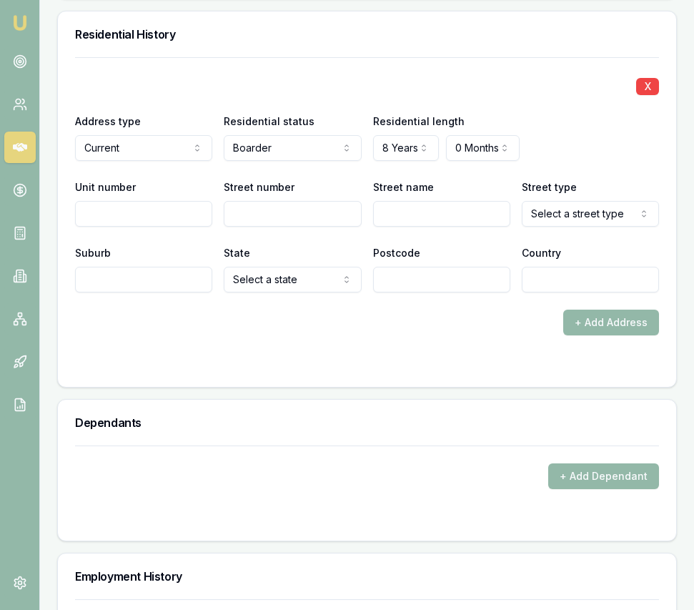
scroll to position [1829, 0]
click at [314, 224] on input "Street number" at bounding box center [292, 215] width 137 height 26
type input "6"
click at [442, 227] on input "Street name" at bounding box center [441, 215] width 137 height 26
type input "o"
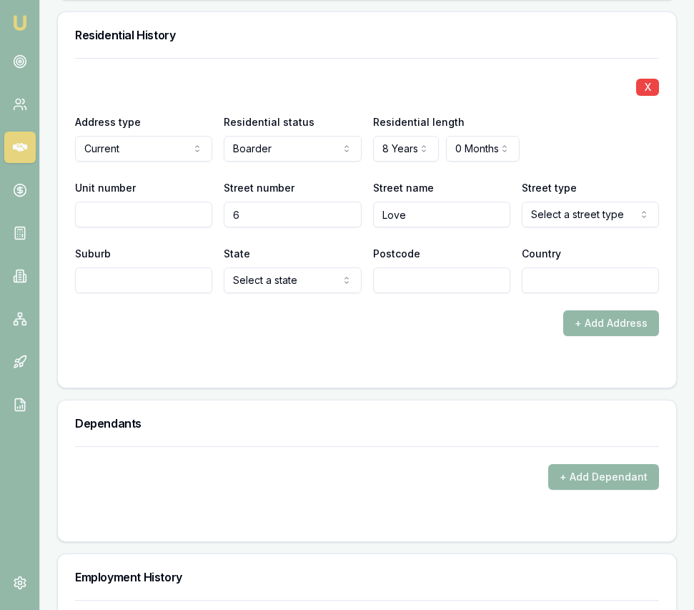
type input "Love"
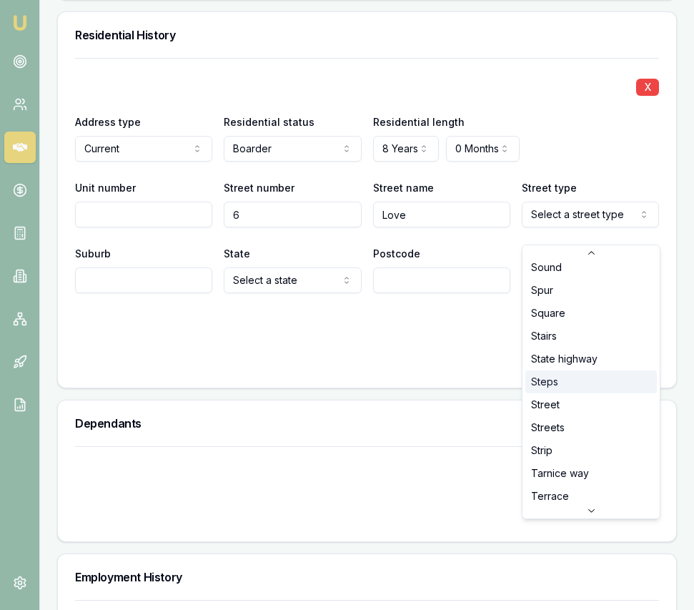
scroll to position [3792, 0]
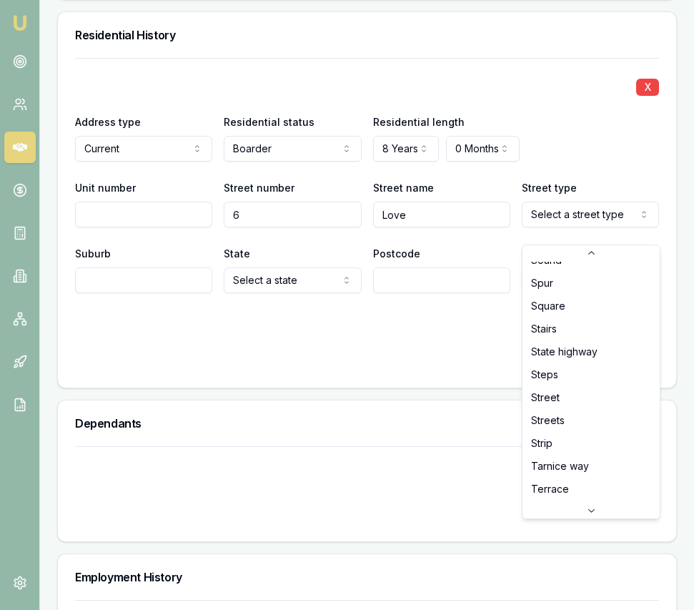
select select "Street"
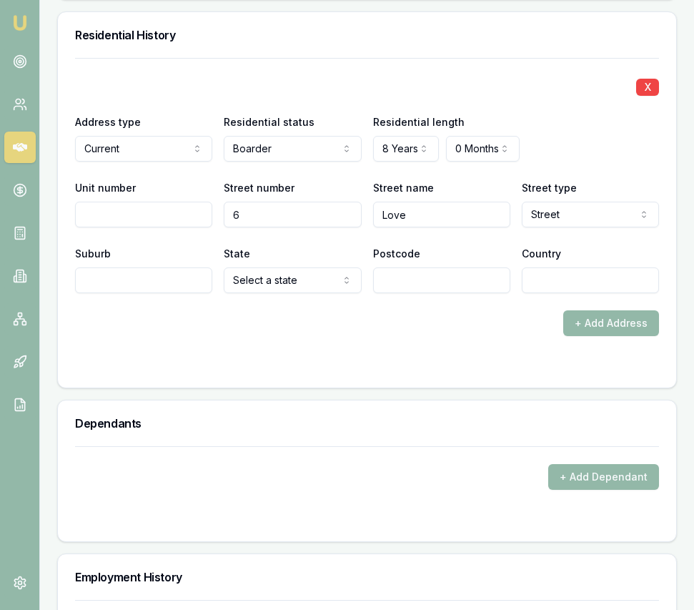
click at [172, 293] on input "Suburb" at bounding box center [143, 280] width 137 height 26
type input "C"
click at [144, 279] on div "Suburb" at bounding box center [143, 268] width 137 height 49
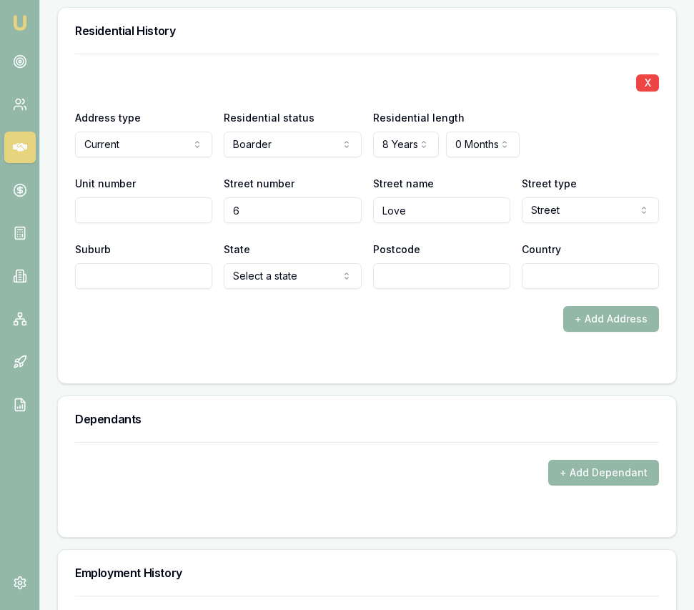
click at [142, 289] on input "Suburb" at bounding box center [143, 276] width 137 height 26
type input "Curlewis"
select select "VIC"
type input "322"
click at [424, 289] on input "Postcode" at bounding box center [441, 276] width 137 height 26
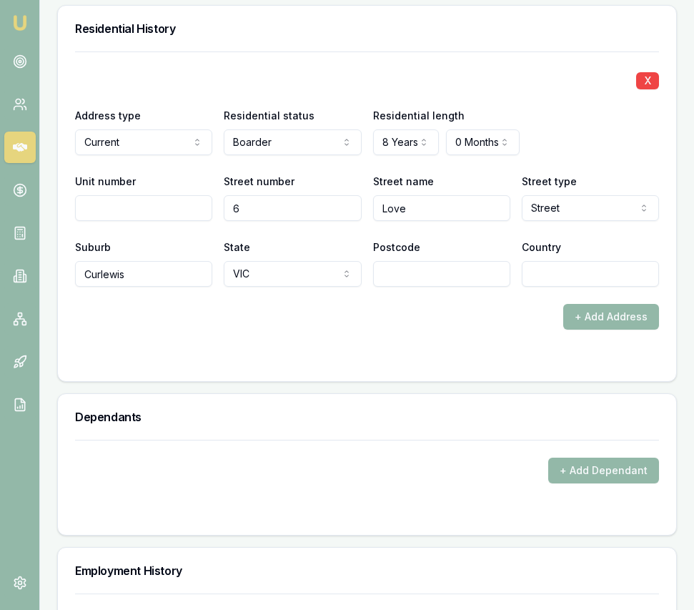
scroll to position [1839, 0]
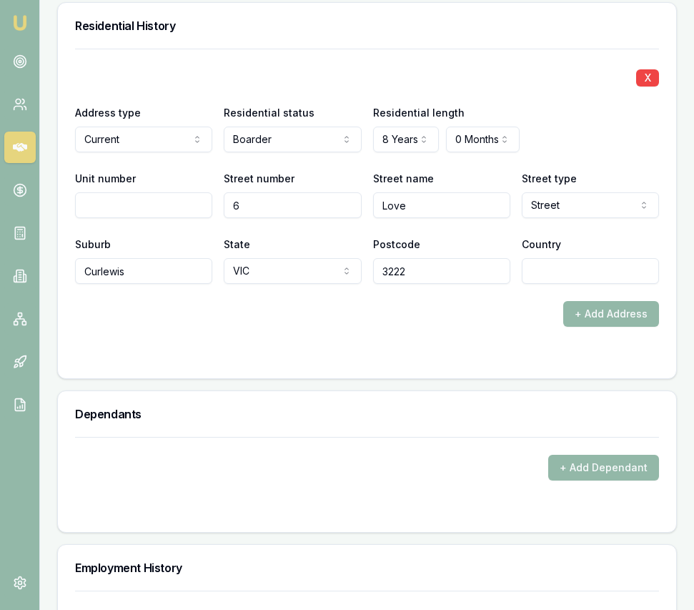
type input "3222"
click at [539, 284] on input "Country" at bounding box center [590, 271] width 137 height 26
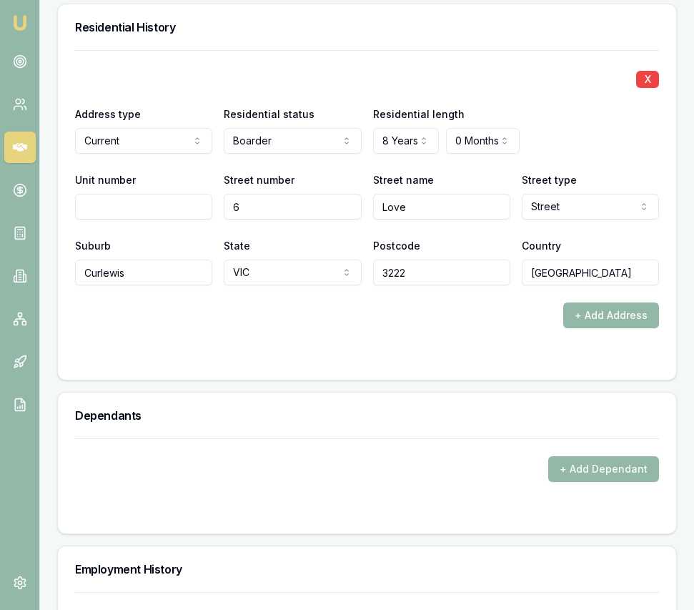
type input "Australia"
click at [484, 378] on div "Personal Title * Mr Mr Mrs Miss Ms Dr Prof First name * gaurav Middle name Last…" at bounding box center [367, 399] width 620 height 3106
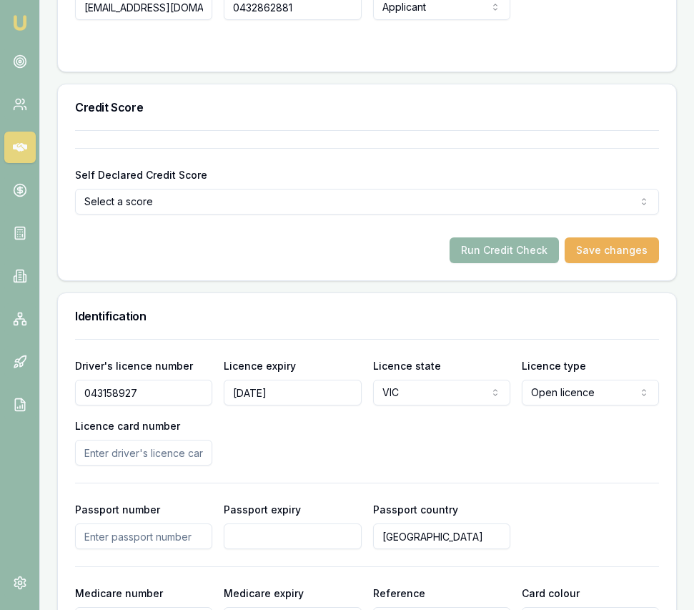
scroll to position [901, 0]
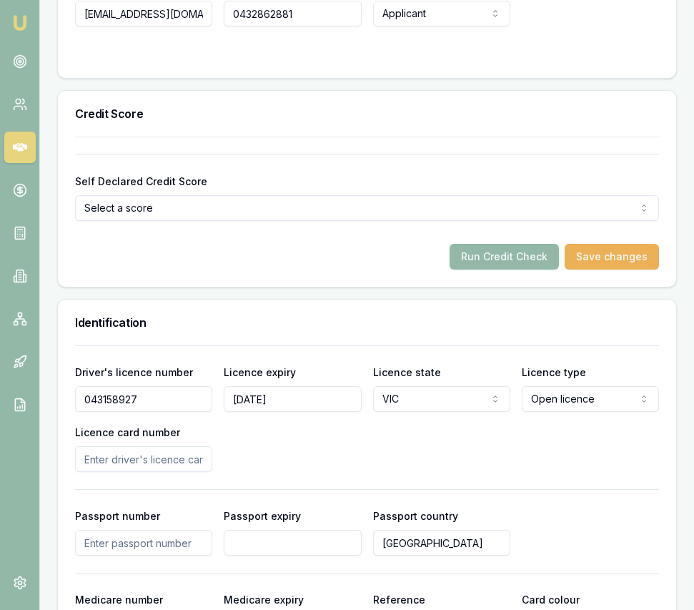
click at [164, 472] on input "Licence card number" at bounding box center [143, 459] width 137 height 26
type input "P3771616"
click at [349, 463] on div "Driver's licence number 043158927 Licence expiry 09/11/2027 Licence state VIC N…" at bounding box center [367, 417] width 584 height 109
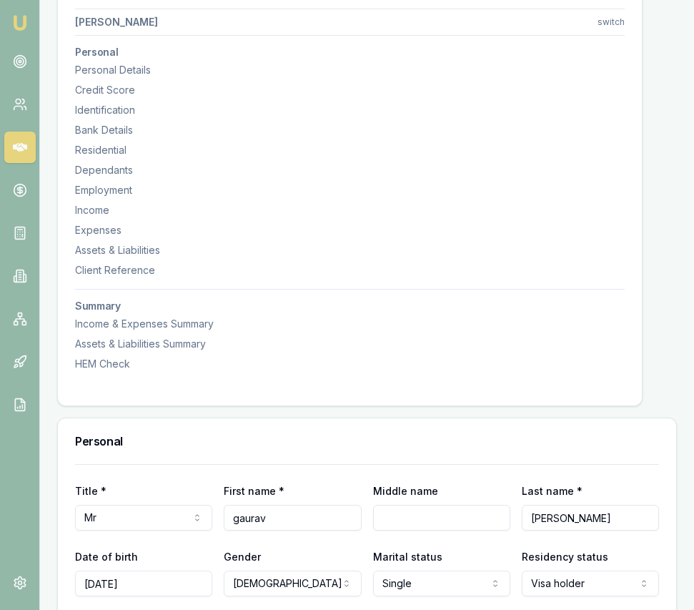
scroll to position [0, 0]
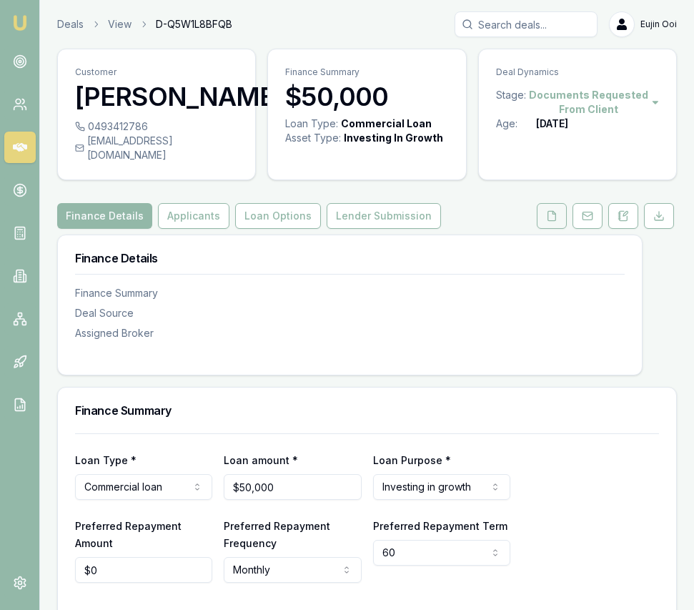
click at [549, 210] on icon at bounding box center [551, 215] width 11 height 11
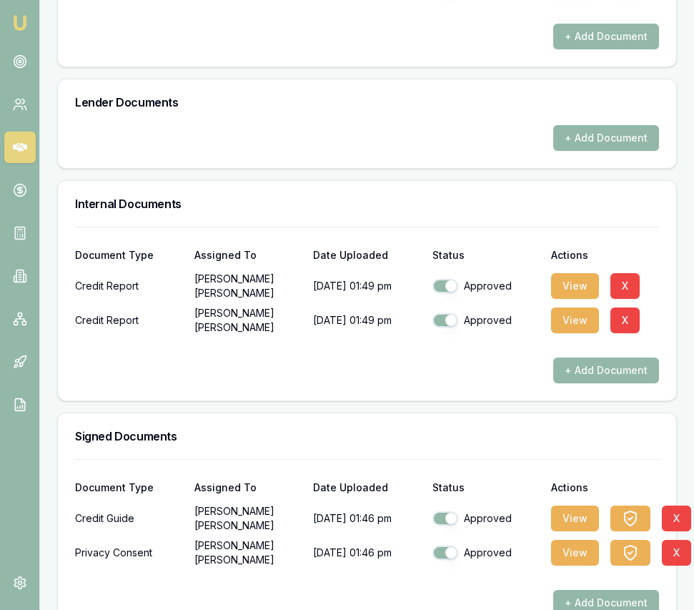
scroll to position [850, 0]
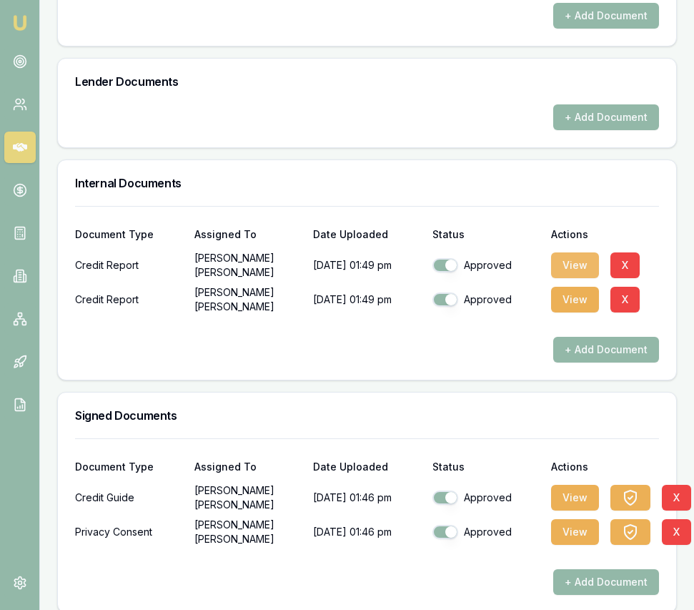
click at [574, 252] on button "View" at bounding box center [575, 265] width 48 height 26
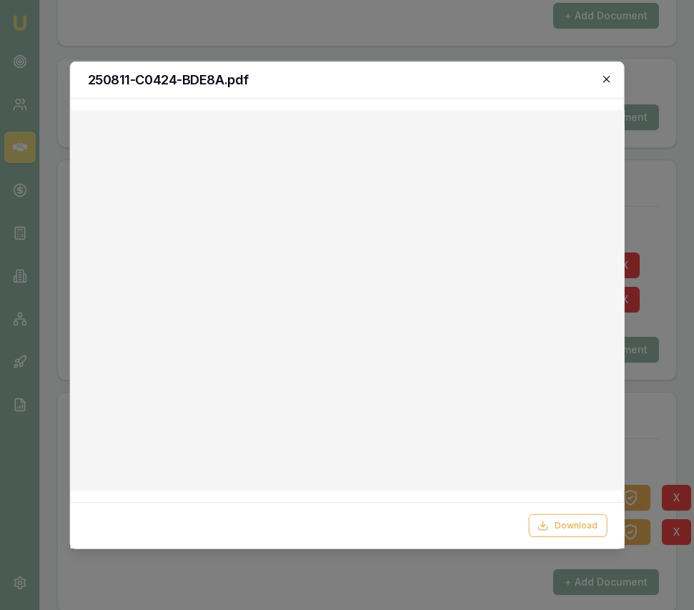
click at [611, 81] on icon "button" at bounding box center [606, 78] width 11 height 11
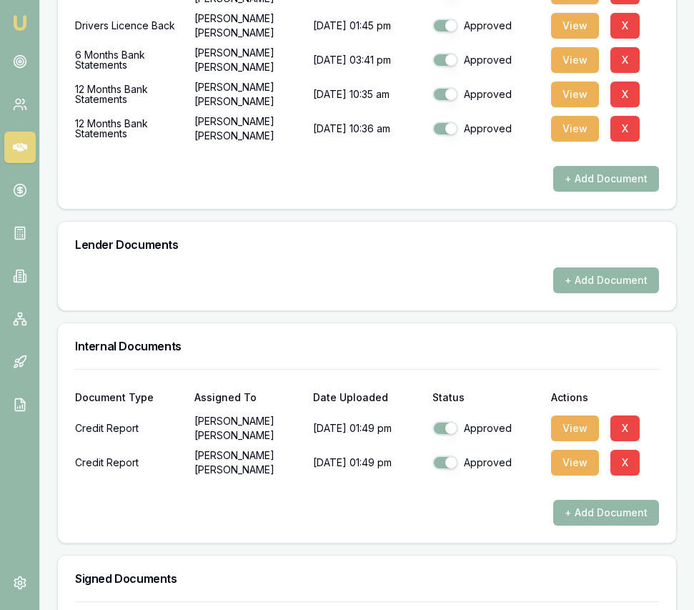
scroll to position [689, 0]
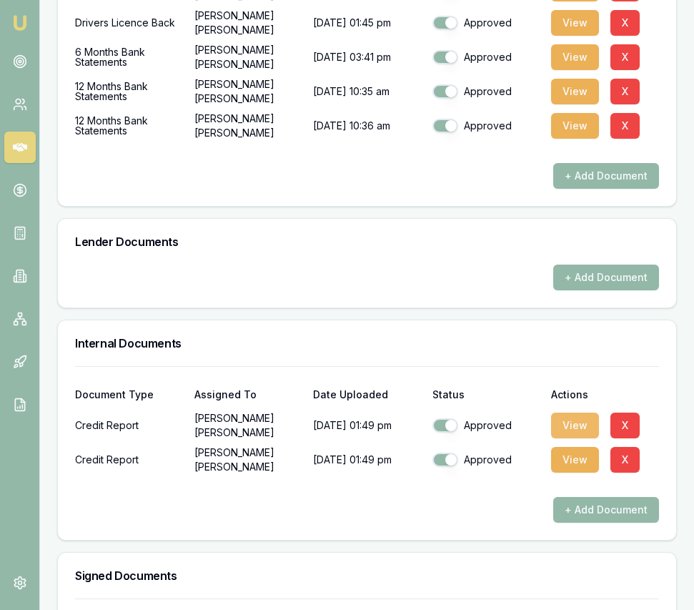
click at [564, 413] on button "View" at bounding box center [575, 426] width 48 height 26
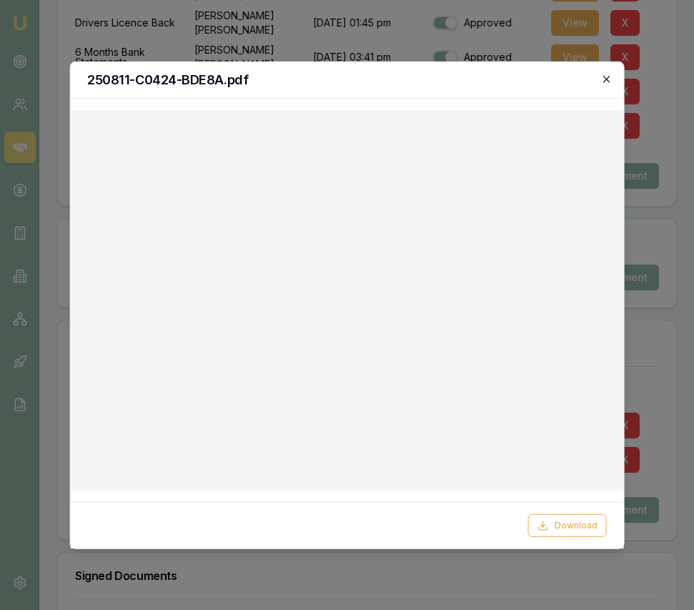
click at [606, 80] on icon "button" at bounding box center [606, 78] width 11 height 11
